Goal: Task Accomplishment & Management: Use online tool/utility

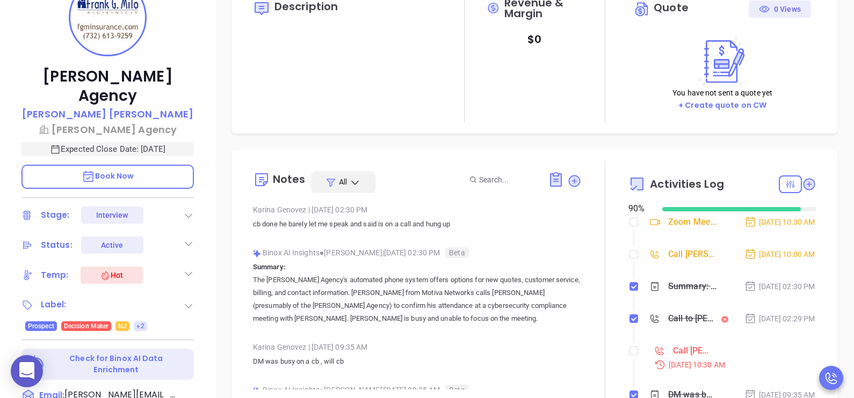
scroll to position [241, 0]
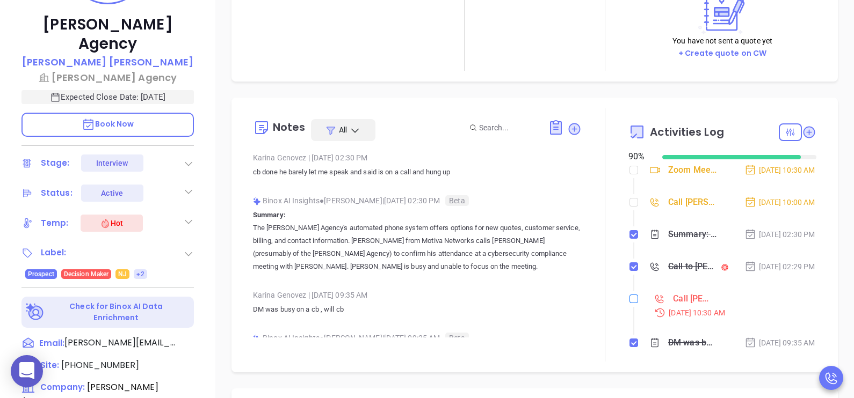
click at [629, 303] on input "checkbox" at bounding box center [633, 299] width 9 height 9
checkbox input "true"
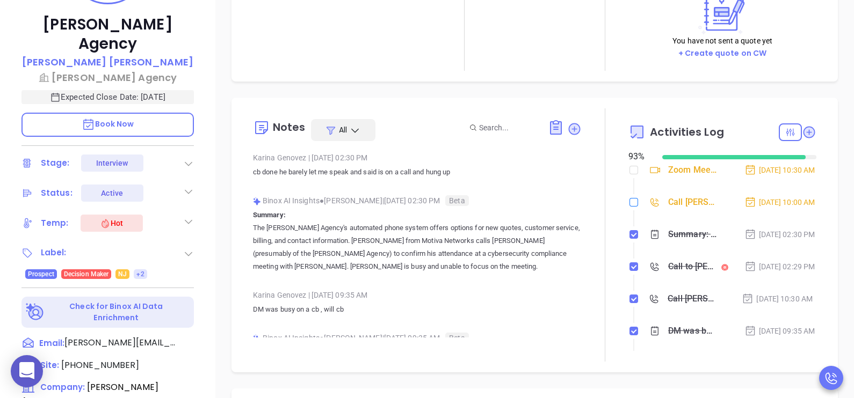
click at [629, 207] on input "checkbox" at bounding box center [633, 202] width 9 height 9
checkbox input "true"
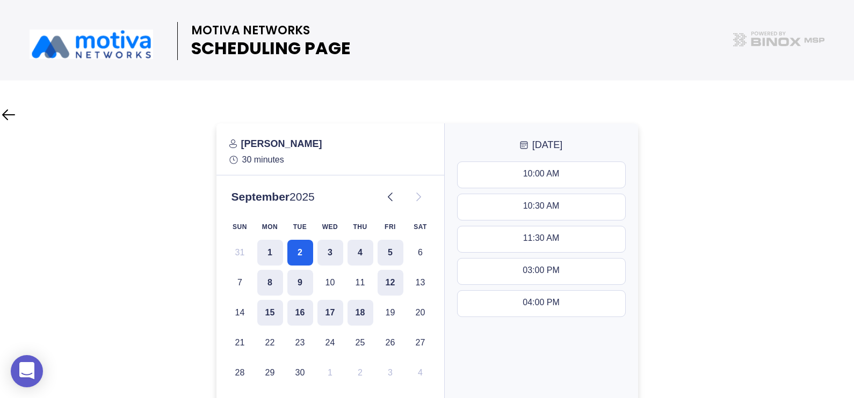
scroll to position [81, 0]
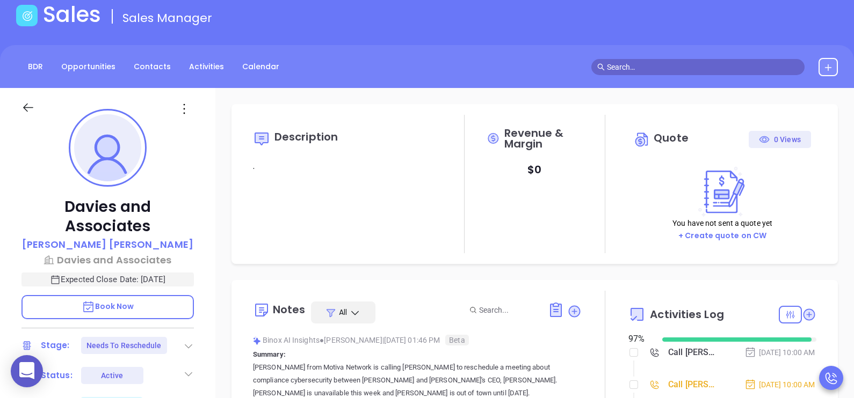
scroll to position [188, 0]
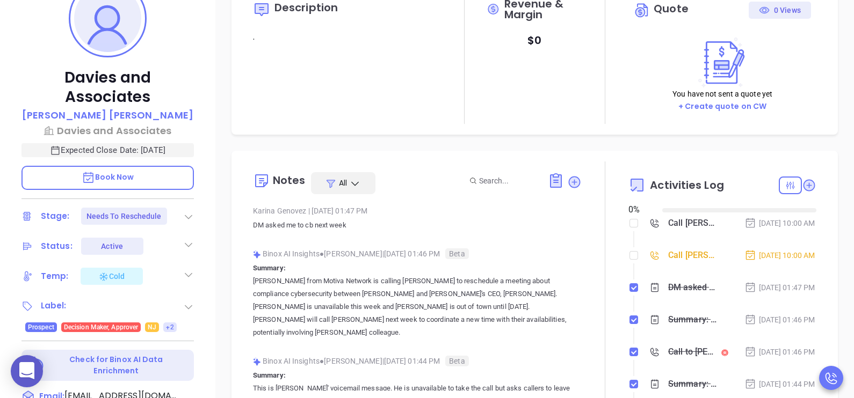
scroll to position [5, 0]
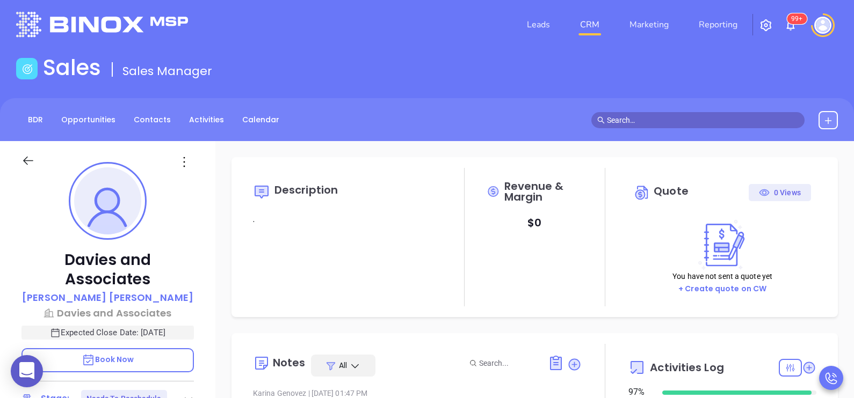
type input "[DATE]"
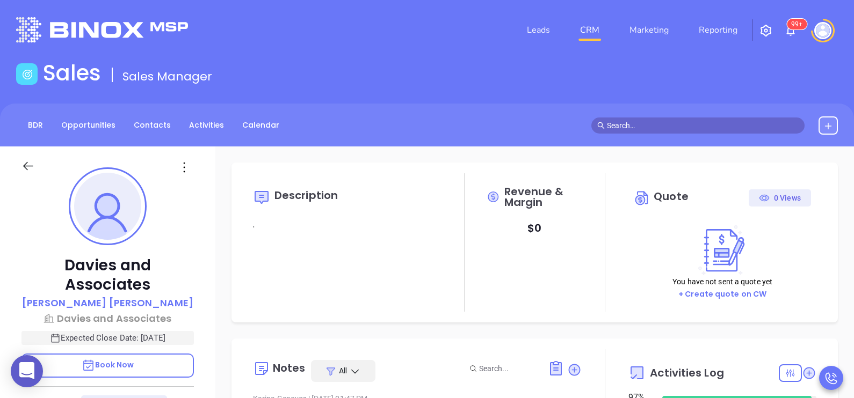
scroll to position [311, 0]
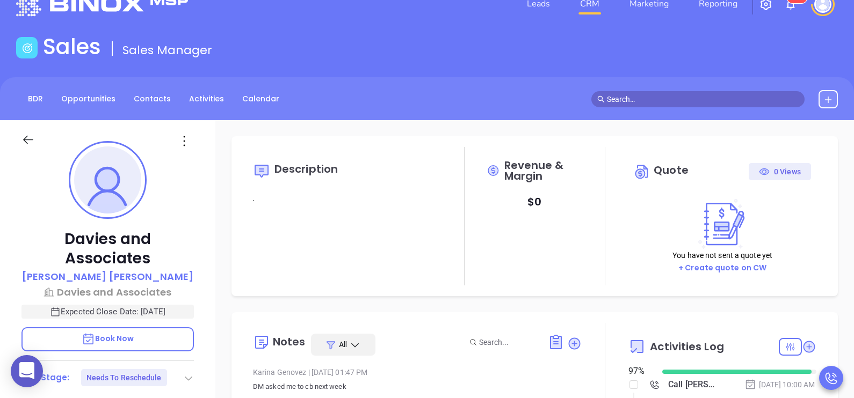
type input "[PERSON_NAME]"
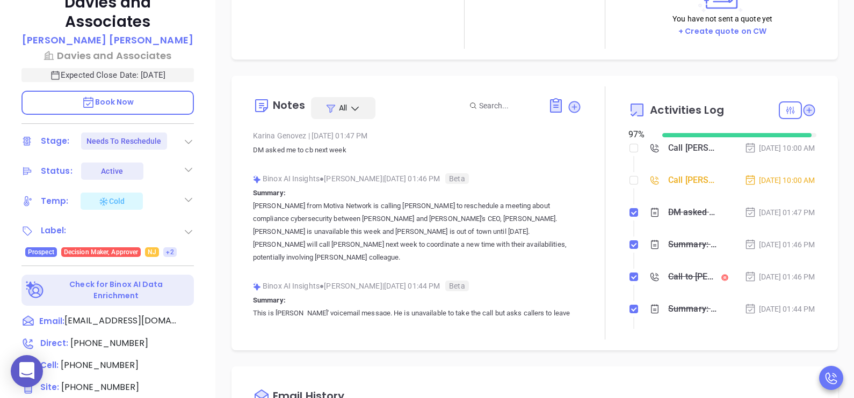
scroll to position [268, 0]
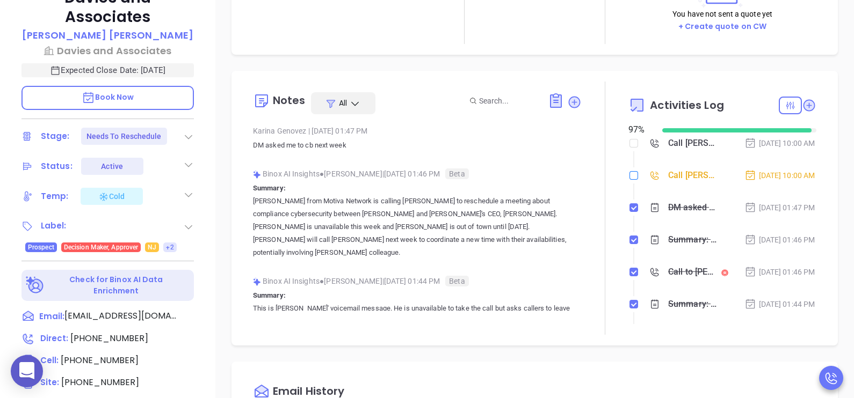
click at [629, 180] on input "checkbox" at bounding box center [633, 175] width 9 height 9
checkbox input "true"
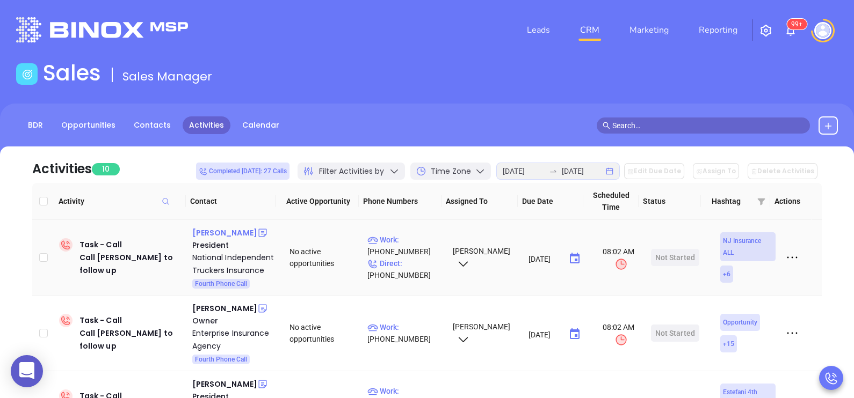
click at [237, 233] on div "Michael Poller" at bounding box center [224, 233] width 65 height 13
click at [411, 271] on p "Direct : (908) 587-2619" at bounding box center [405, 270] width 76 height 24
type input "[PHONE_NUMBER]"
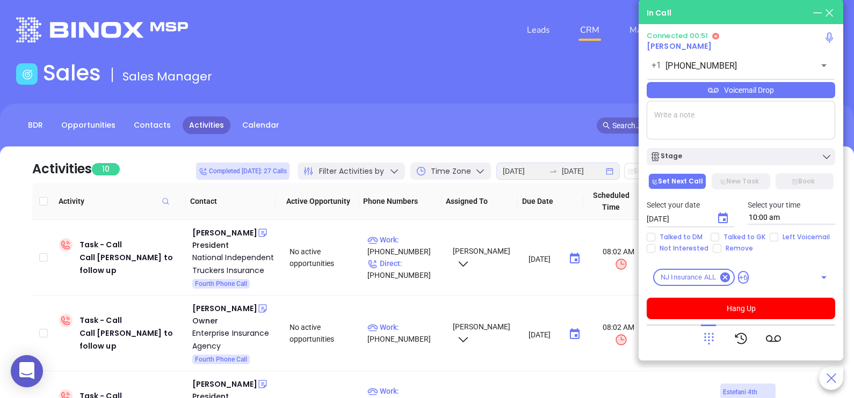
click at [797, 93] on div "Voicemail Drop" at bounding box center [740, 90] width 188 height 16
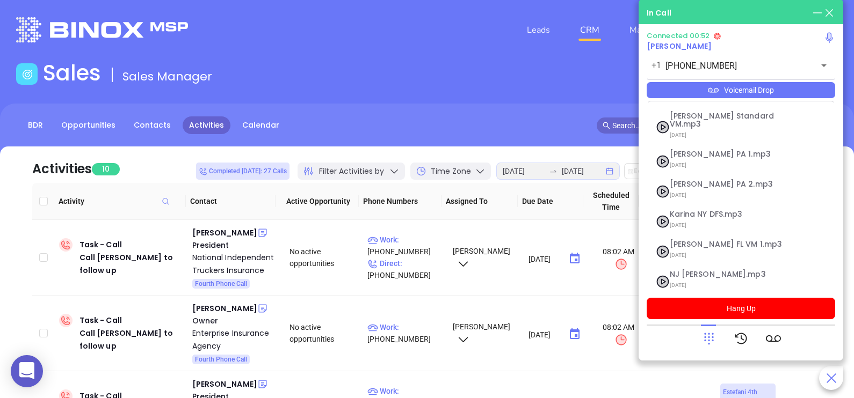
scroll to position [117, 0]
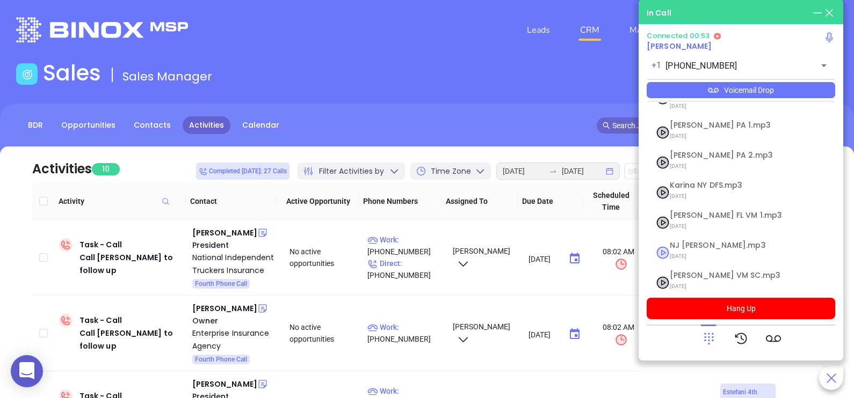
click at [689, 250] on span "07/31/2025" at bounding box center [728, 257] width 116 height 14
checkbox input "true"
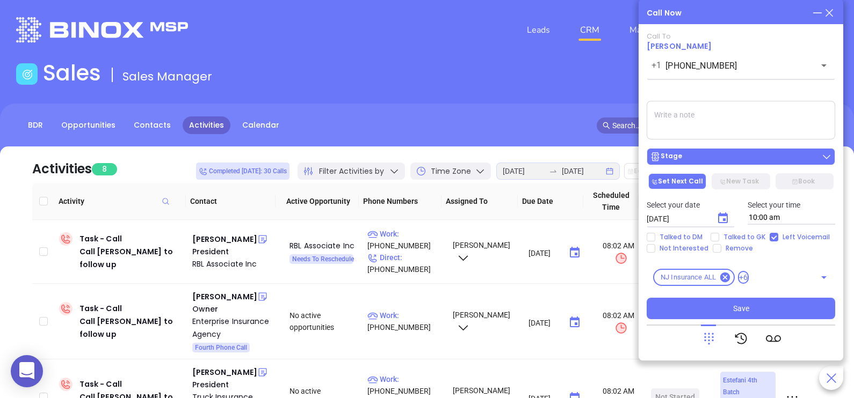
click at [745, 159] on div "Stage" at bounding box center [741, 156] width 182 height 11
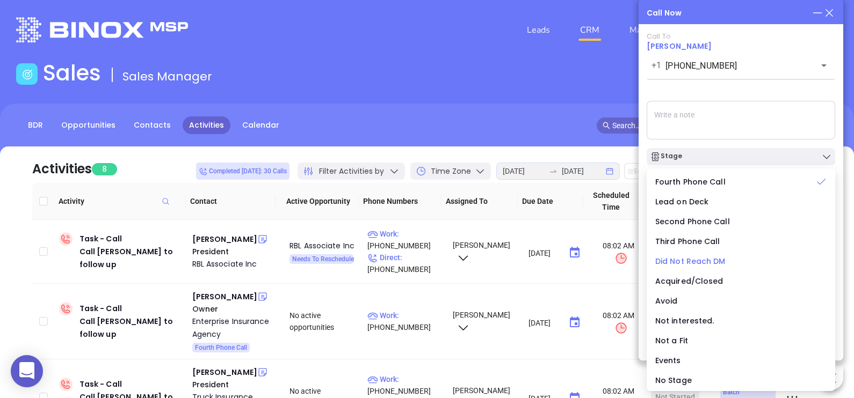
click at [709, 258] on span "Did Not Reach DM" at bounding box center [690, 261] width 70 height 11
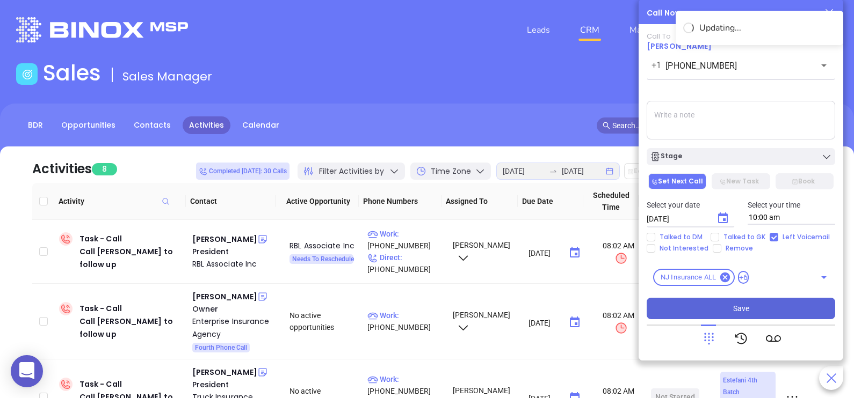
click at [758, 306] on button "Save" at bounding box center [740, 308] width 188 height 21
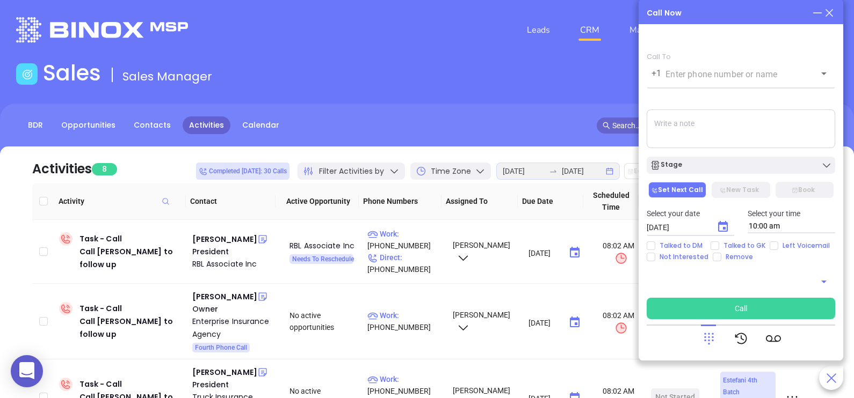
click at [830, 11] on icon at bounding box center [829, 13] width 12 height 12
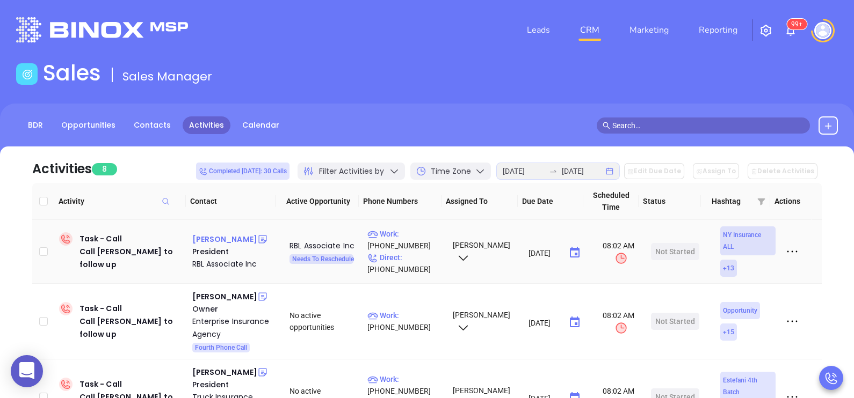
click at [227, 234] on div "George Lehmuller" at bounding box center [224, 239] width 65 height 13
click at [237, 296] on div "Elizabeth Ramirez" at bounding box center [224, 296] width 65 height 13
click at [420, 311] on p "Work : (609) 815-8484" at bounding box center [405, 322] width 76 height 24
type input "(609) 815-8484"
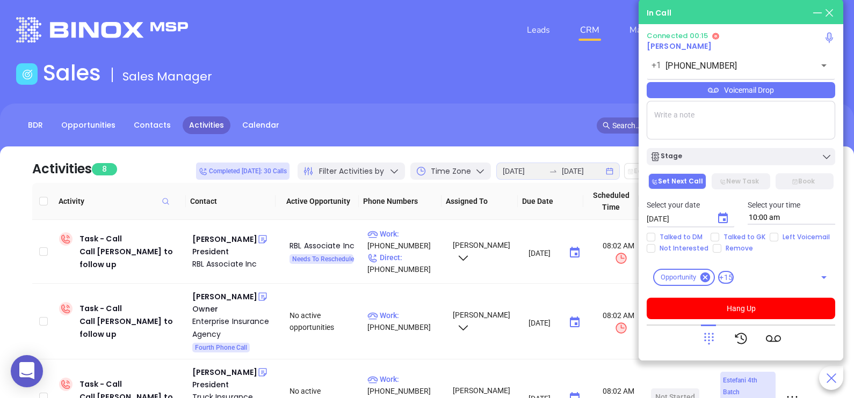
click at [708, 340] on icon at bounding box center [708, 338] width 15 height 15
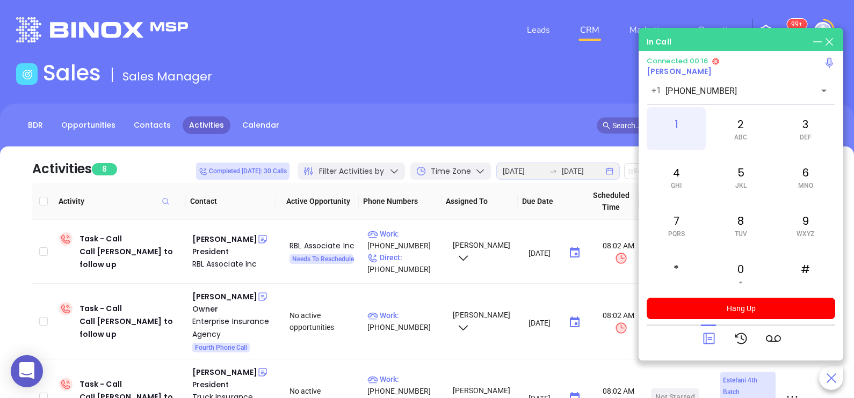
click at [682, 134] on div "1" at bounding box center [675, 128] width 59 height 43
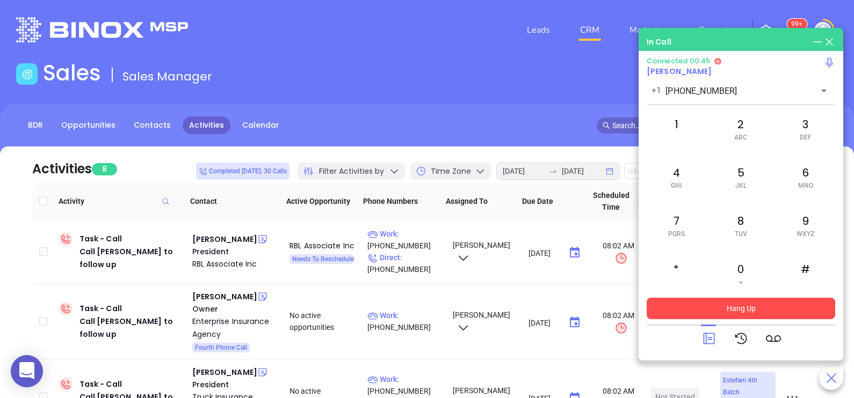
click at [743, 299] on button "Hang Up" at bounding box center [740, 308] width 188 height 21
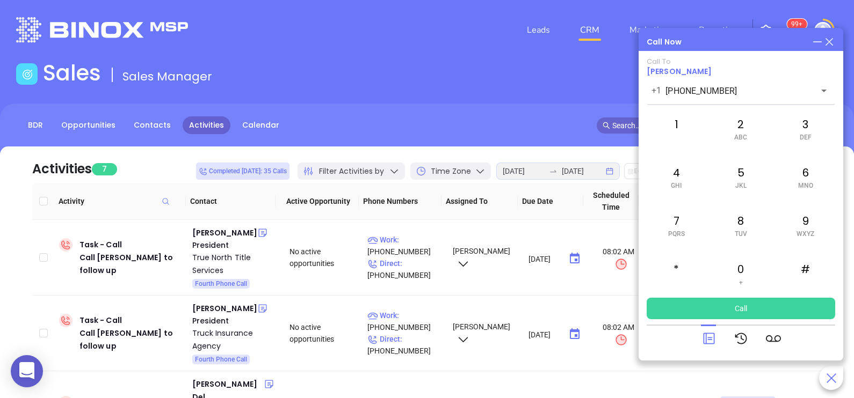
click at [833, 44] on icon at bounding box center [829, 42] width 12 height 12
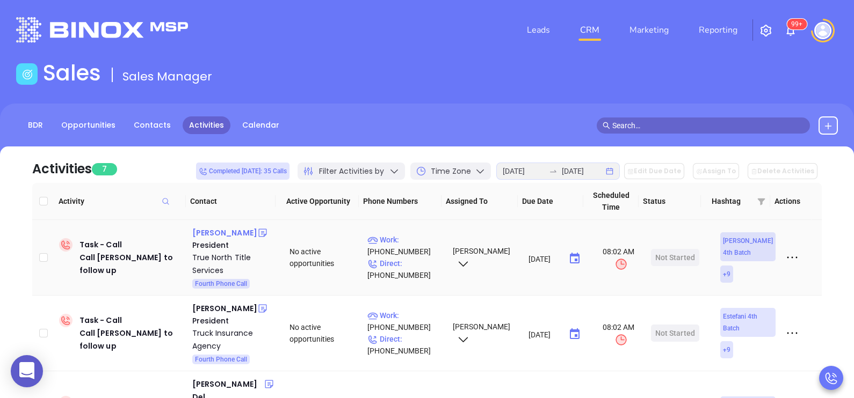
click at [201, 236] on div "Bruce Dostal" at bounding box center [224, 233] width 65 height 13
click at [413, 263] on p "Direct : (973) 882-8300" at bounding box center [405, 270] width 76 height 24
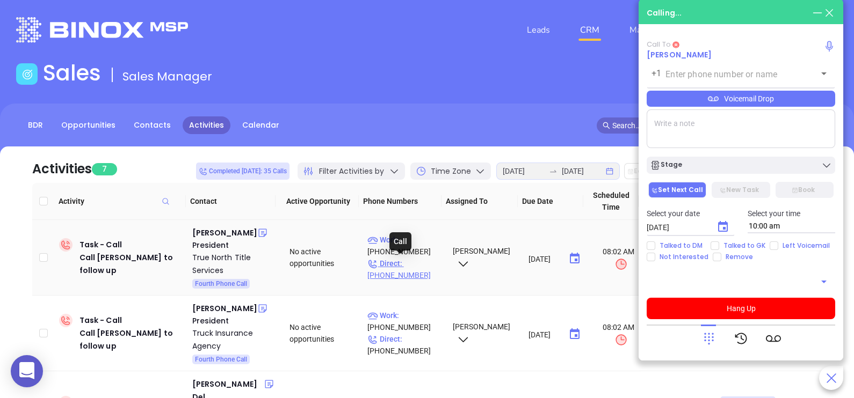
type input "(973) 882-8300"
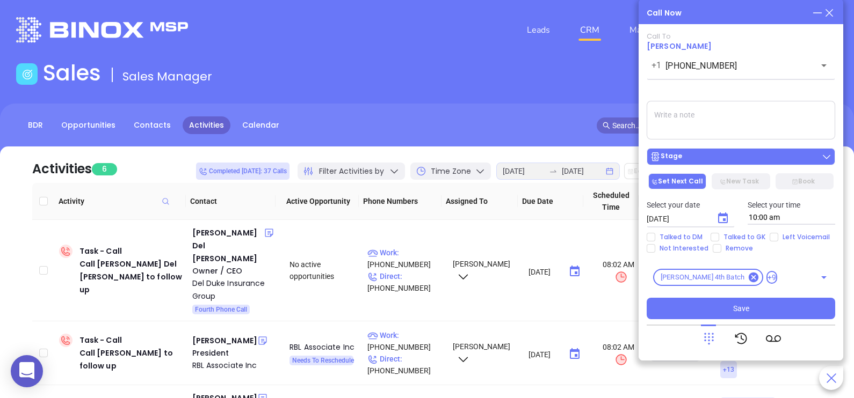
click at [775, 161] on div "Stage" at bounding box center [741, 156] width 182 height 11
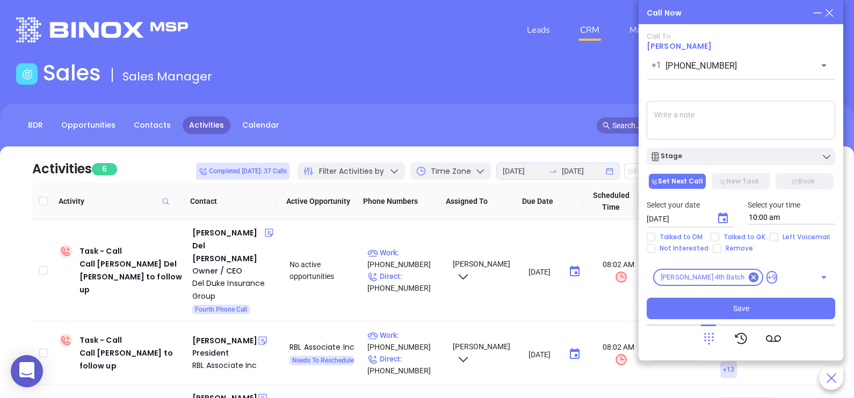
click at [759, 127] on textarea at bounding box center [740, 120] width 188 height 39
click at [741, 237] on span "Talked to GK" at bounding box center [744, 237] width 50 height 9
click at [719, 237] on input "Talked to GK" at bounding box center [714, 237] width 9 height 9
checkbox input "true"
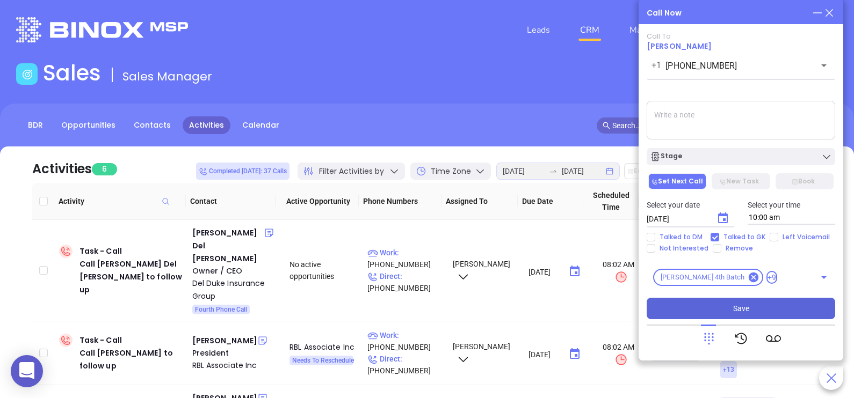
click at [757, 310] on button "Save" at bounding box center [740, 308] width 188 height 21
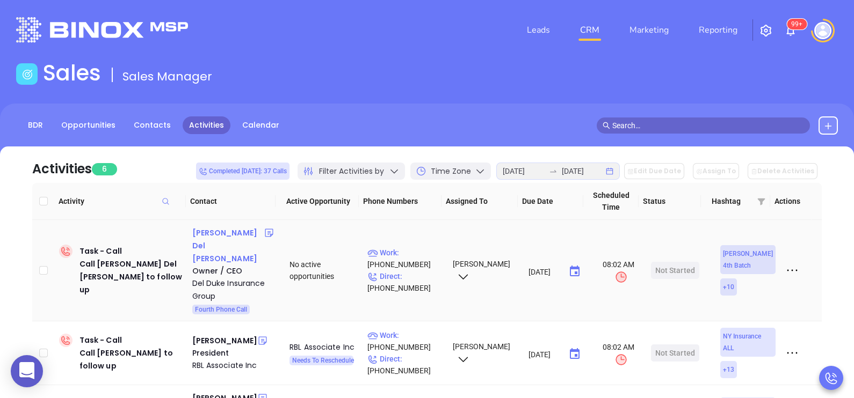
click at [231, 230] on div "Ernest Del Duke" at bounding box center [228, 246] width 72 height 39
click at [412, 271] on p "Direct : (856) 424-7960" at bounding box center [405, 283] width 76 height 24
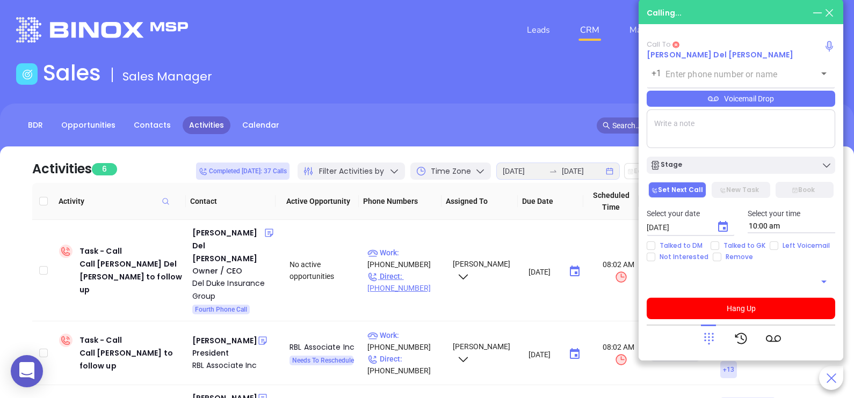
type input "(856) 424-7960"
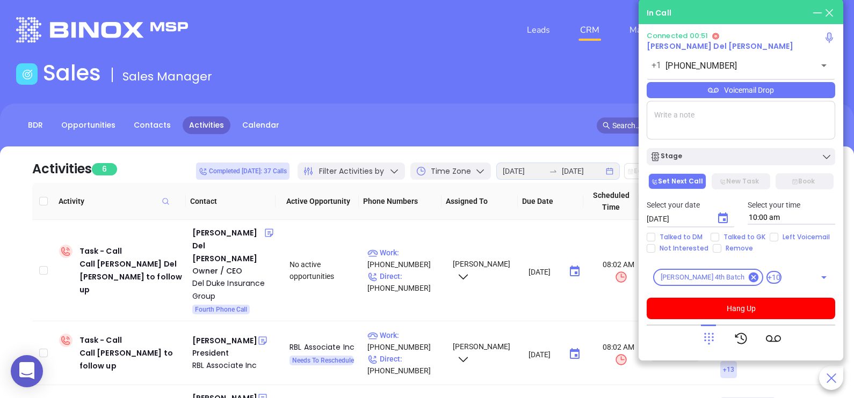
click at [701, 338] on icon at bounding box center [708, 338] width 15 height 15
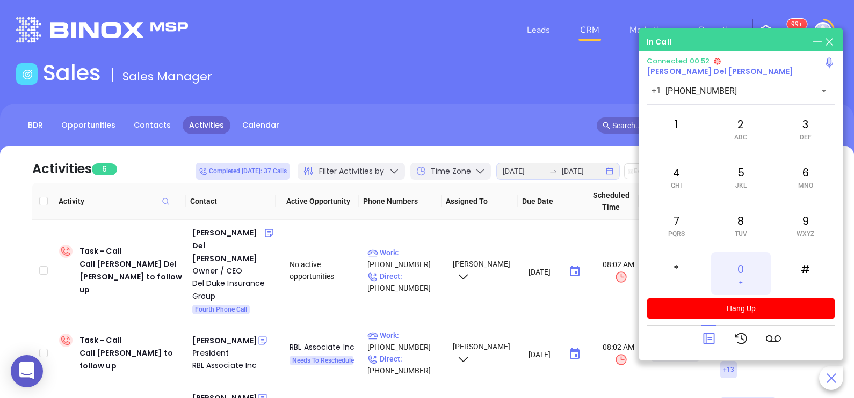
click at [735, 263] on div "0 +" at bounding box center [740, 273] width 59 height 43
click at [711, 337] on icon at bounding box center [708, 338] width 15 height 15
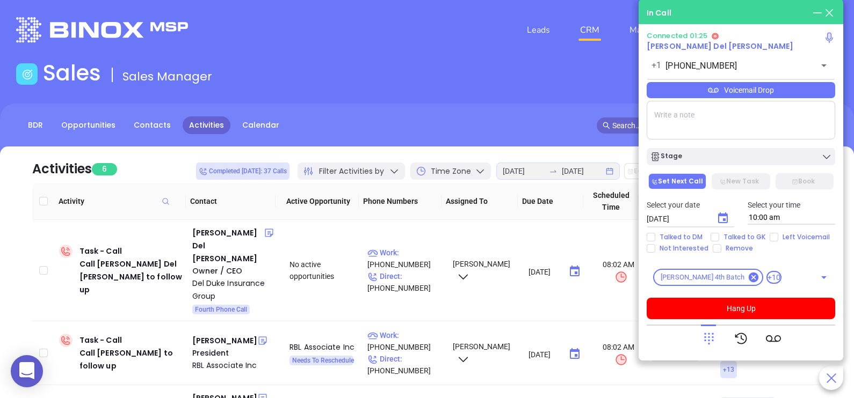
click at [792, 91] on div "Voicemail Drop" at bounding box center [740, 90] width 188 height 16
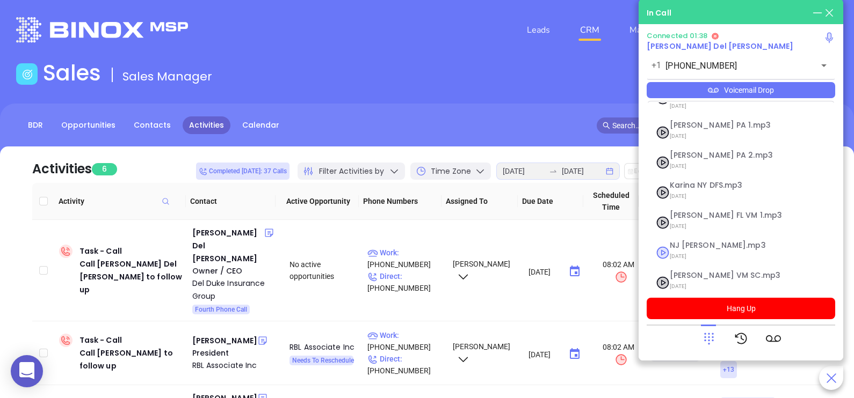
click at [703, 242] on span "NJ Karina.mp3" at bounding box center [728, 246] width 116 height 8
checkbox input "true"
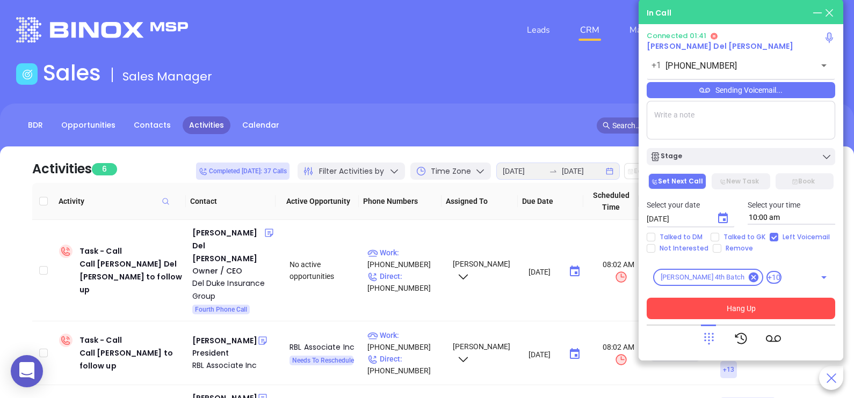
click at [697, 312] on button "Hang Up" at bounding box center [740, 308] width 188 height 21
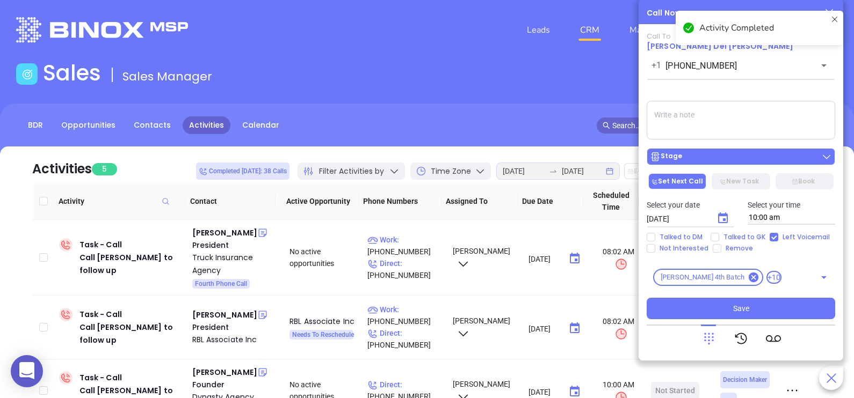
click at [774, 158] on div "Stage" at bounding box center [741, 156] width 182 height 11
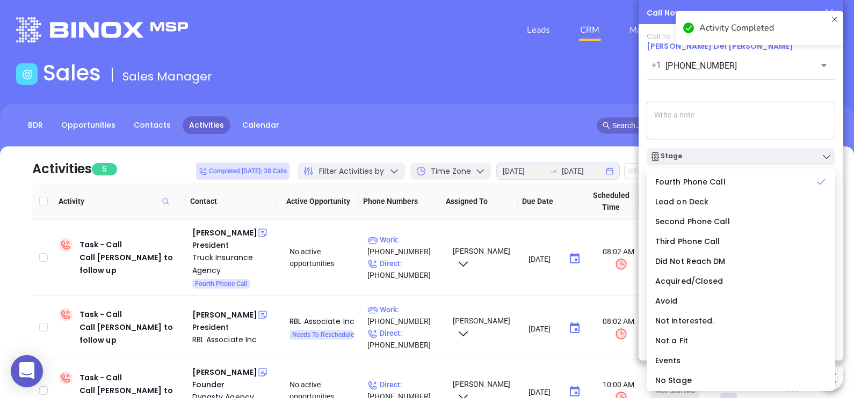
click at [787, 108] on textarea at bounding box center [740, 120] width 188 height 39
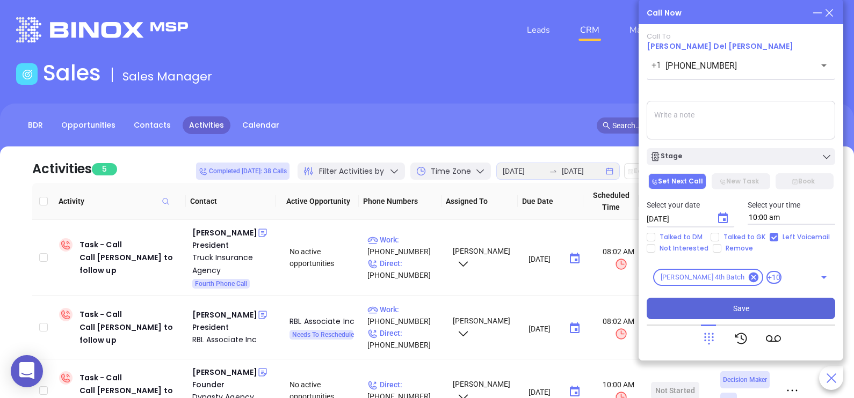
click at [738, 312] on span "Save" at bounding box center [741, 309] width 16 height 12
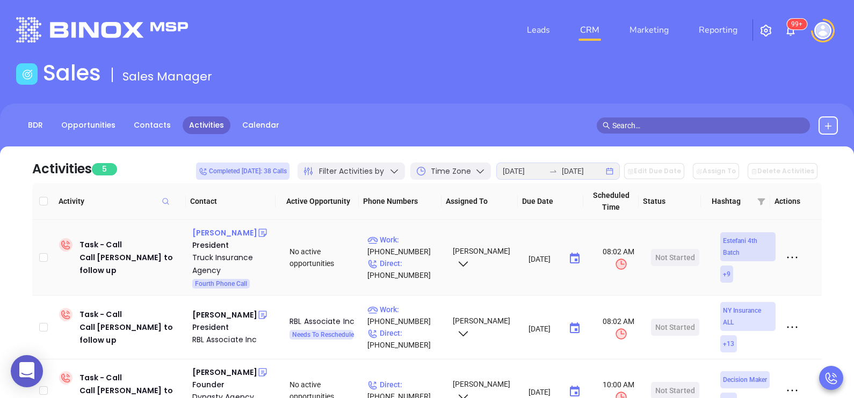
click at [216, 234] on div "Frank Riveiro" at bounding box center [224, 233] width 65 height 13
click at [424, 266] on p "Direct : (973) 578-8787" at bounding box center [405, 270] width 76 height 24
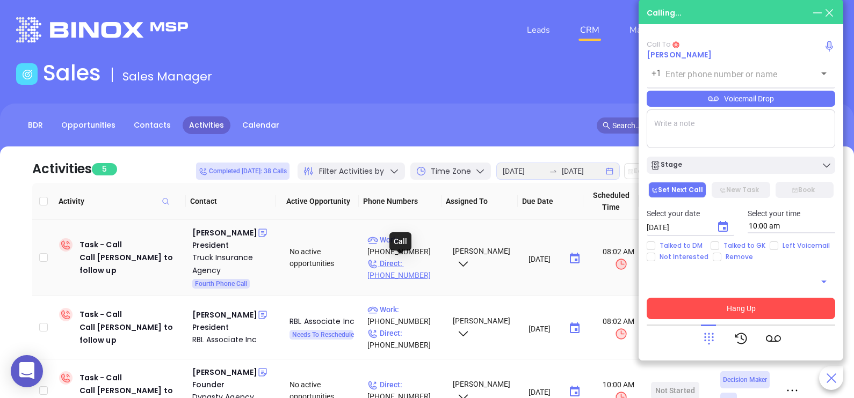
type input "(973) 578-8787"
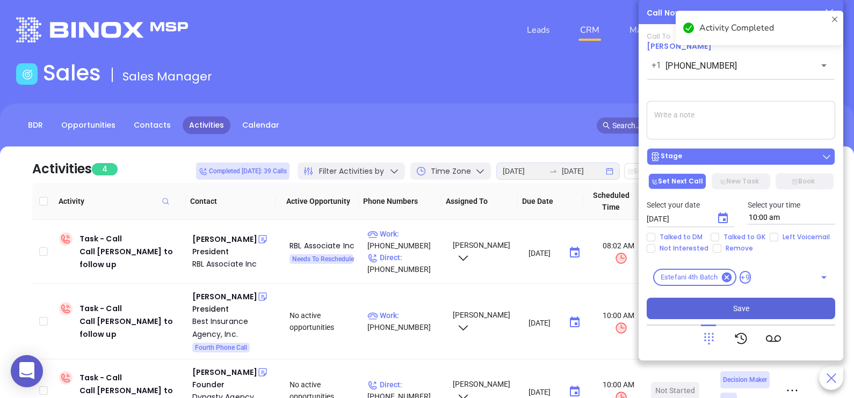
click at [719, 165] on button "Stage" at bounding box center [740, 156] width 188 height 17
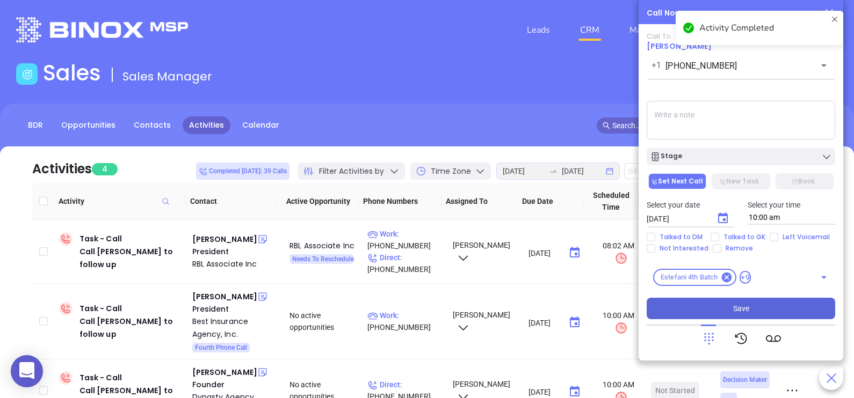
click at [755, 116] on textarea at bounding box center [740, 120] width 188 height 39
click at [741, 239] on span "Talked to GK" at bounding box center [744, 237] width 50 height 9
click at [719, 239] on input "Talked to GK" at bounding box center [714, 237] width 9 height 9
checkbox input "true"
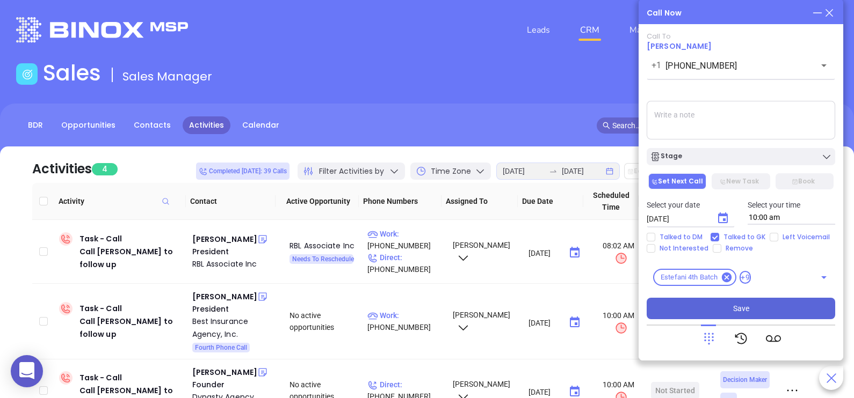
click at [719, 314] on button "Save" at bounding box center [740, 308] width 188 height 21
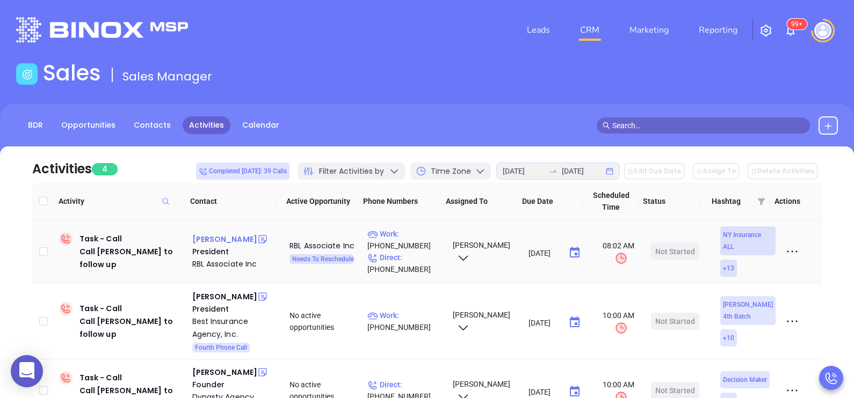
click at [239, 238] on div "George Lehmuller" at bounding box center [224, 239] width 65 height 13
click at [218, 296] on div "Patrick Best" at bounding box center [224, 296] width 65 height 13
click at [401, 315] on p "Work : (201) 848-7787" at bounding box center [405, 322] width 76 height 24
type input "(201) 848-7787"
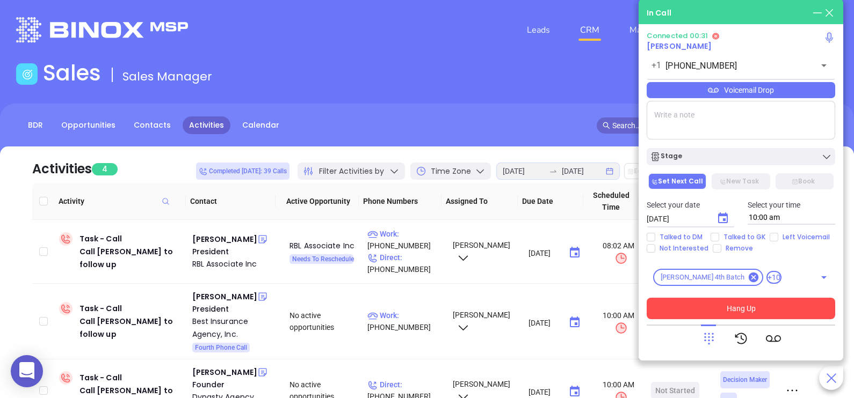
click at [711, 305] on button "Hang Up" at bounding box center [740, 308] width 188 height 21
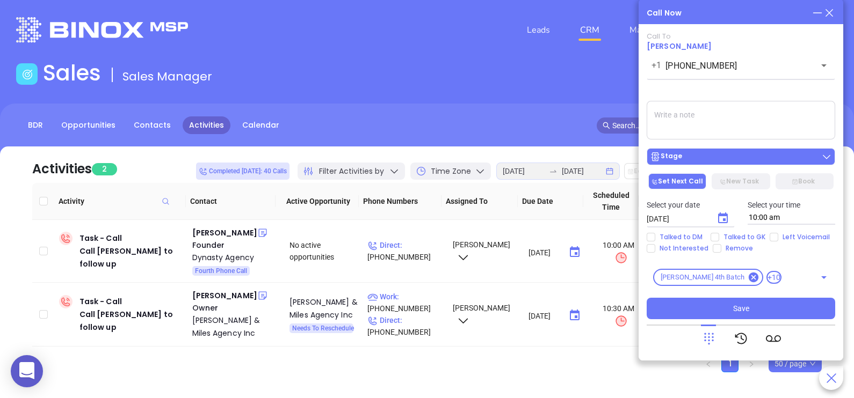
click at [731, 164] on button "Stage" at bounding box center [740, 156] width 188 height 17
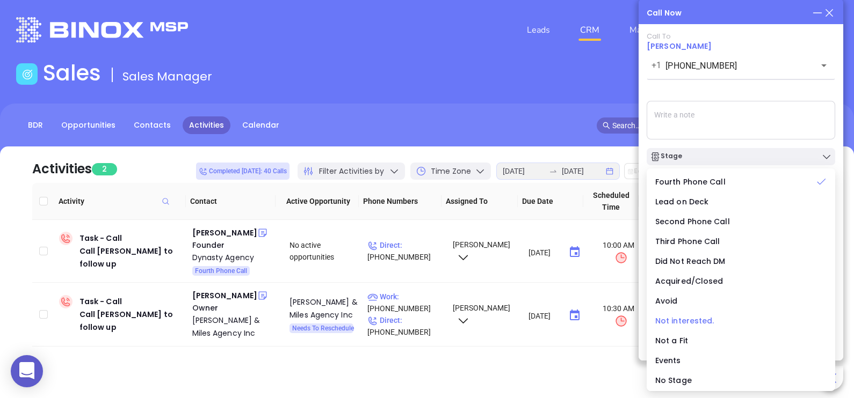
click at [690, 316] on span "Not interested." at bounding box center [684, 321] width 59 height 11
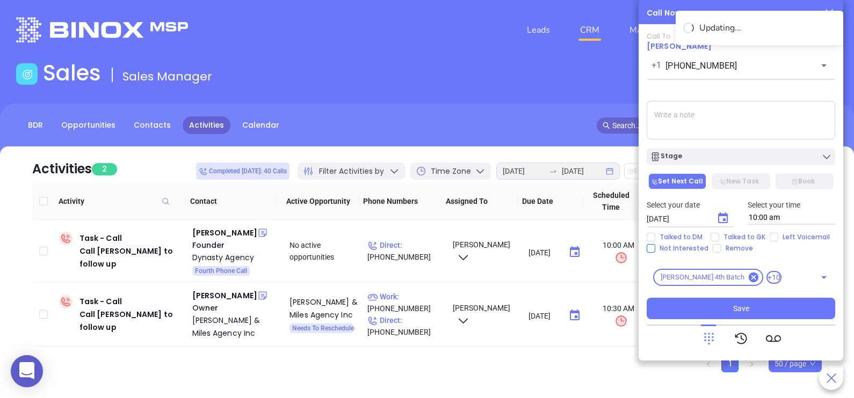
click at [688, 244] on span "Not Interested" at bounding box center [683, 248] width 57 height 9
click at [655, 244] on input "Not Interested" at bounding box center [650, 248] width 9 height 9
checkbox input "true"
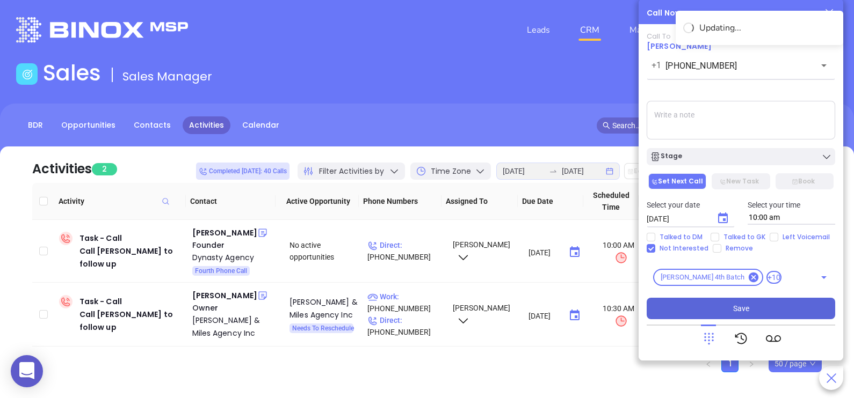
click at [725, 314] on button "Save" at bounding box center [740, 308] width 188 height 21
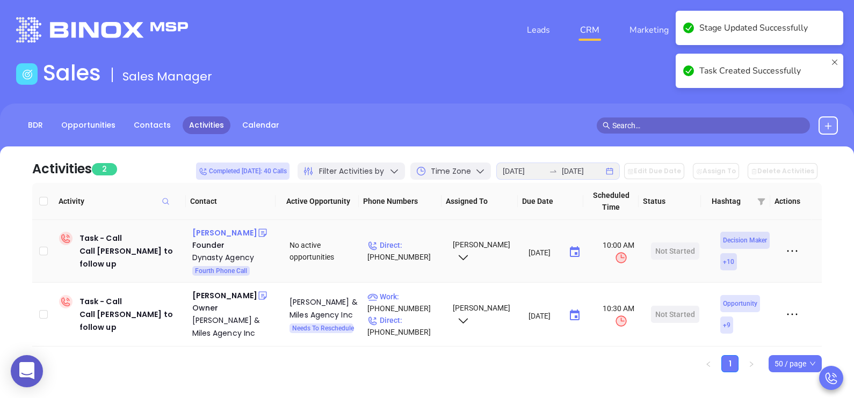
click at [219, 234] on div "Jose Moreira" at bounding box center [224, 233] width 65 height 13
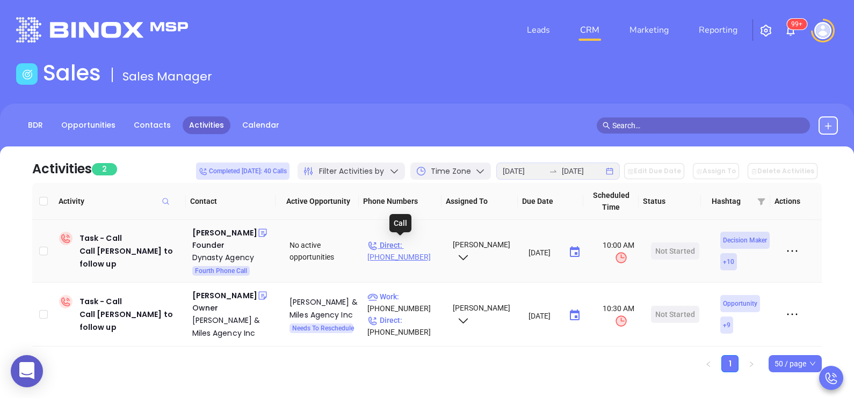
click at [408, 242] on p "Direct : (201) 997-2303" at bounding box center [405, 251] width 76 height 24
type input "(201) 997-2303"
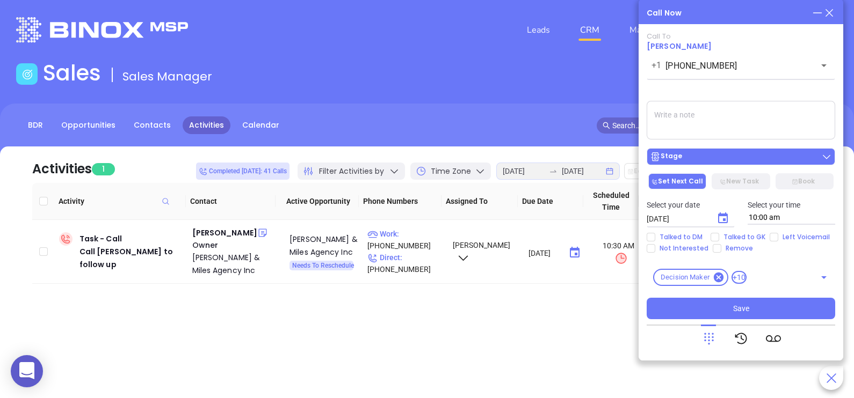
click at [728, 156] on div "Stage" at bounding box center [741, 156] width 182 height 11
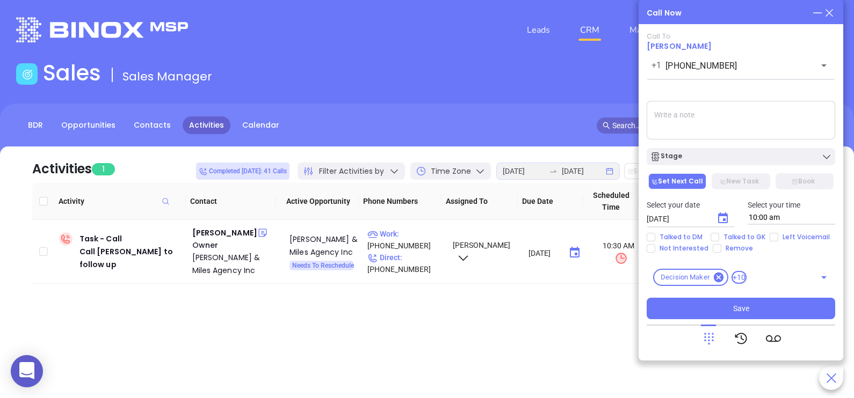
click at [750, 137] on textarea at bounding box center [740, 120] width 188 height 39
click at [755, 236] on span "Talked to GK" at bounding box center [744, 237] width 50 height 9
click at [719, 236] on input "Talked to GK" at bounding box center [714, 237] width 9 height 9
checkbox input "true"
click at [725, 220] on icon "Choose date, selected date is Aug 29, 2025" at bounding box center [722, 218] width 13 height 13
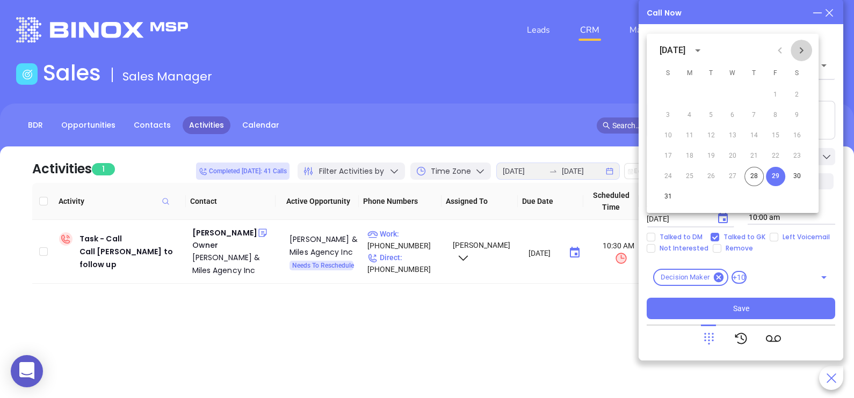
click at [801, 47] on icon "Next month" at bounding box center [801, 50] width 13 height 13
click at [705, 100] on button "2" at bounding box center [710, 94] width 19 height 19
type input "09/02/2025"
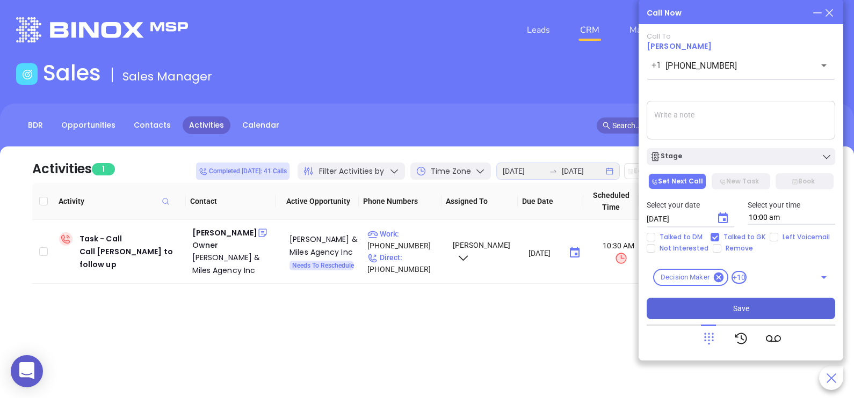
click at [739, 308] on span "Save" at bounding box center [741, 309] width 16 height 12
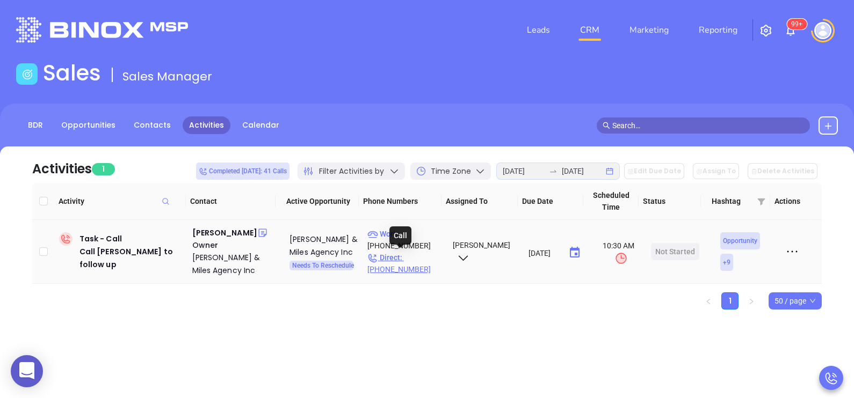
click at [416, 261] on p "Direct : (716) 970-4485" at bounding box center [405, 264] width 76 height 24
type input "(716) 970-4485"
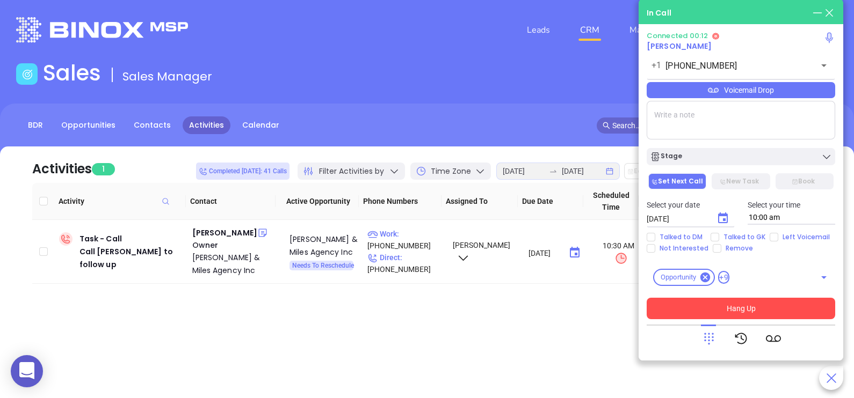
click at [781, 89] on div "Voicemail Drop" at bounding box center [740, 90] width 188 height 16
click at [220, 233] on div "Michelle Hall" at bounding box center [224, 233] width 65 height 13
click at [819, 85] on div "Voicemail Drop" at bounding box center [740, 90] width 188 height 16
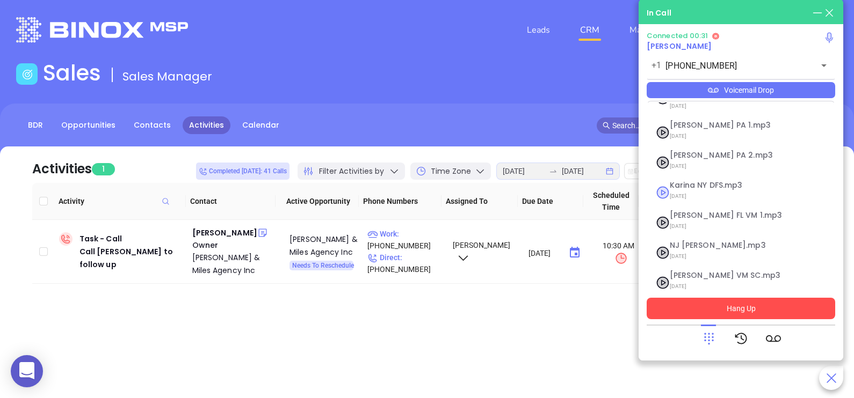
click at [709, 176] on li "Karina NY DFS.mp3 07/23/2025" at bounding box center [741, 192] width 184 height 33
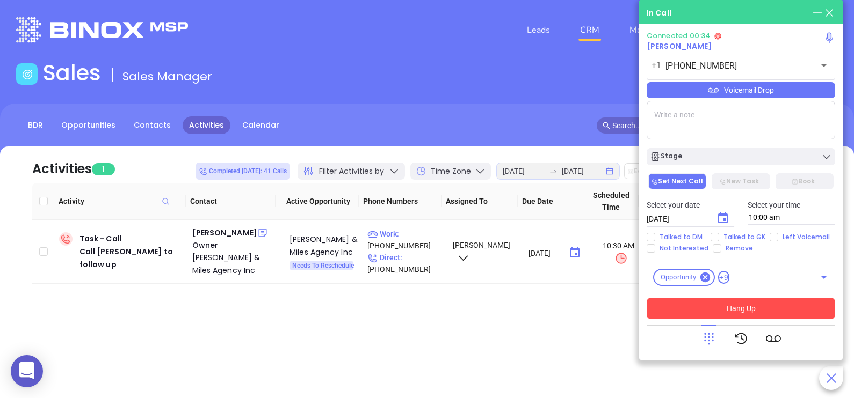
click at [784, 312] on button "Hang Up" at bounding box center [740, 308] width 188 height 21
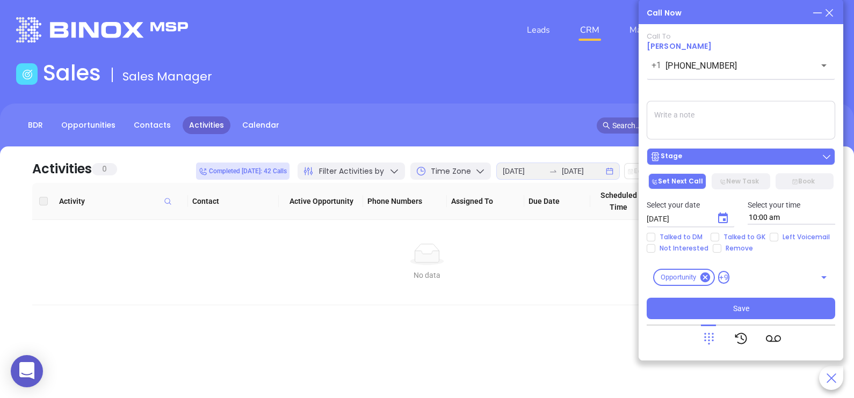
click at [768, 158] on div "Stage" at bounding box center [741, 156] width 182 height 11
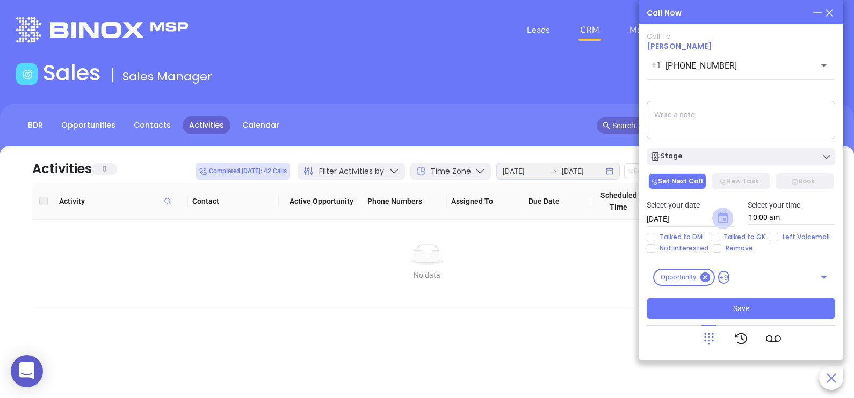
click at [725, 216] on icon "Choose date, selected date is Aug 29, 2025" at bounding box center [723, 218] width 10 height 11
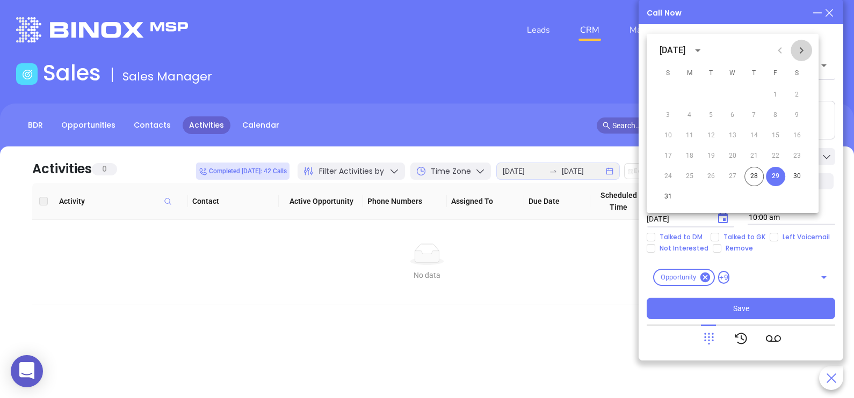
click at [798, 51] on icon "Next month" at bounding box center [801, 50] width 13 height 13
click at [705, 95] on button "2" at bounding box center [710, 94] width 19 height 19
type input "09/02/2025"
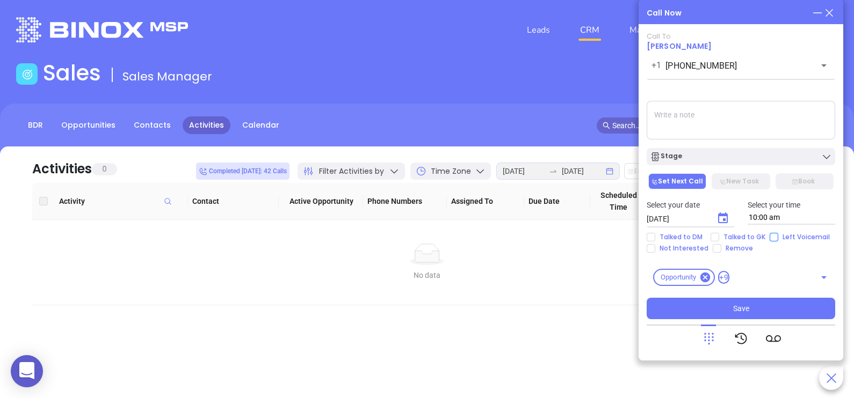
click at [778, 237] on span "Left Voicemail" at bounding box center [806, 237] width 56 height 9
click at [776, 237] on input "Left Voicemail" at bounding box center [773, 237] width 9 height 9
checkbox input "true"
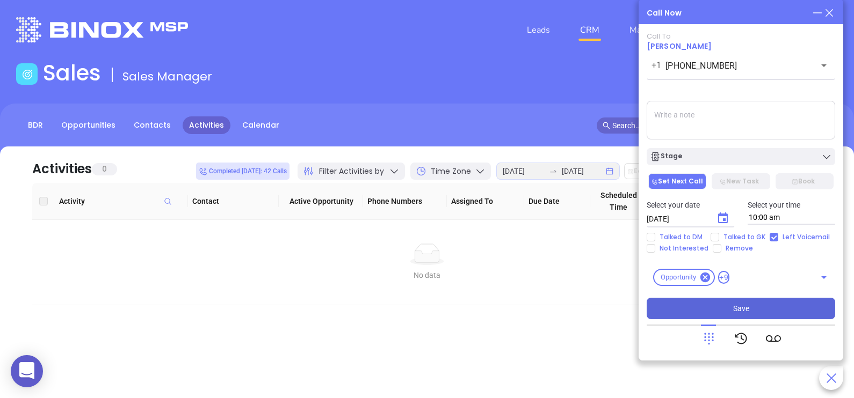
click at [777, 303] on button "Save" at bounding box center [740, 308] width 188 height 21
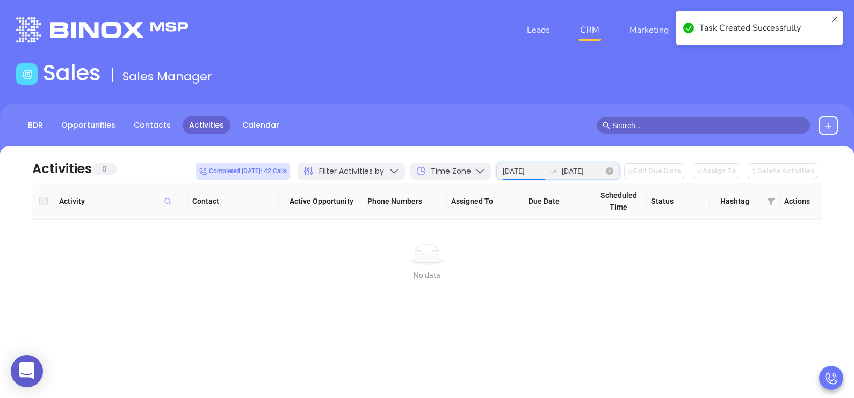
click at [529, 166] on input "2025-08-01" at bounding box center [524, 171] width 42 height 12
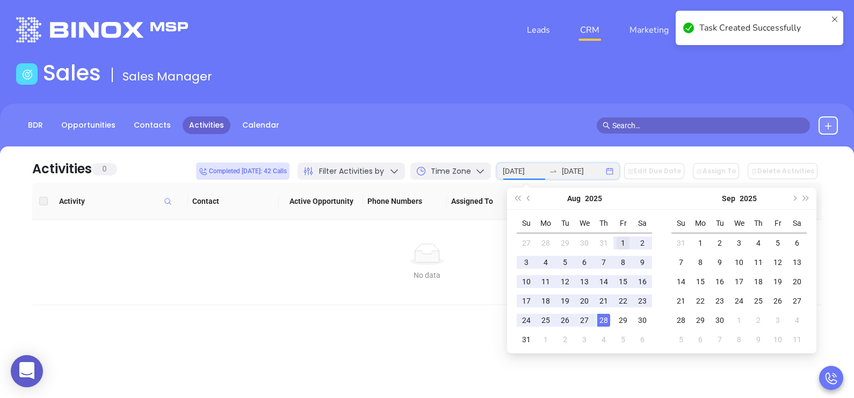
type input "2025-08-01"
click at [622, 240] on div "1" at bounding box center [622, 243] width 13 height 13
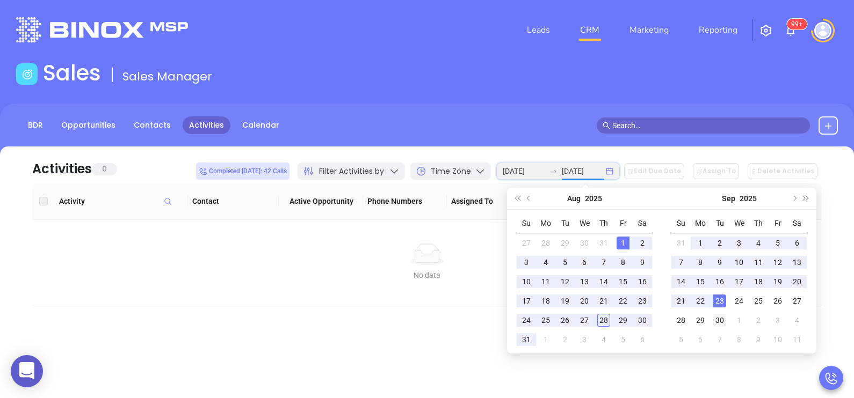
type input "2025-09-30"
click at [720, 316] on div "30" at bounding box center [719, 320] width 13 height 13
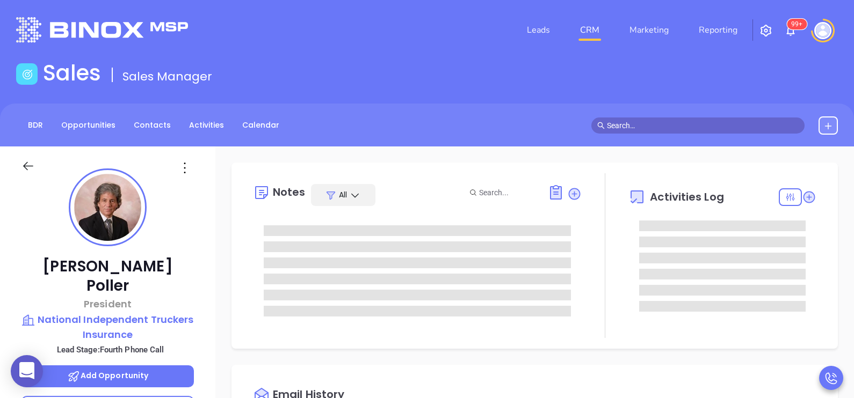
type input "[PERSON_NAME]"
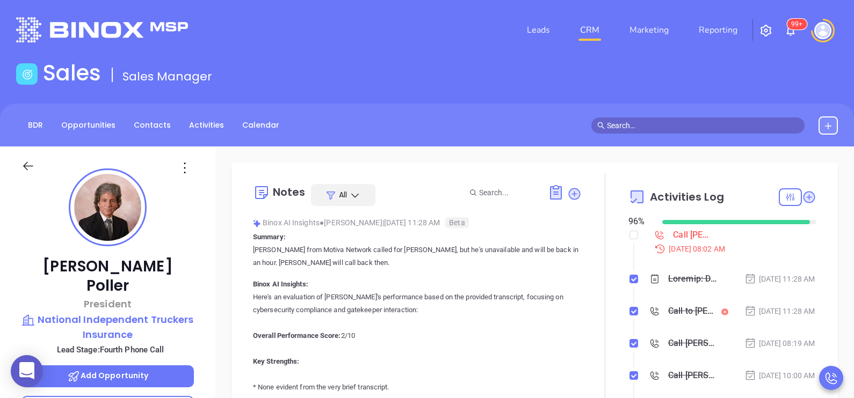
scroll to position [311, 0]
click at [206, 314] on div "[PERSON_NAME] President National Independent Truckers Insurance Lead Stage: Fou…" at bounding box center [107, 396] width 215 height 498
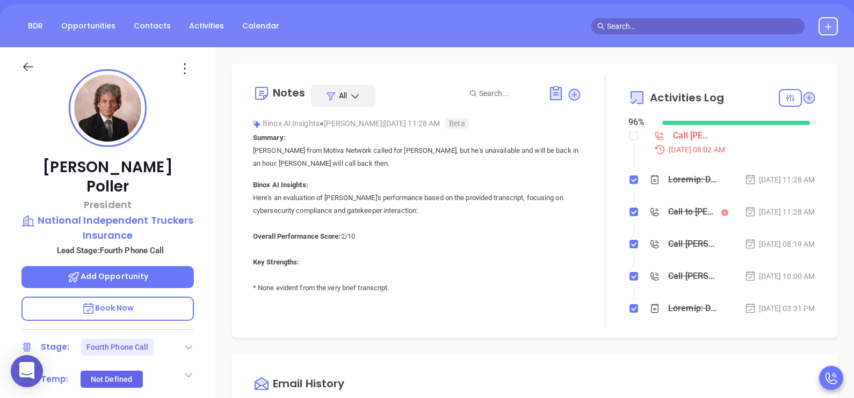
scroll to position [97, 0]
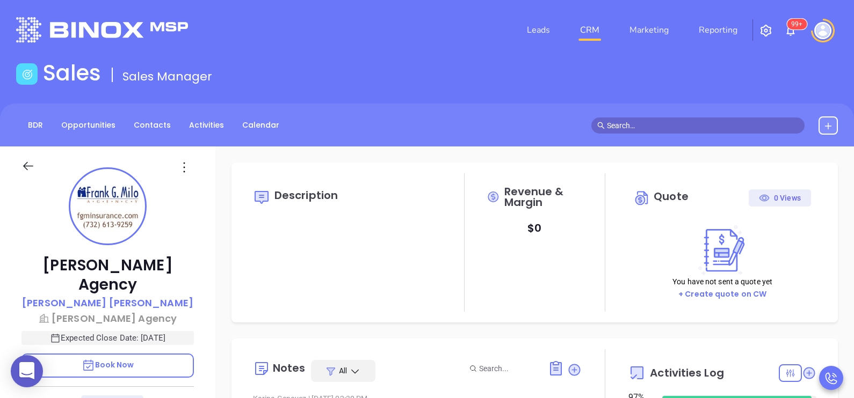
type input "[DATE]"
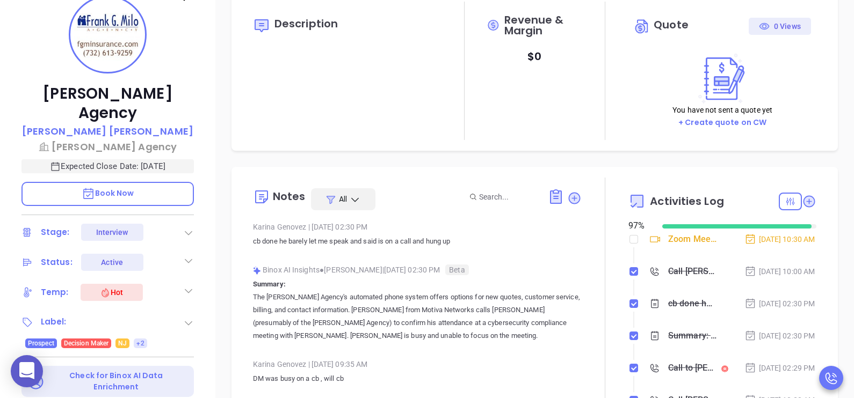
scroll to position [241, 0]
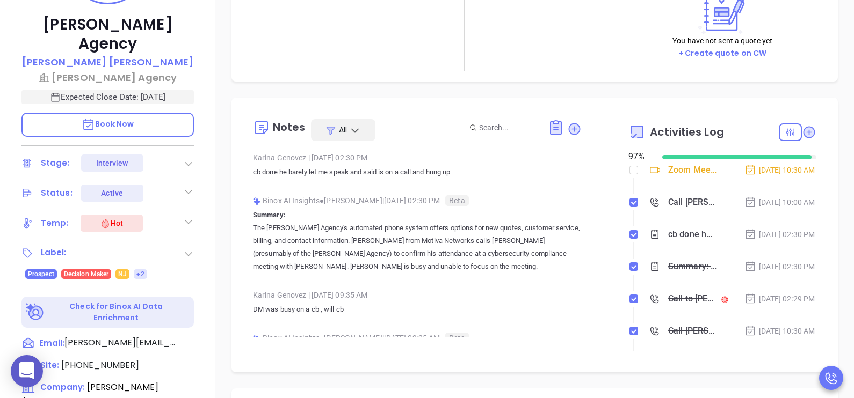
type input "[PERSON_NAME]"
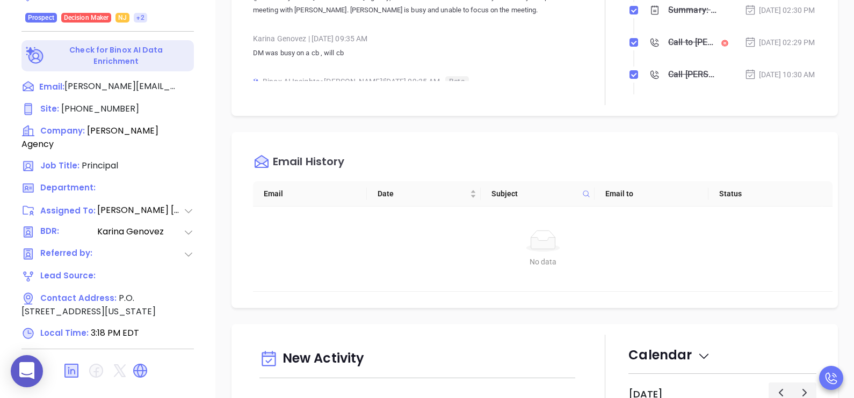
scroll to position [499, 0]
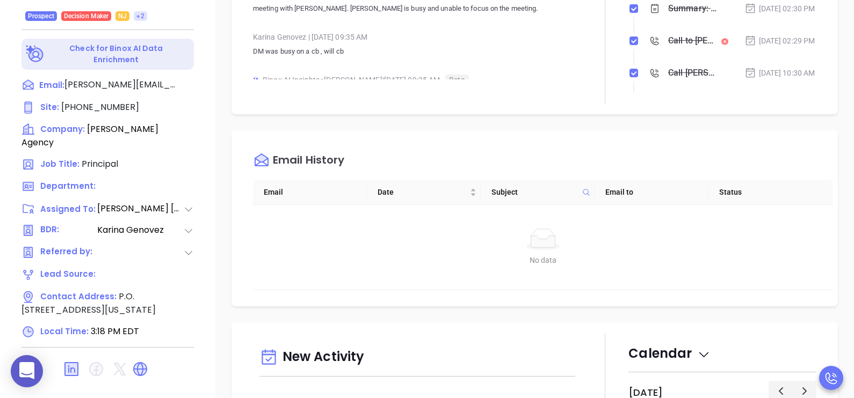
click at [435, 300] on div "Email History Email Date Subject Email to Status No data No data" at bounding box center [534, 218] width 606 height 176
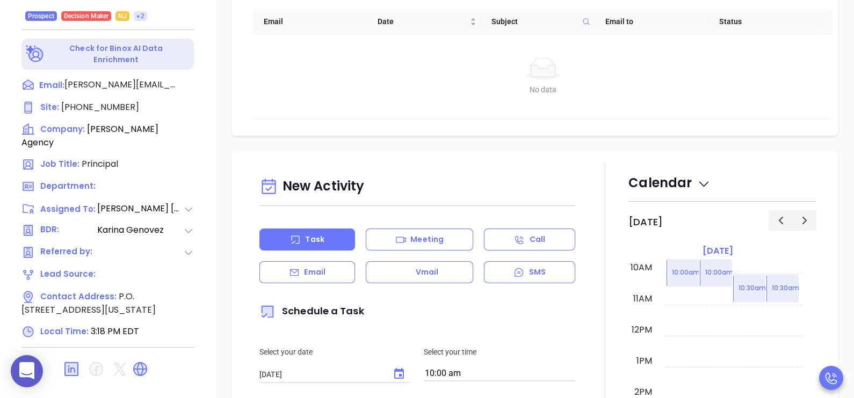
scroll to position [295, 0]
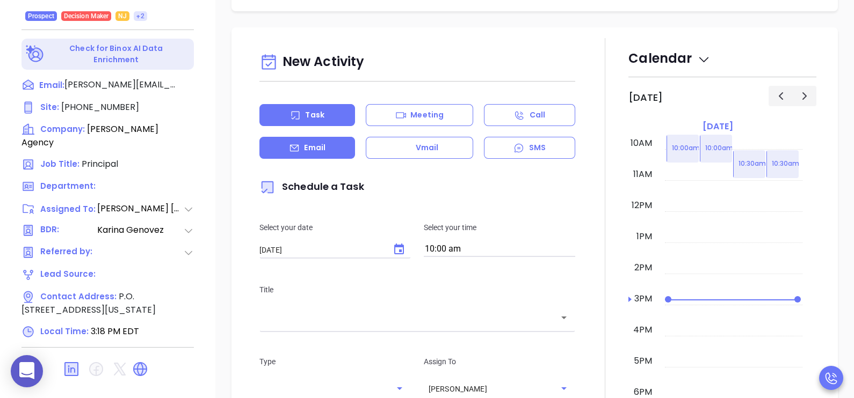
click at [299, 153] on div "Email" at bounding box center [307, 148] width 96 height 22
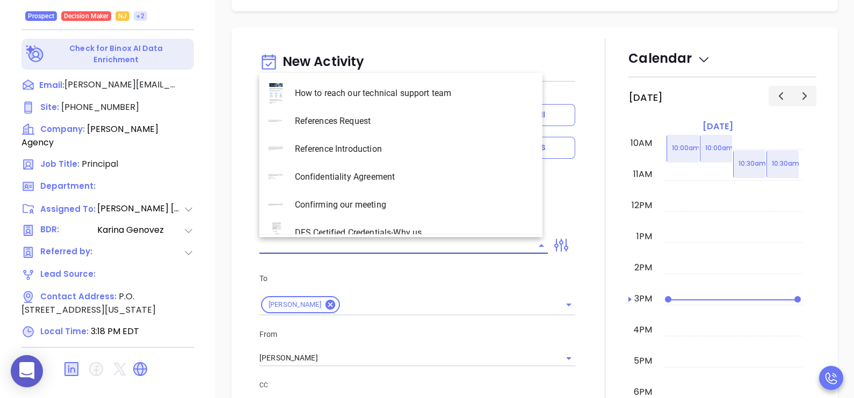
type input "[PERSON_NAME]"
click at [373, 249] on input "text" at bounding box center [395, 246] width 272 height 16
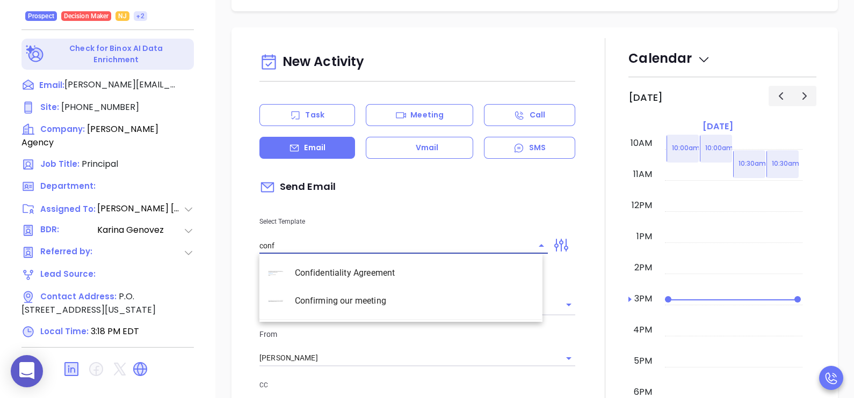
click at [352, 301] on li "Confirming our meeting" at bounding box center [400, 301] width 283 height 28
type input "Confirming our meeting"
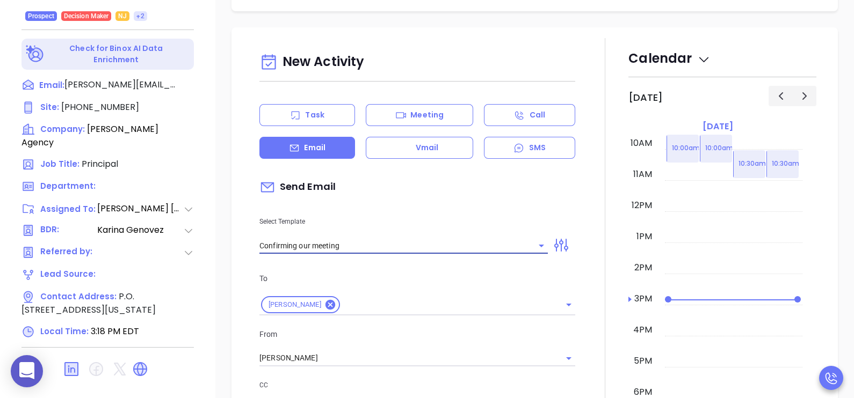
type input "Frank"
type input "Confirming our meeting"
click at [367, 357] on input "[PERSON_NAME]" at bounding box center [402, 359] width 286 height 16
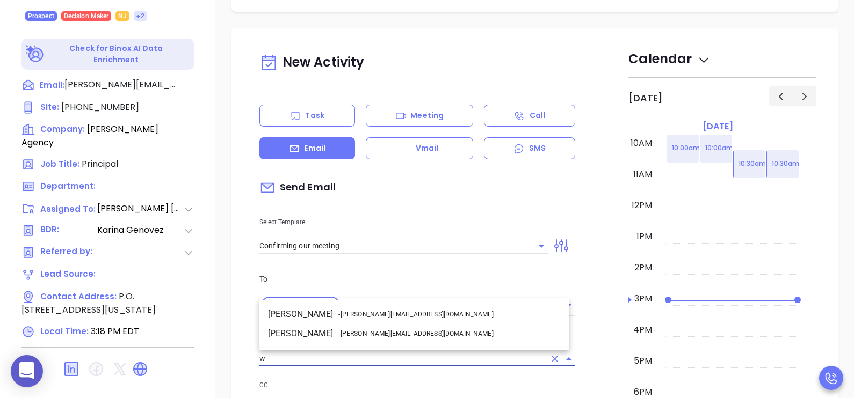
scroll to position [0, 0]
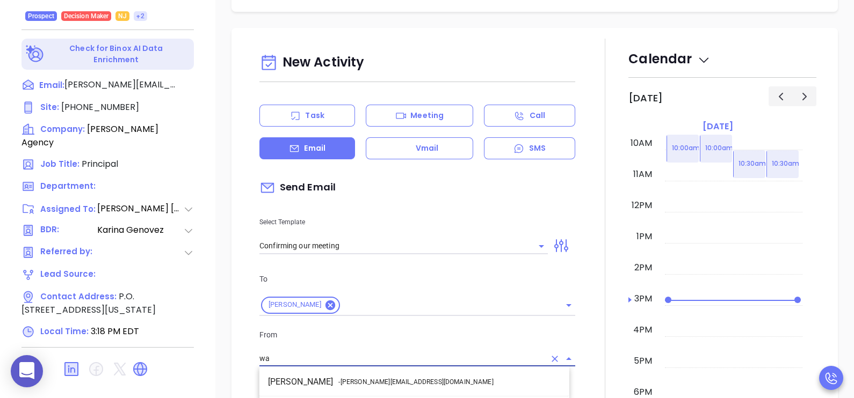
click at [392, 370] on ul "Walter Contreras - walter@motiva.net" at bounding box center [414, 382] width 310 height 28
click at [413, 378] on li "Walter Contreras - walter@motiva.net" at bounding box center [414, 382] width 310 height 19
type input "Walter Contreras"
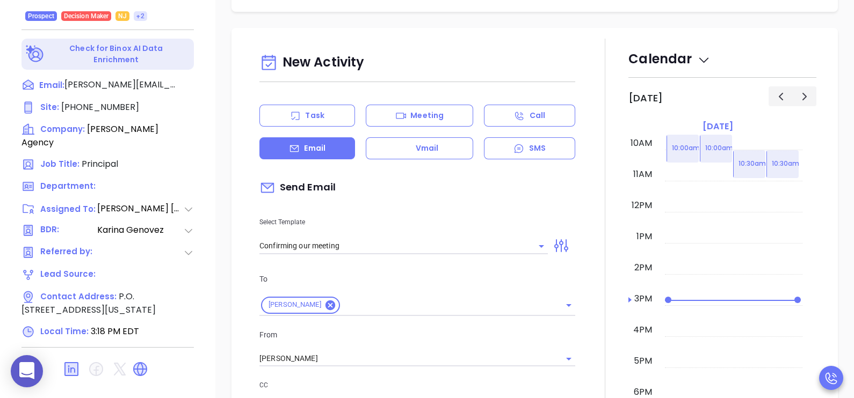
click at [589, 311] on div at bounding box center [604, 396] width 47 height 714
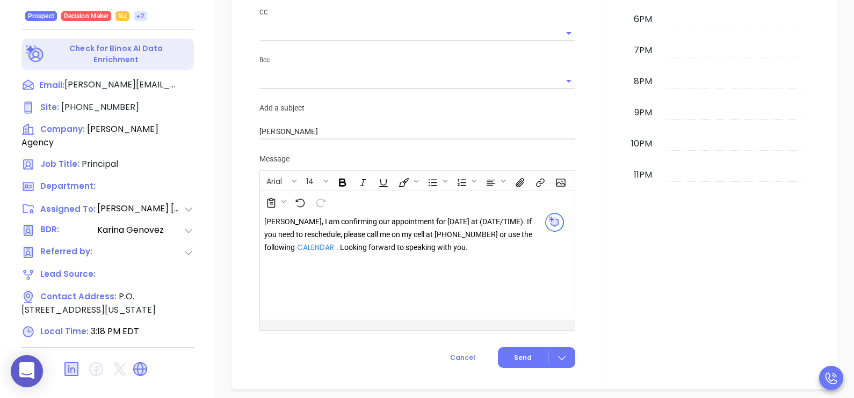
scroll to position [671, 0]
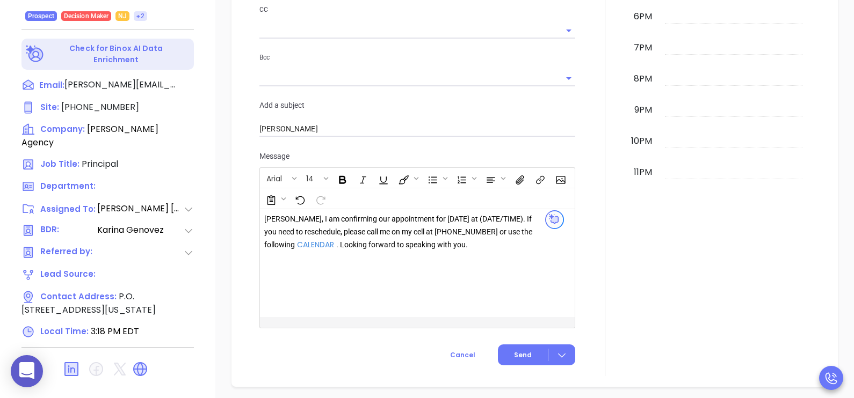
click at [462, 222] on div "Frank, I am confirming our appointment for tomorrow at (DATE/TIME). If you need…" at bounding box center [399, 232] width 271 height 38
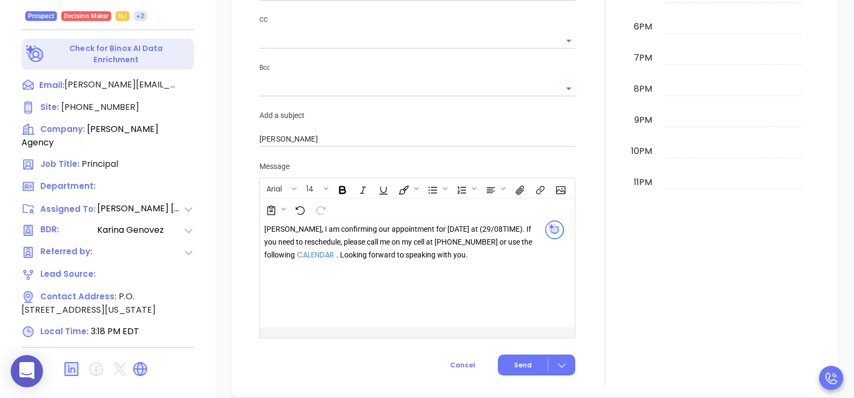
click at [838, 59] on div "New Activity Task Meeting Call Email Vmail SMS Send Email Select Template Confi…" at bounding box center [534, 29] width 638 height 735
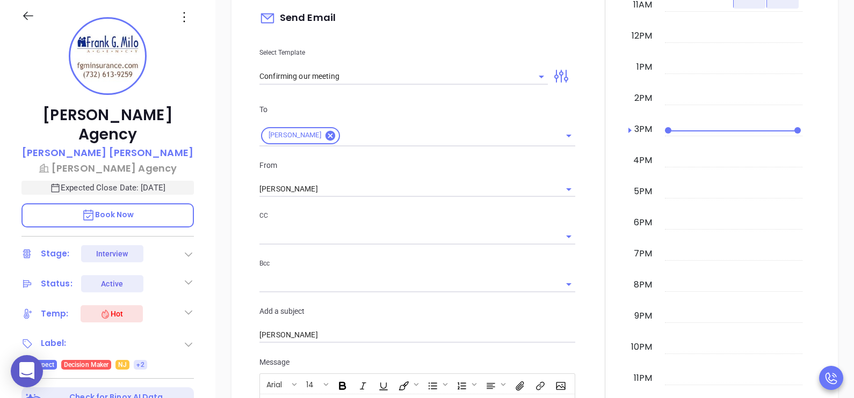
scroll to position [939, 0]
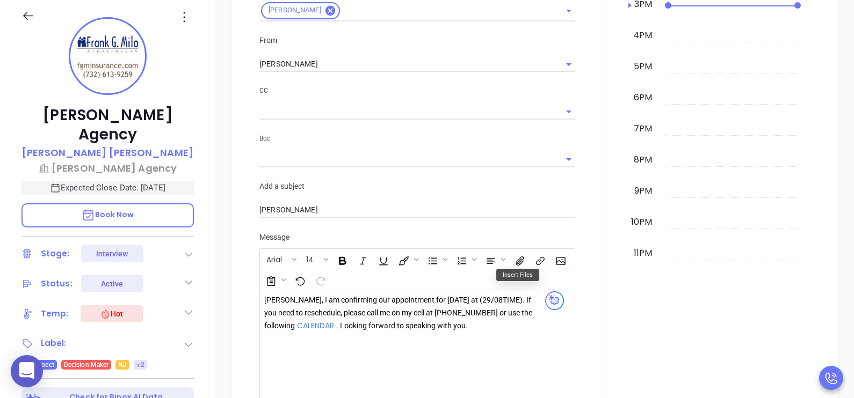
click at [482, 300] on div "Frank, I am confirming our appointment for tomorrow at (29/08 TIME). If you nee…" at bounding box center [399, 313] width 271 height 38
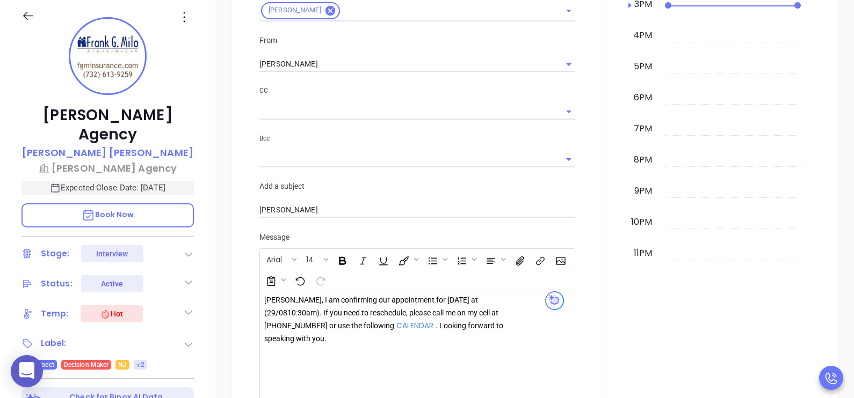
click at [505, 322] on div "Frank, I am confirming our appointment for tomorrow at (29/08 10:30am ). If you…" at bounding box center [399, 319] width 271 height 51
drag, startPoint x: 843, startPoint y: 336, endPoint x: 845, endPoint y: 358, distance: 22.7
click at [845, 358] on div "Description Revenue & Margin $ 0 Quote 0 Views You have not sent a quote yet + …" at bounding box center [534, 372] width 638 height 752
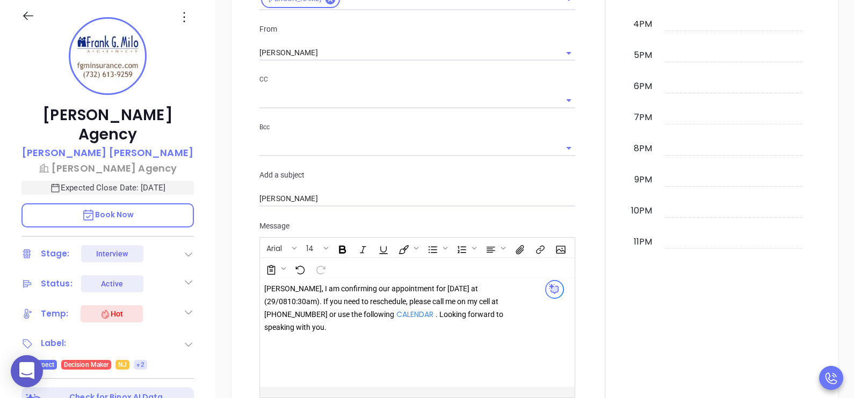
click at [841, 280] on div "New Activity Task Meeting Call Email Vmail SMS Send Email Select Template Confi…" at bounding box center [534, 89] width 638 height 735
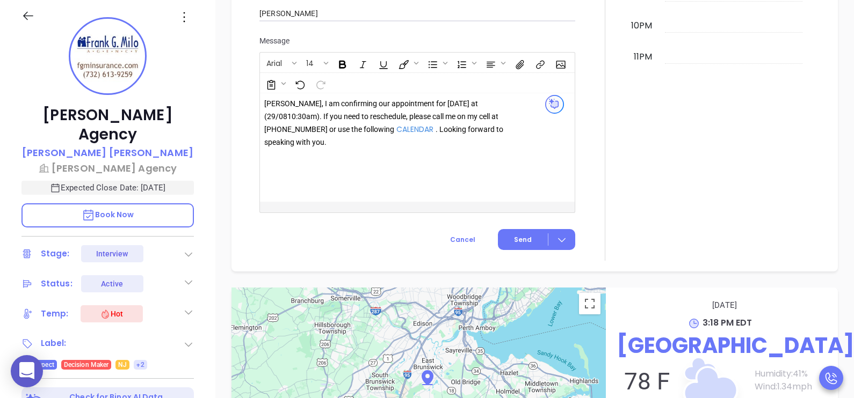
scroll to position [1192, 0]
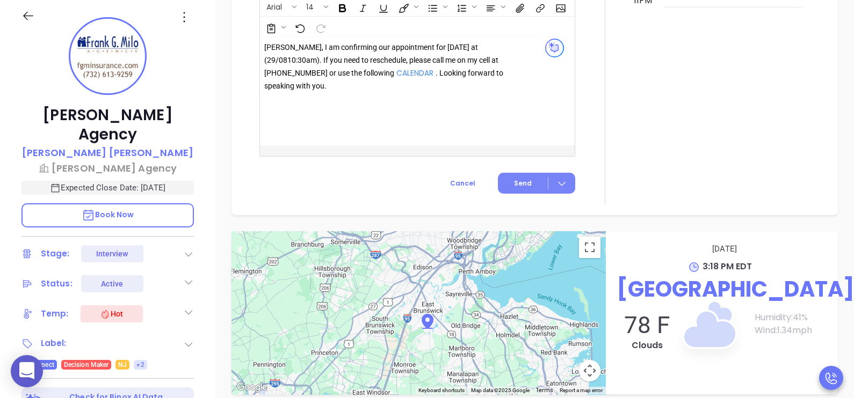
click at [514, 185] on span "Send" at bounding box center [523, 184] width 18 height 10
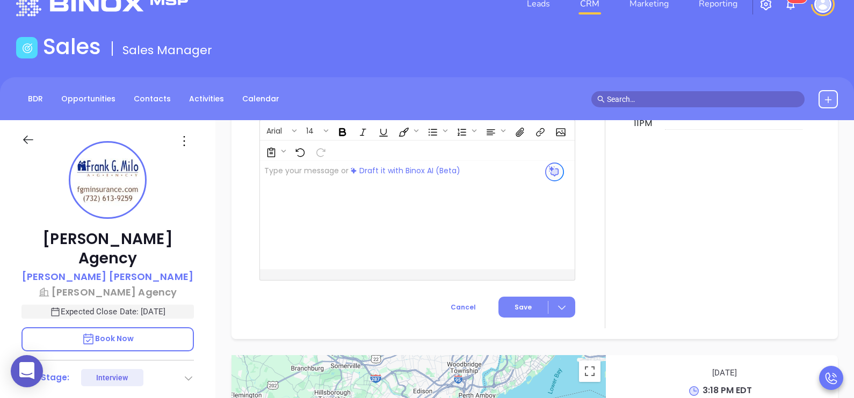
scroll to position [0, 0]
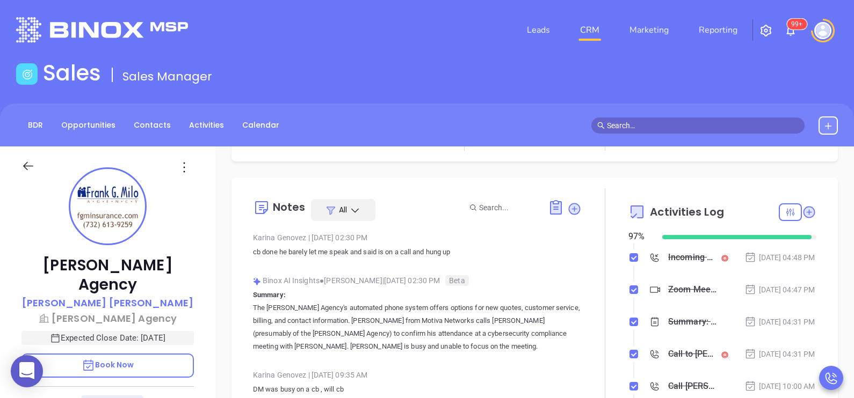
scroll to position [433, 0]
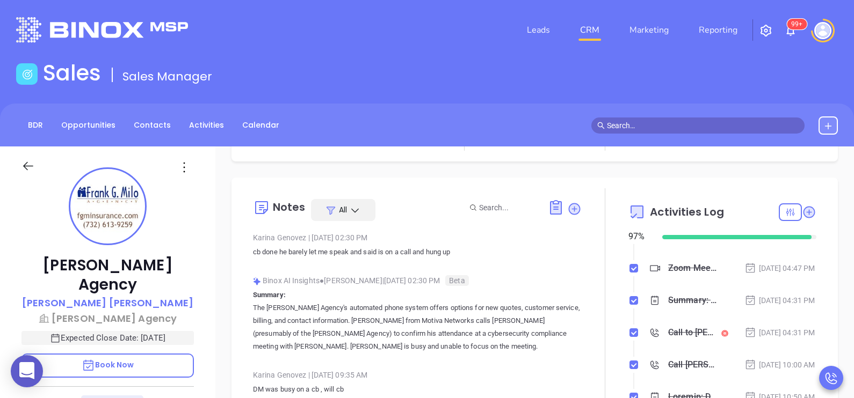
click at [583, 294] on div at bounding box center [604, 314] width 47 height 253
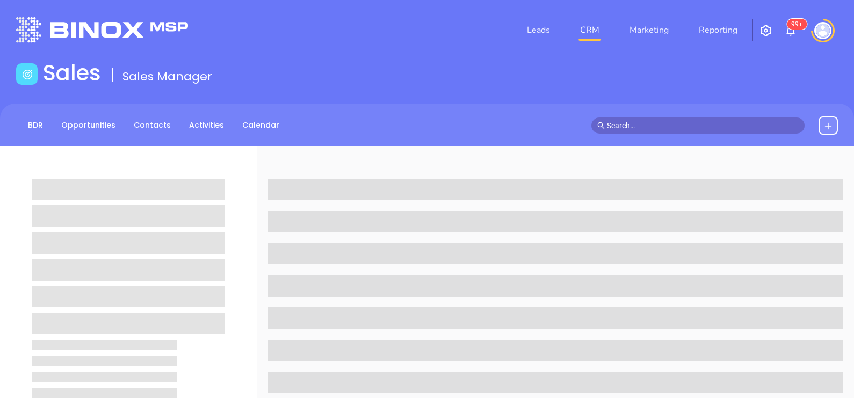
scroll to position [97, 0]
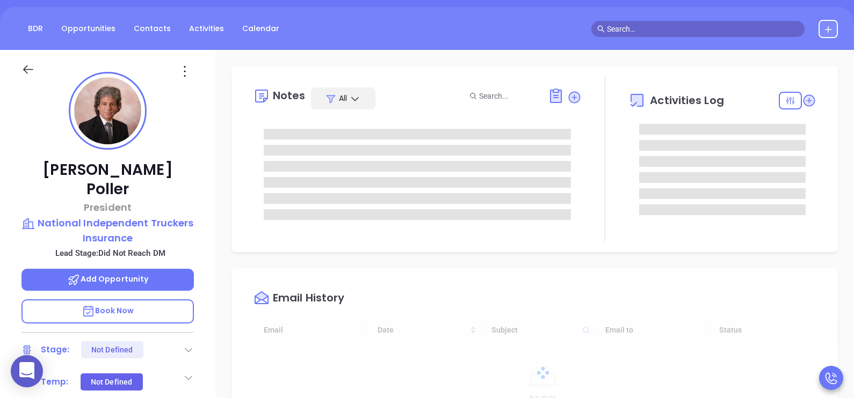
type input "[DATE]"
type input "[PERSON_NAME]"
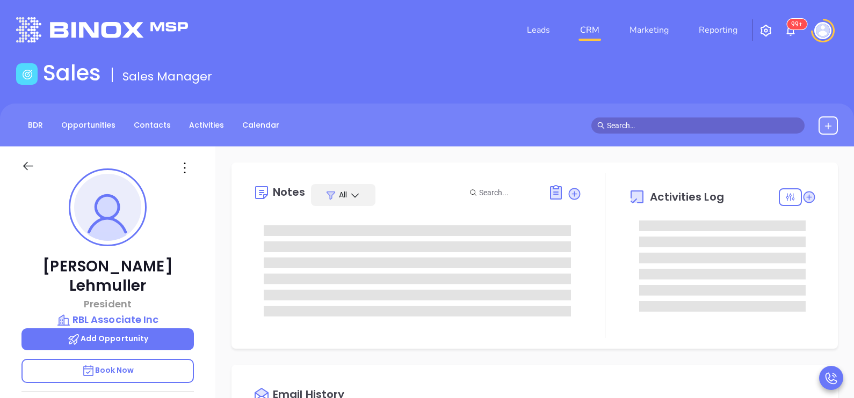
type input "[DATE]"
type input "[PERSON_NAME]"
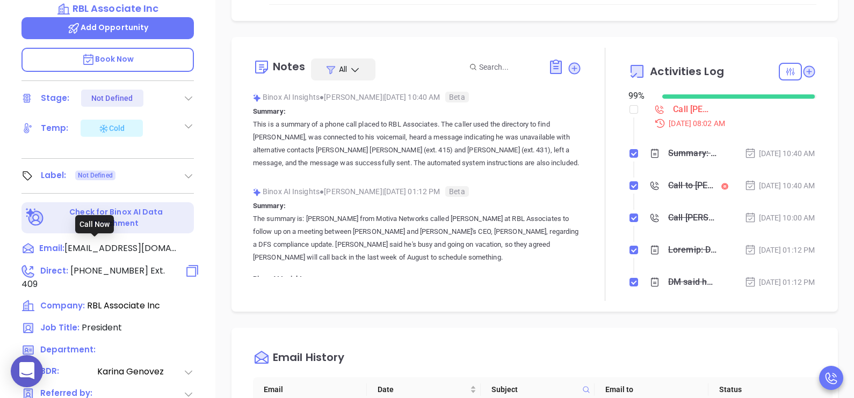
click at [124, 265] on span "[PHONE_NUMBER]" at bounding box center [109, 271] width 78 height 12
type input "[PHONE_NUMBER]"
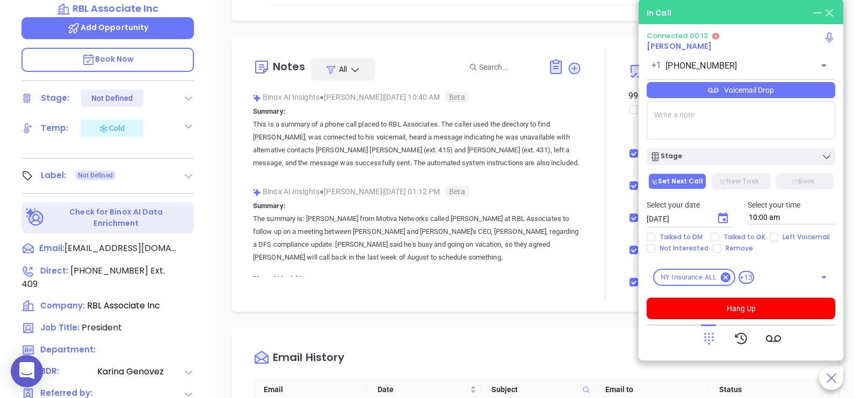
click at [700, 339] on div at bounding box center [740, 339] width 188 height 28
click at [715, 333] on icon at bounding box center [708, 338] width 15 height 15
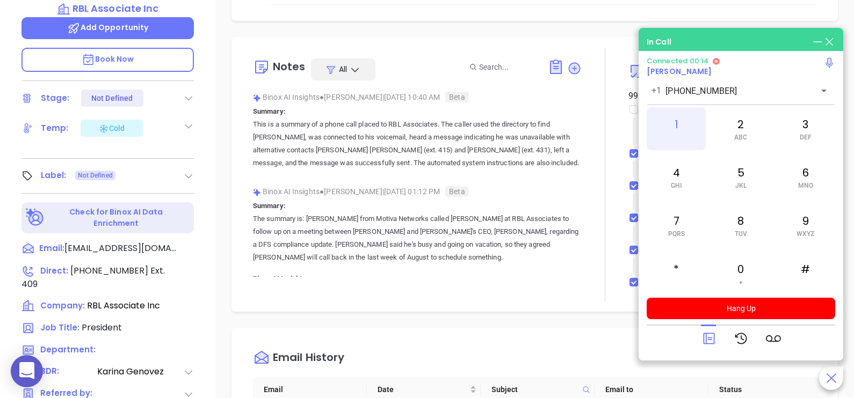
click at [675, 136] on span at bounding box center [676, 138] width 5 height 8
click at [677, 182] on span "GHI" at bounding box center [676, 186] width 11 height 8
click at [796, 132] on div "3 DEF" at bounding box center [805, 128] width 59 height 43
click at [805, 182] on span "MNO" at bounding box center [805, 186] width 15 height 8
click at [682, 229] on div "7 PQRS" at bounding box center [675, 225] width 59 height 43
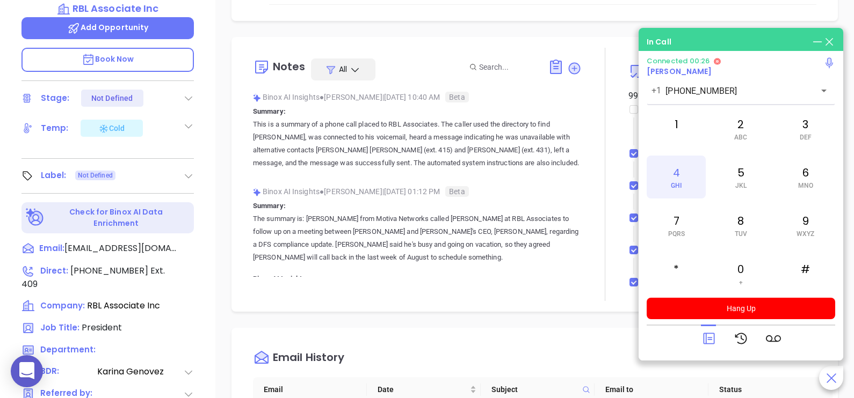
click at [672, 185] on span "GHI" at bounding box center [676, 186] width 11 height 8
click at [802, 259] on div "#" at bounding box center [805, 273] width 59 height 43
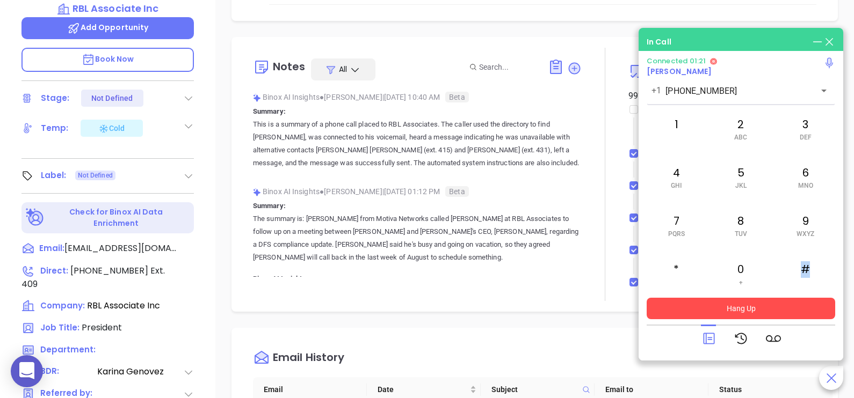
click at [679, 310] on button "Hang Up" at bounding box center [740, 308] width 188 height 21
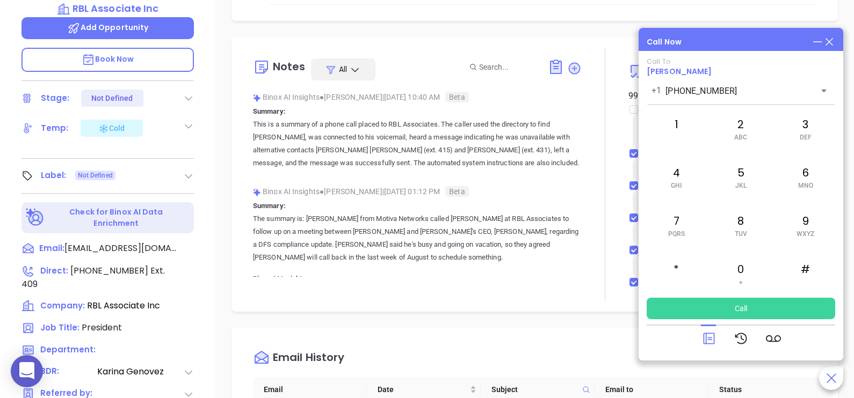
click at [832, 41] on icon at bounding box center [829, 42] width 12 height 12
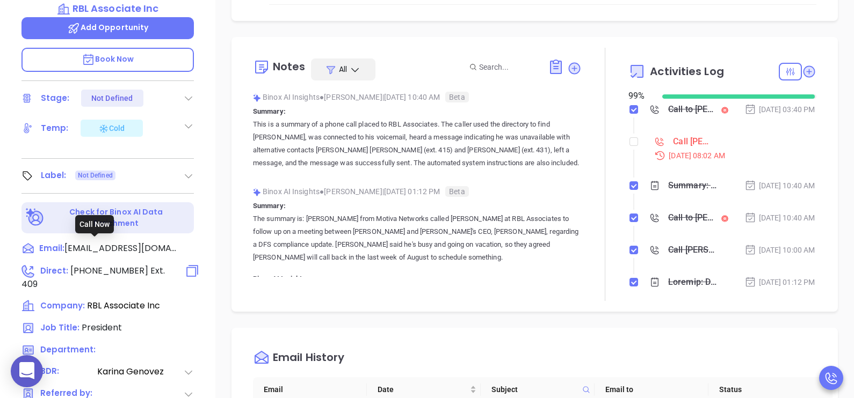
click at [112, 265] on span "(212) 532-0400" at bounding box center [109, 271] width 78 height 12
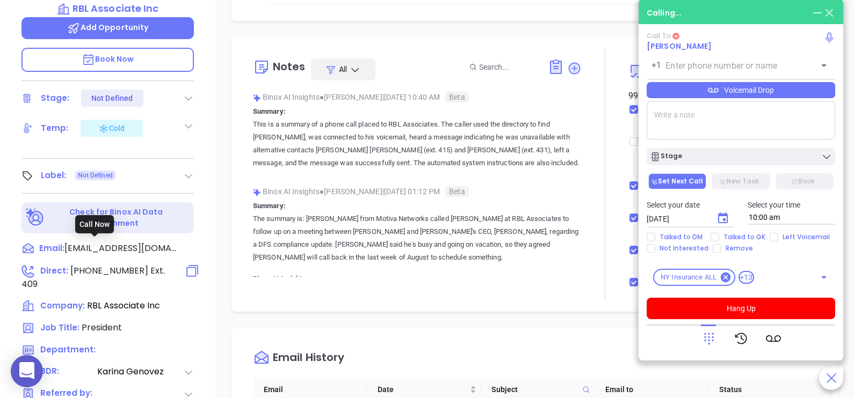
type input "(212) 532-0400"
drag, startPoint x: 696, startPoint y: 343, endPoint x: 708, endPoint y: 341, distance: 11.9
click at [708, 341] on div at bounding box center [740, 339] width 188 height 28
click at [708, 341] on icon at bounding box center [709, 339] width 10 height 12
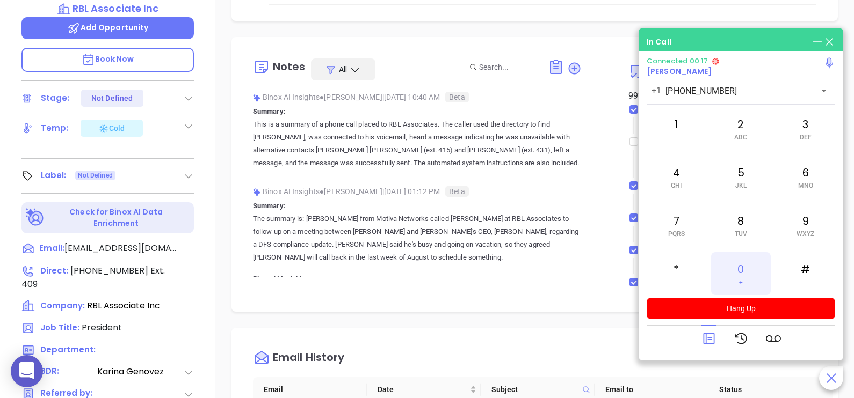
click at [739, 286] on div "0 +" at bounding box center [740, 273] width 59 height 43
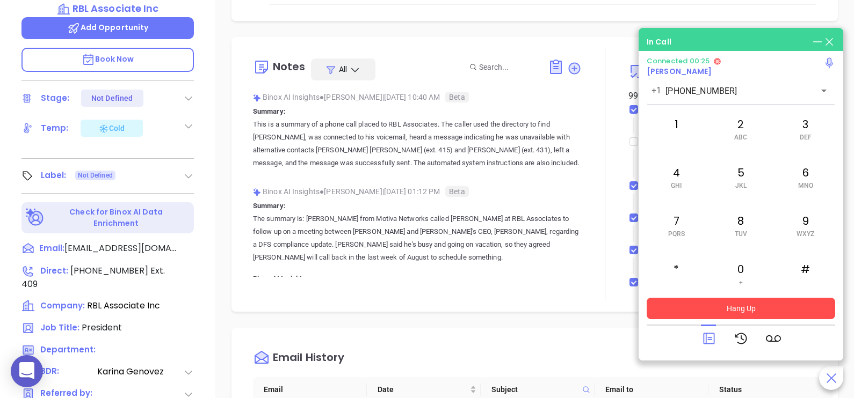
click at [753, 307] on button "Hang Up" at bounding box center [740, 308] width 188 height 21
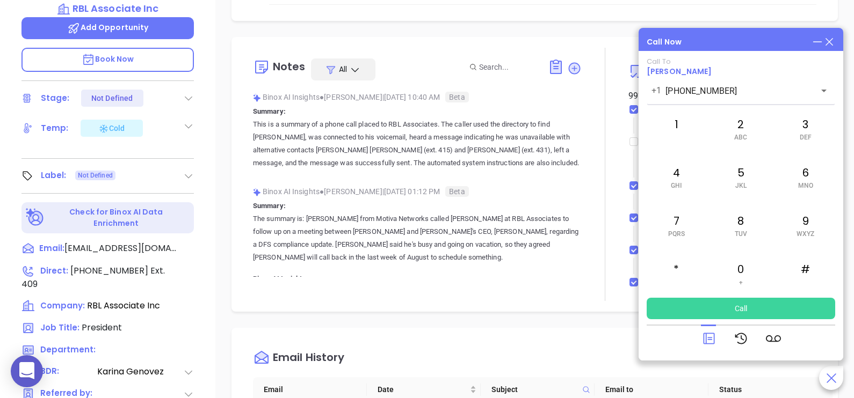
click at [831, 45] on icon at bounding box center [829, 42] width 12 height 12
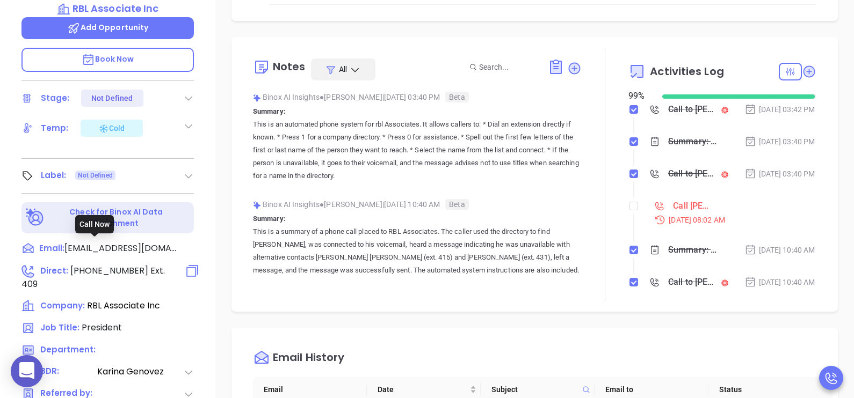
click at [150, 265] on span "Ext. 409" at bounding box center [92, 278] width 143 height 26
type input "(212) 532-0400"
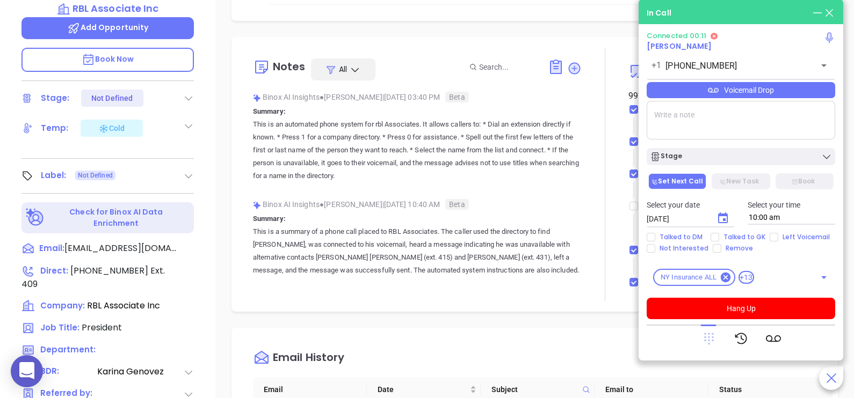
click at [709, 334] on icon at bounding box center [709, 339] width 10 height 12
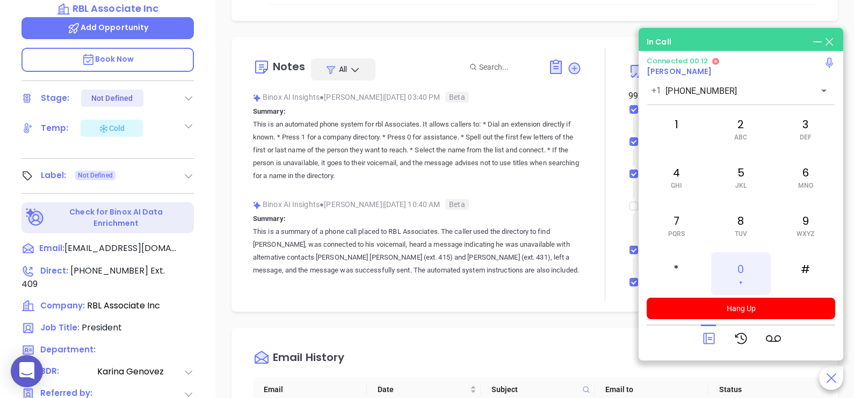
click at [743, 291] on div "0 +" at bounding box center [740, 273] width 59 height 43
click at [679, 127] on div "1" at bounding box center [675, 128] width 59 height 43
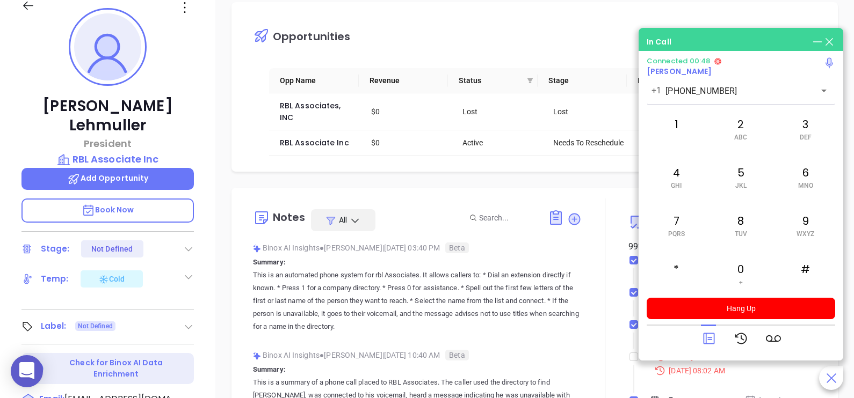
scroll to position [0, 0]
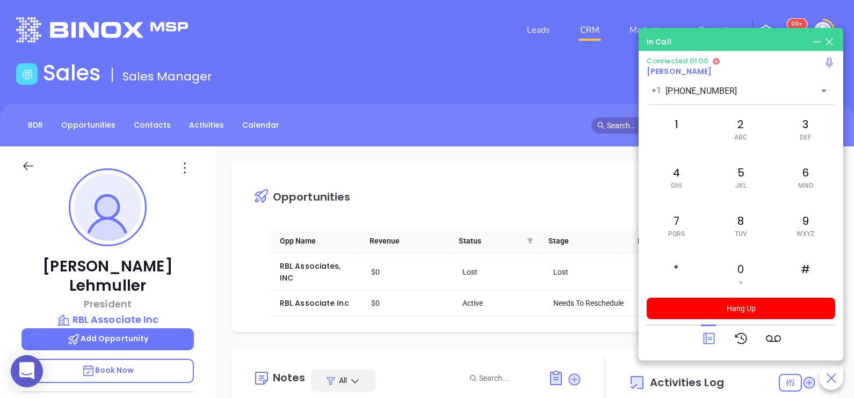
click at [206, 272] on div "George Lehmuller President RBL Associate Inc Add Opportunity Book Now Stage: No…" at bounding box center [107, 396] width 215 height 498
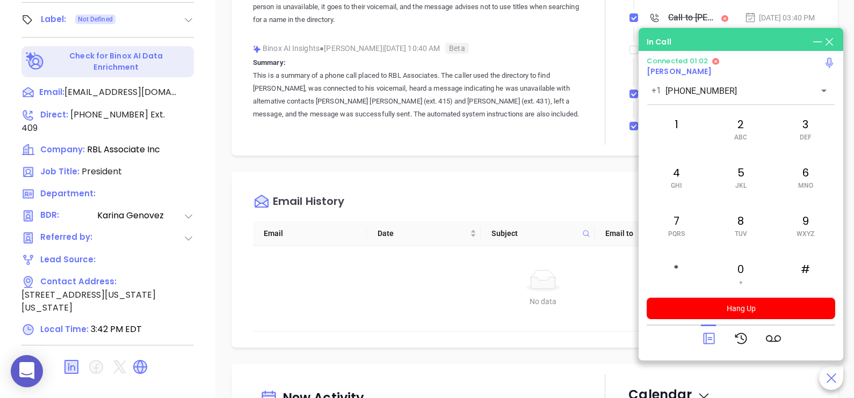
scroll to position [499, 0]
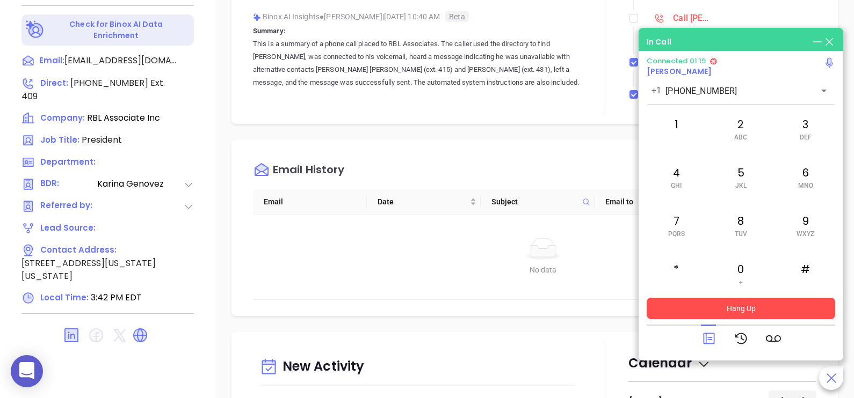
click at [730, 302] on button "Hang Up" at bounding box center [740, 308] width 188 height 21
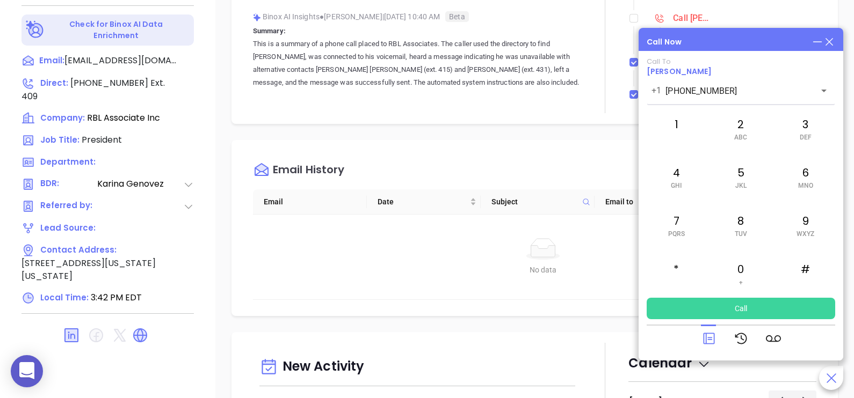
click at [703, 331] on div at bounding box center [708, 339] width 15 height 28
drag, startPoint x: 703, startPoint y: 331, endPoint x: 709, endPoint y: 338, distance: 9.6
click at [709, 338] on div at bounding box center [708, 339] width 15 height 28
click at [709, 338] on icon at bounding box center [708, 338] width 15 height 15
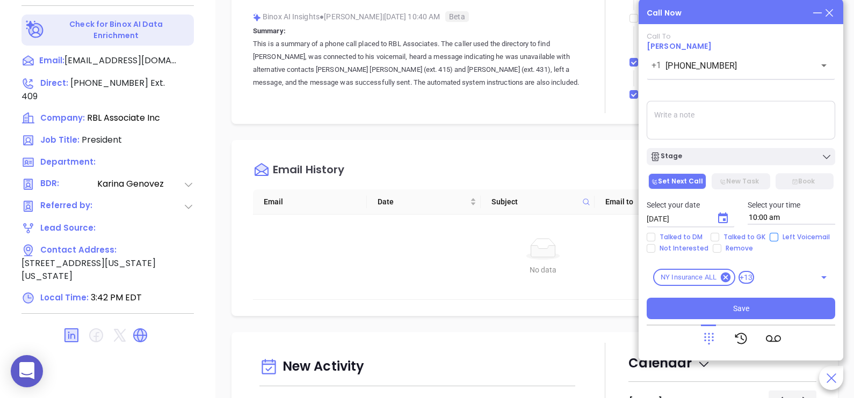
click at [778, 238] on span "Left Voicemail" at bounding box center [806, 237] width 56 height 9
click at [775, 238] on input "Left Voicemail" at bounding box center [773, 237] width 9 height 9
checkbox input "true"
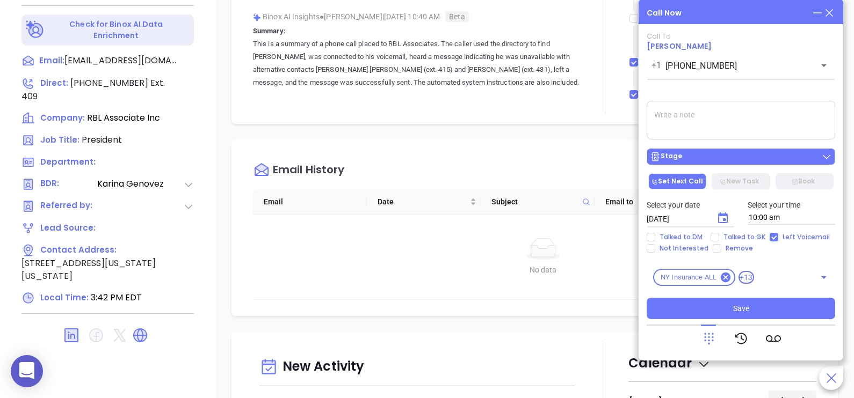
click at [773, 155] on div "Stage" at bounding box center [741, 156] width 182 height 11
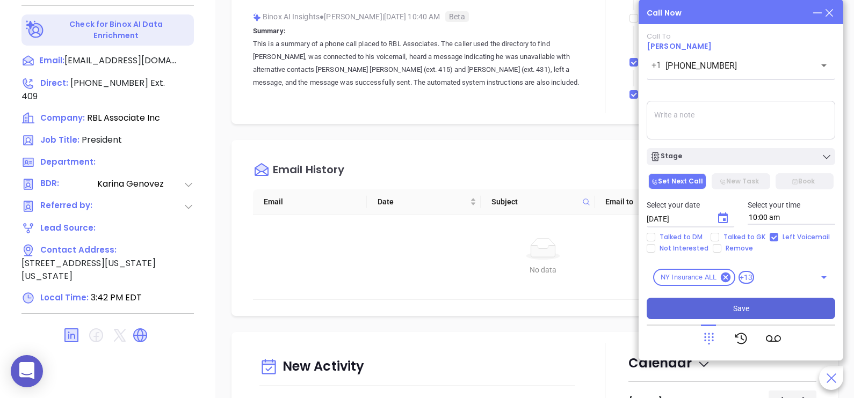
click at [746, 305] on span "Save" at bounding box center [741, 309] width 16 height 12
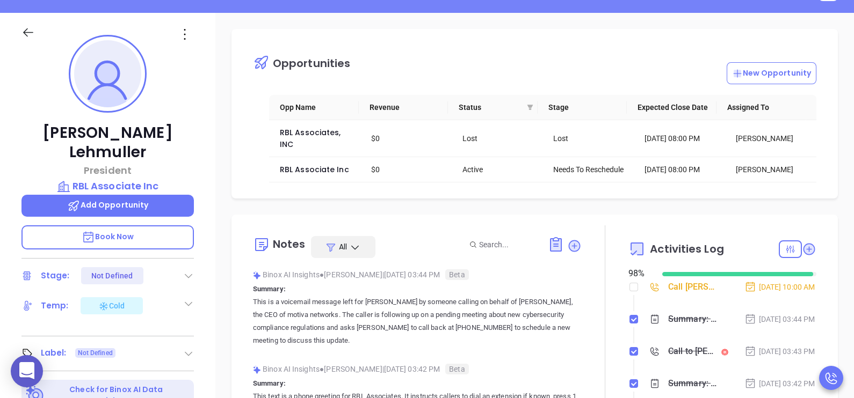
scroll to position [123, 0]
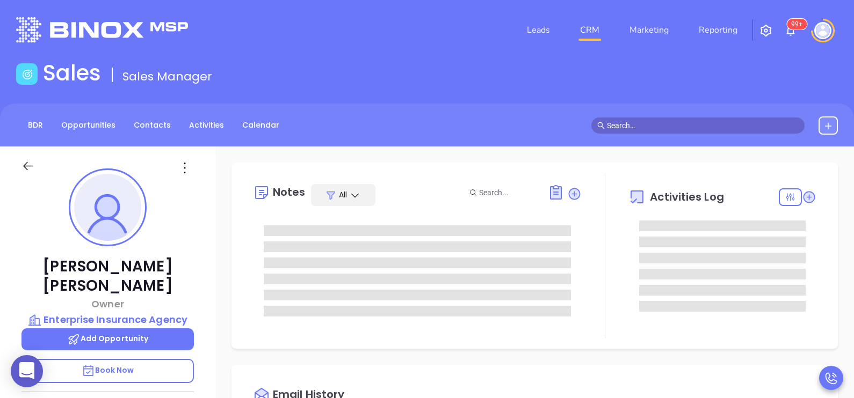
type input "[DATE]"
type input "[PERSON_NAME]"
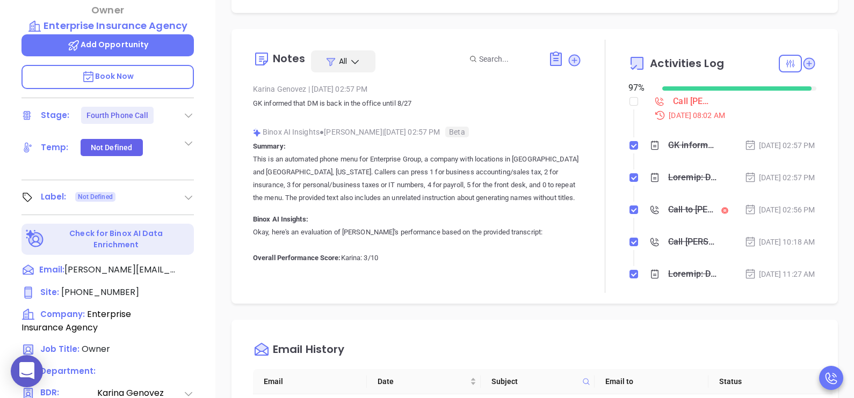
scroll to position [295, 0]
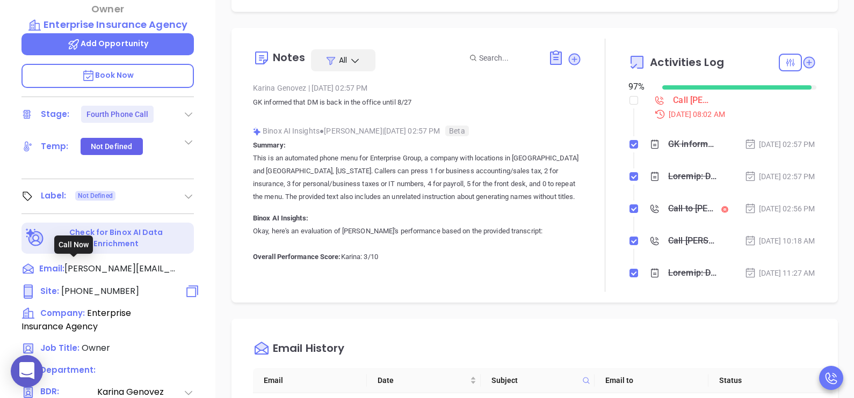
click at [84, 285] on span "[PHONE_NUMBER]" at bounding box center [100, 291] width 78 height 12
type input "[PHONE_NUMBER]"
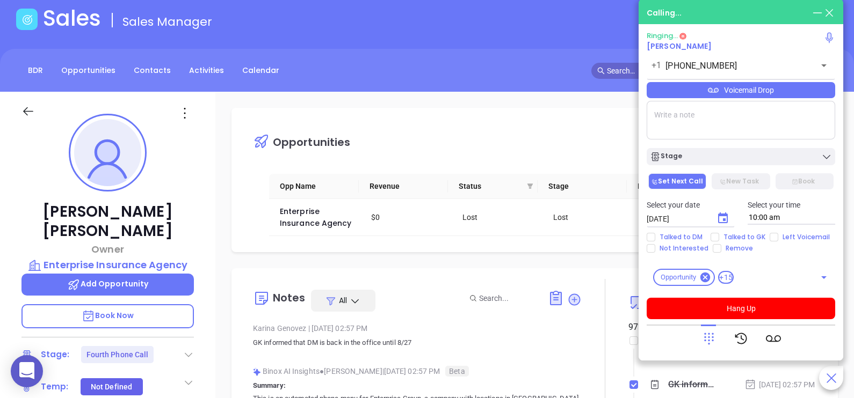
scroll to position [26, 0]
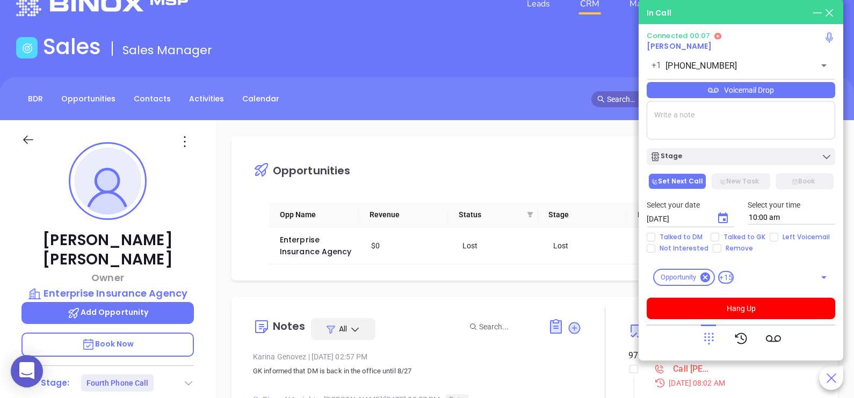
click at [702, 340] on icon at bounding box center [708, 338] width 15 height 15
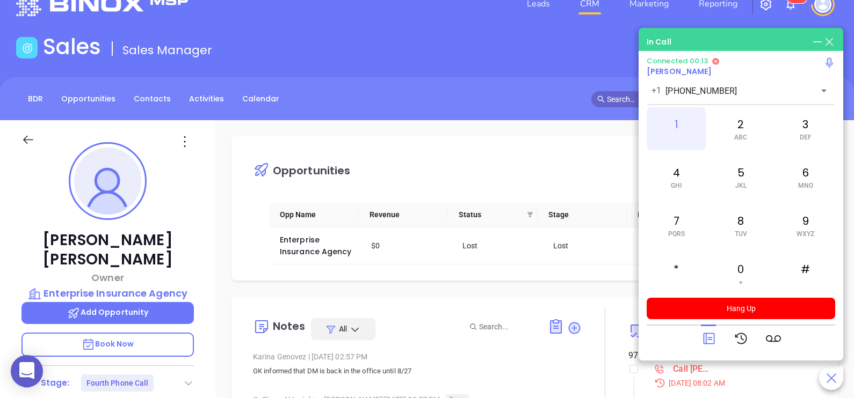
click at [680, 127] on div "1" at bounding box center [675, 128] width 59 height 43
click at [740, 177] on div "5 JKL" at bounding box center [740, 177] width 59 height 43
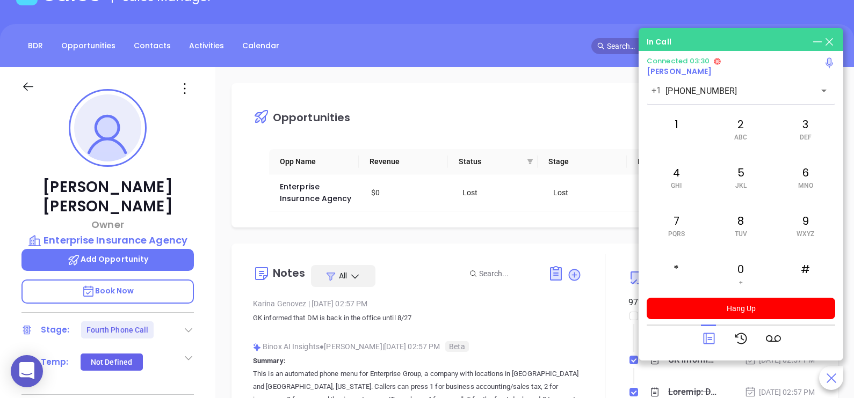
scroll to position [70, 0]
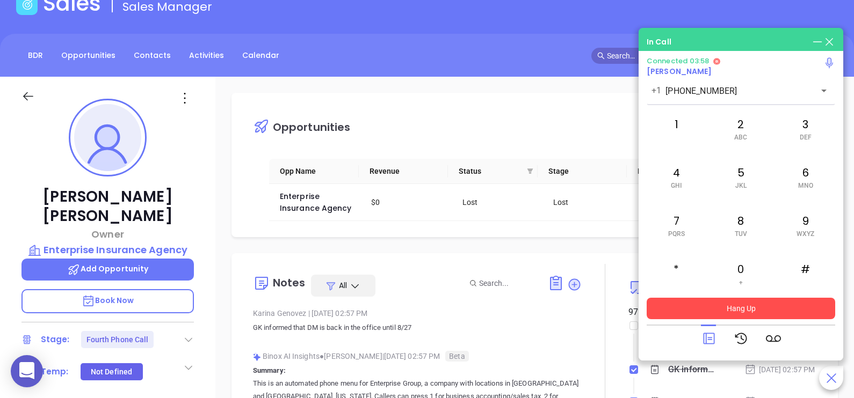
click at [719, 306] on button "Hang Up" at bounding box center [740, 308] width 188 height 21
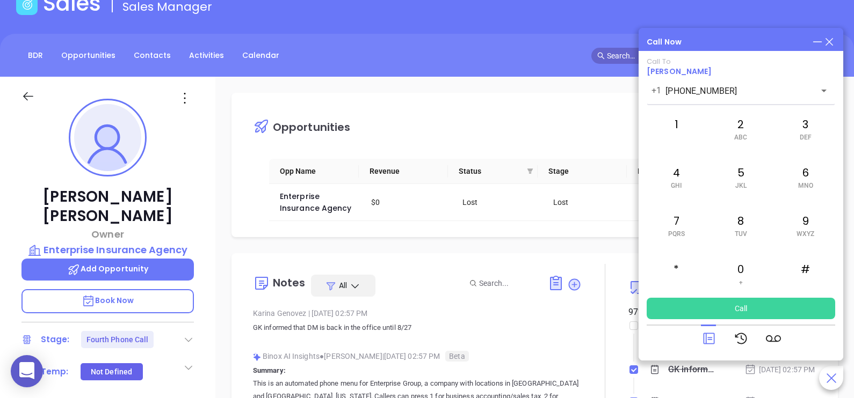
click at [707, 338] on icon at bounding box center [708, 338] width 15 height 15
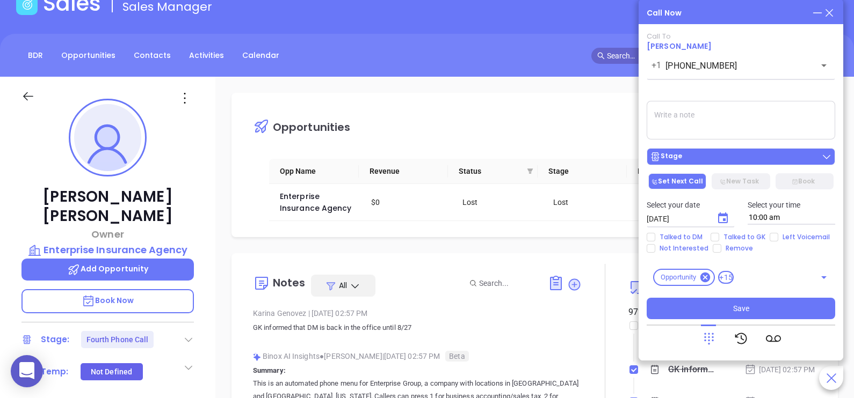
click at [728, 156] on div "Stage" at bounding box center [741, 156] width 182 height 11
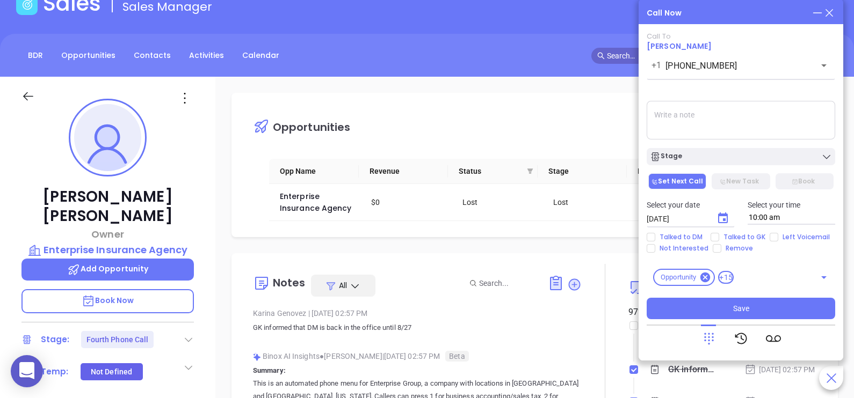
click at [753, 115] on textarea at bounding box center [740, 120] width 188 height 39
click at [737, 239] on span "Talked to GK" at bounding box center [744, 237] width 50 height 9
click at [719, 239] on input "Talked to GK" at bounding box center [714, 237] width 9 height 9
checkbox input "true"
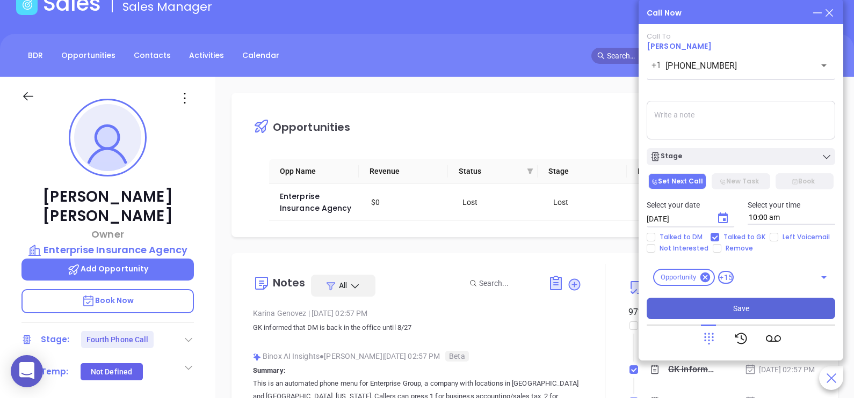
click at [736, 306] on span "Save" at bounding box center [741, 309] width 16 height 12
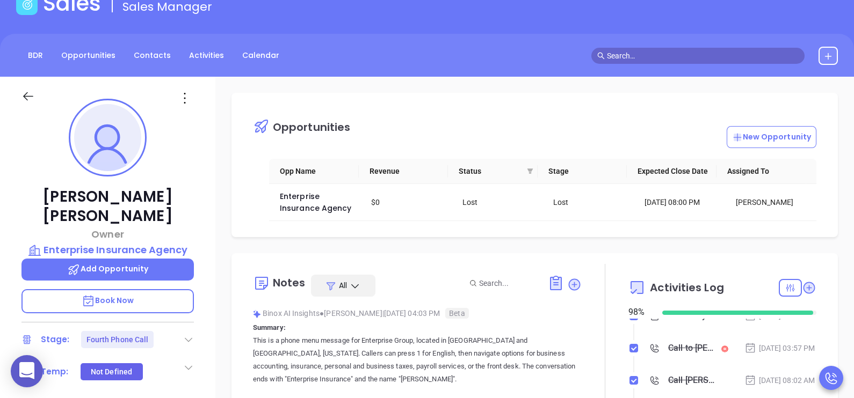
scroll to position [107, 0]
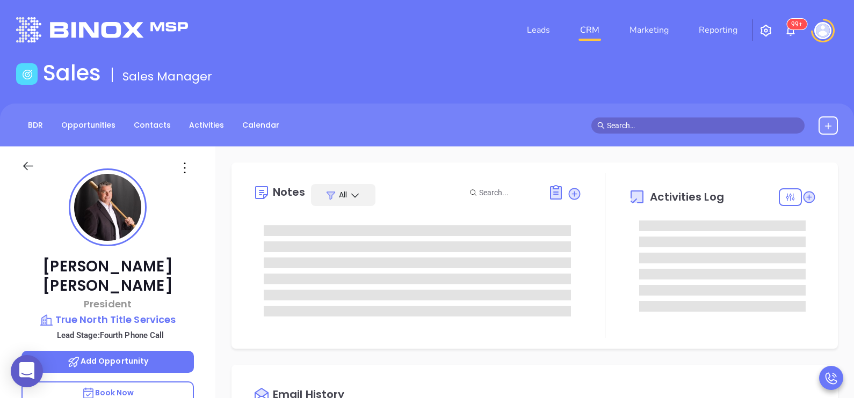
type input "[PERSON_NAME]"
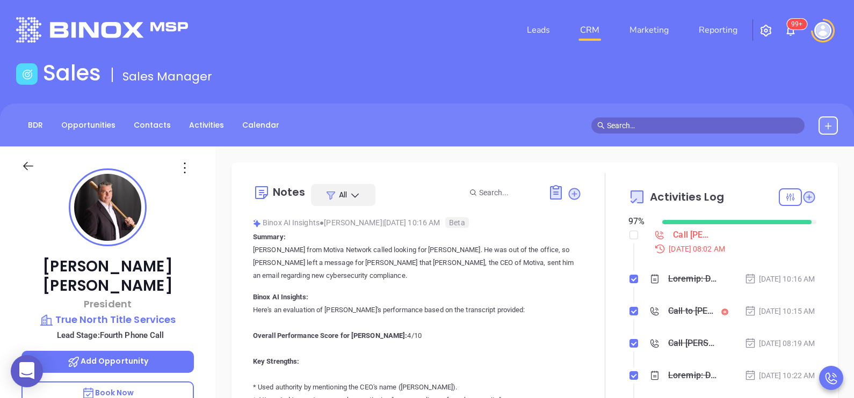
scroll to position [311, 0]
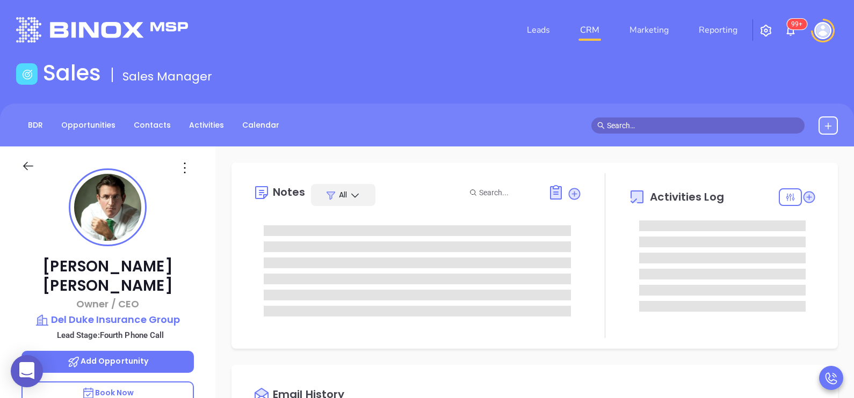
type input "[PERSON_NAME]"
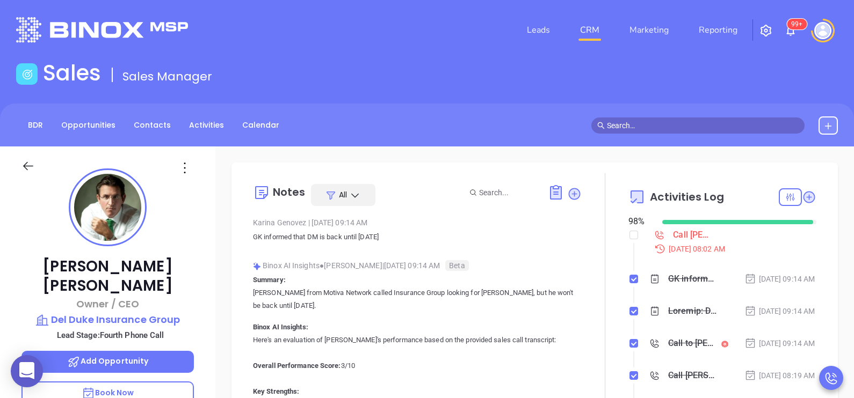
scroll to position [311, 0]
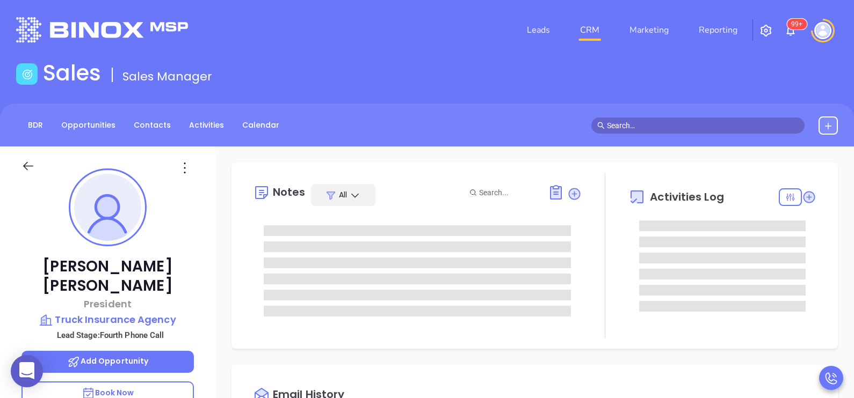
type input "[PERSON_NAME]"
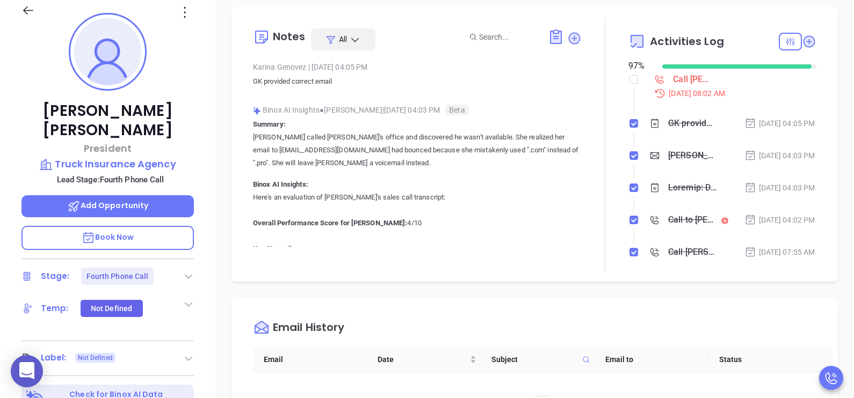
scroll to position [134, 0]
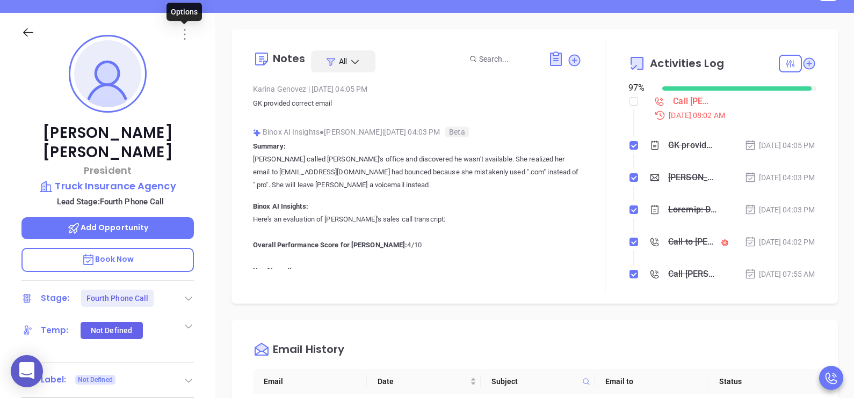
click at [185, 38] on icon at bounding box center [185, 34] width 2 height 11
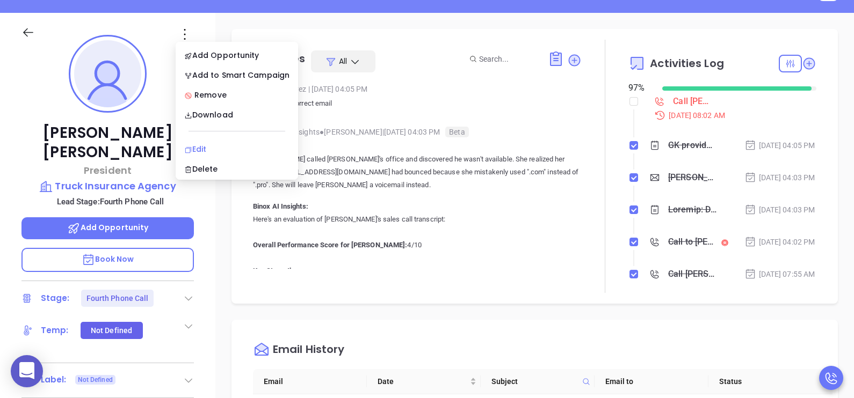
click at [211, 145] on div "Edit" at bounding box center [236, 149] width 105 height 12
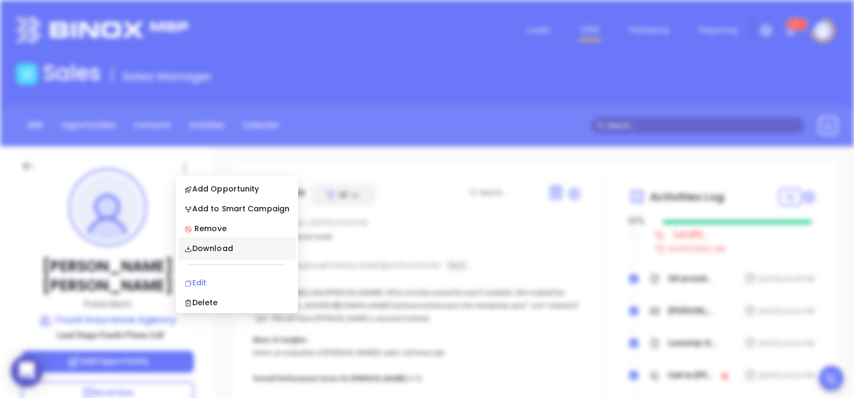
scroll to position [0, 0]
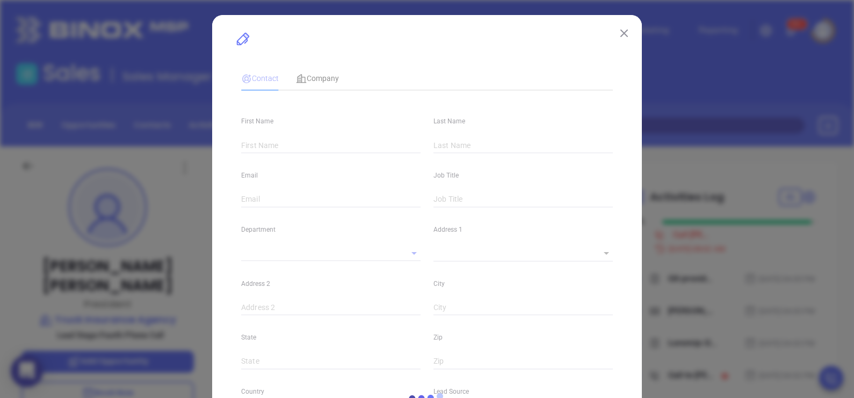
type input "[PERSON_NAME]"
type input "[EMAIL_ADDRESS][DOMAIN_NAME]"
type input "President"
type textarea "[STREET_ADDRESS]"
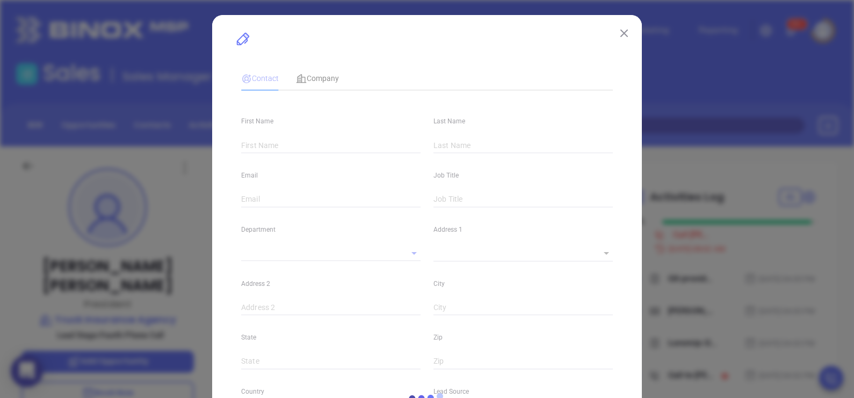
type input "1"
type input "#1"
type input "Kearny"
type input "NJ"
type input "07032"
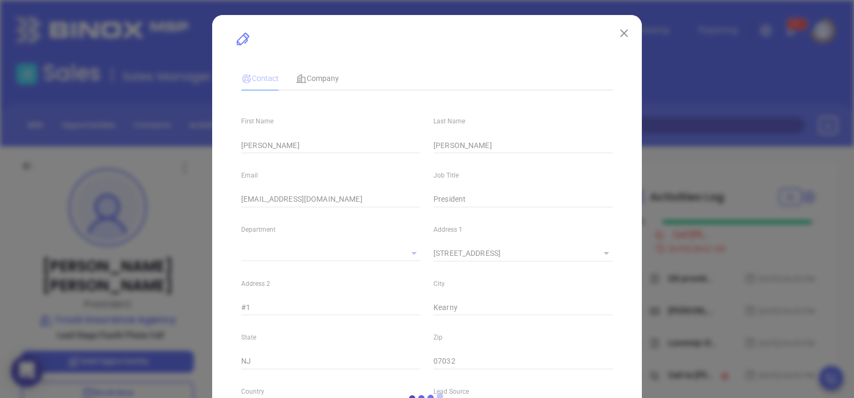
type input "Binox"
type input "[PERSON_NAME]"
type input "Fourth Phone Call"
type input "1"
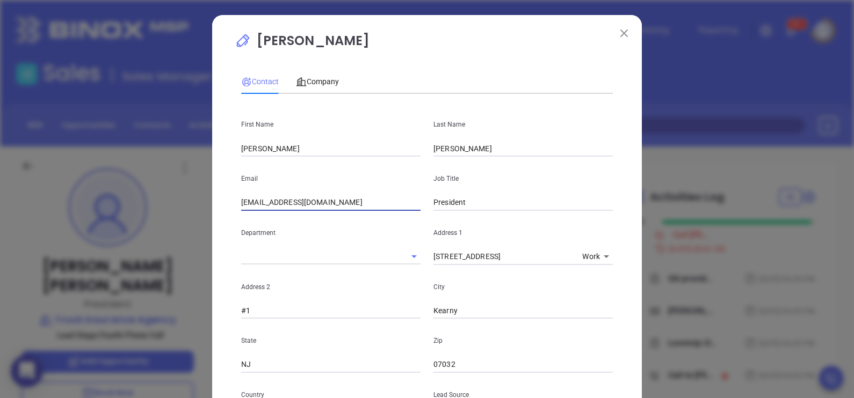
click at [249, 200] on input "[EMAIL_ADDRESS][DOMAIN_NAME]" at bounding box center [330, 203] width 179 height 16
type input "frank@truckinsurance.pro"
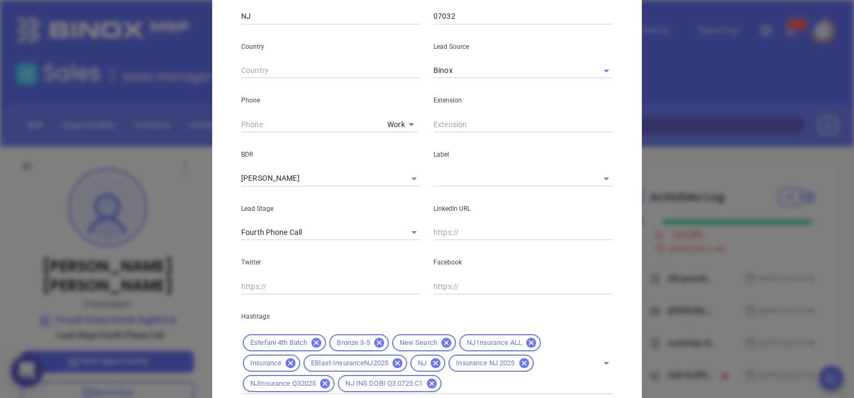
scroll to position [425, 0]
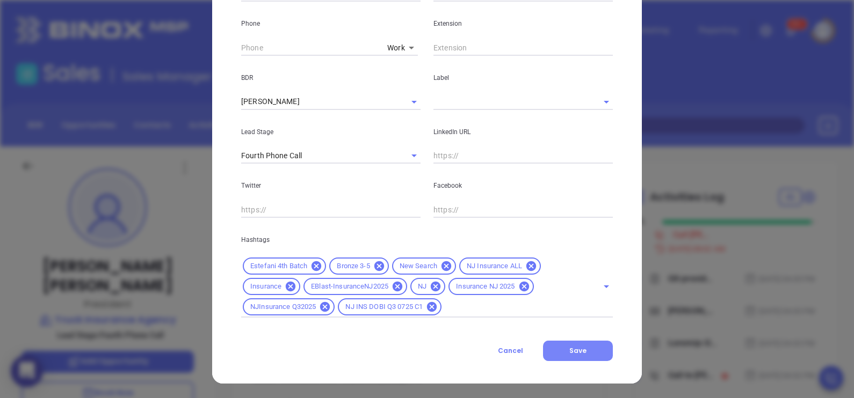
click at [561, 357] on button "Save" at bounding box center [578, 351] width 70 height 20
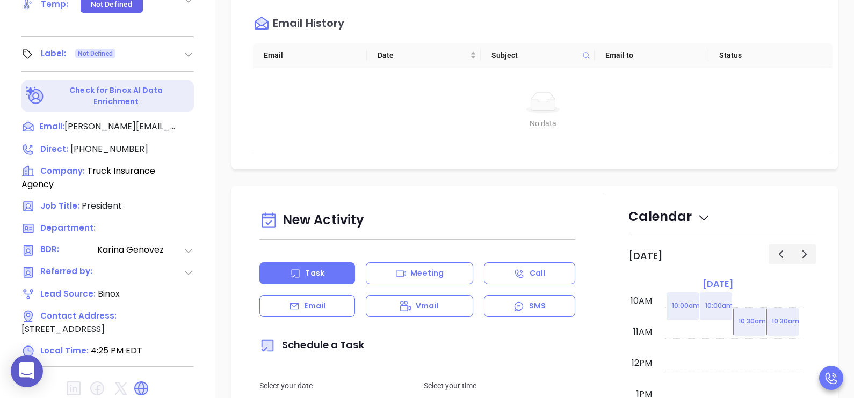
scroll to position [499, 0]
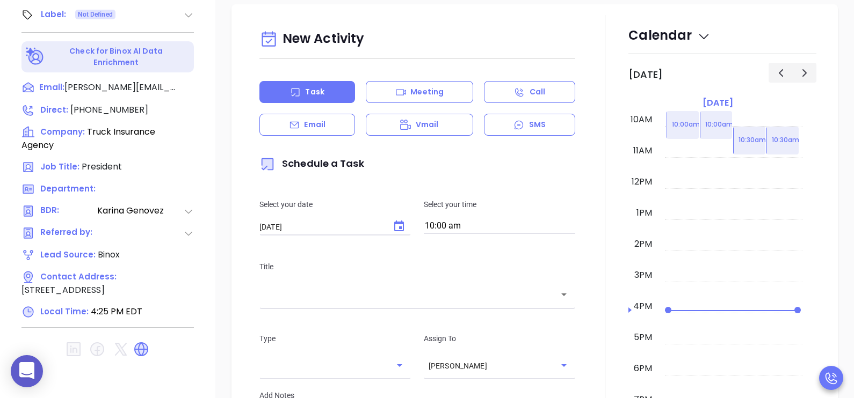
scroll to position [188, 0]
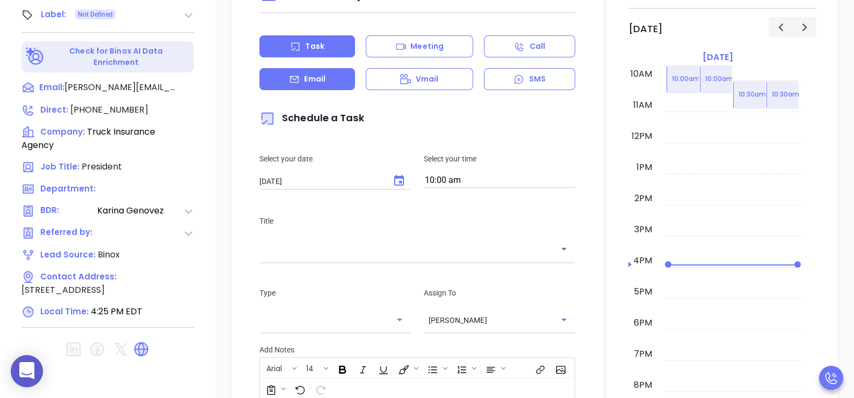
click at [329, 80] on div "Email" at bounding box center [307, 79] width 96 height 22
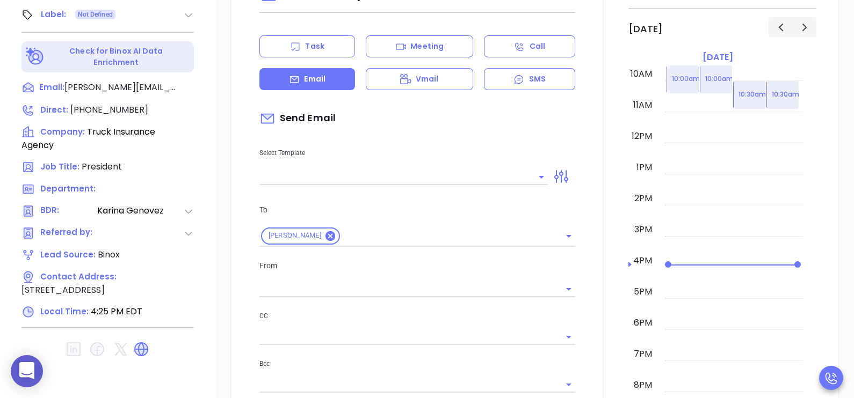
type input "[PERSON_NAME]"
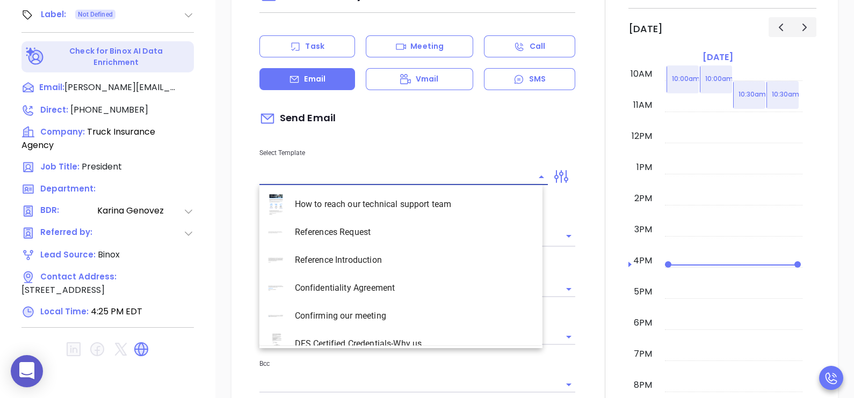
click at [408, 173] on input "text" at bounding box center [395, 177] width 272 height 16
click at [379, 205] on li "NJ Insurance 2 0725" at bounding box center [400, 205] width 283 height 28
type input "NJ Insurance 2 0725"
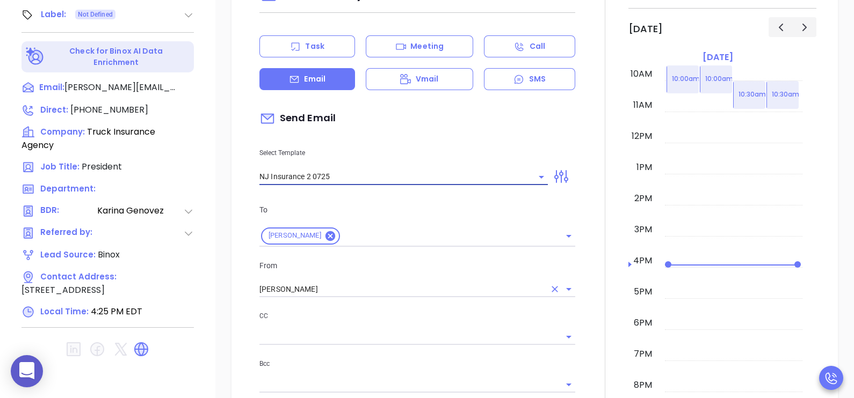
type input "Frank, did you know New Jersey's data protection law is now being enforced?"
type input "NJ Insurance 2 0725"
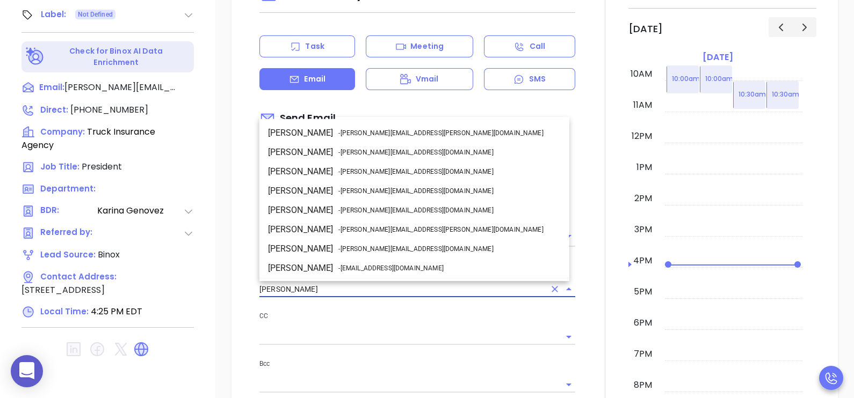
click at [460, 293] on input "[PERSON_NAME]" at bounding box center [402, 290] width 286 height 16
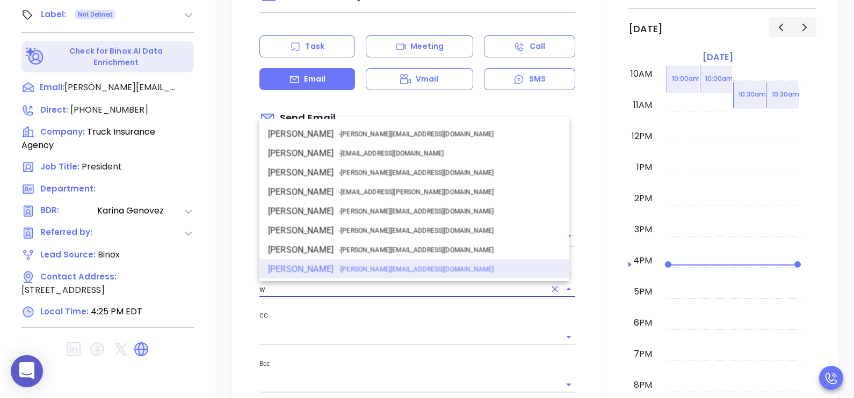
scroll to position [0, 0]
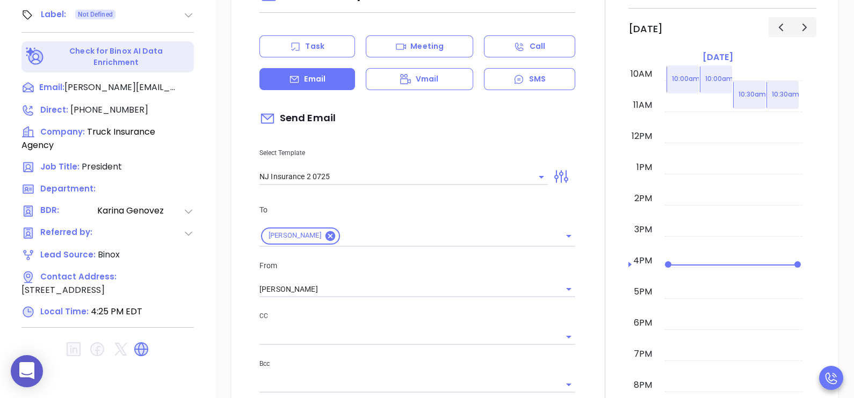
click at [461, 297] on div "To Frank Riveiro From Karina Genovez CC Bcc Add a subject Frank, did you know N…" at bounding box center [417, 324] width 329 height 267
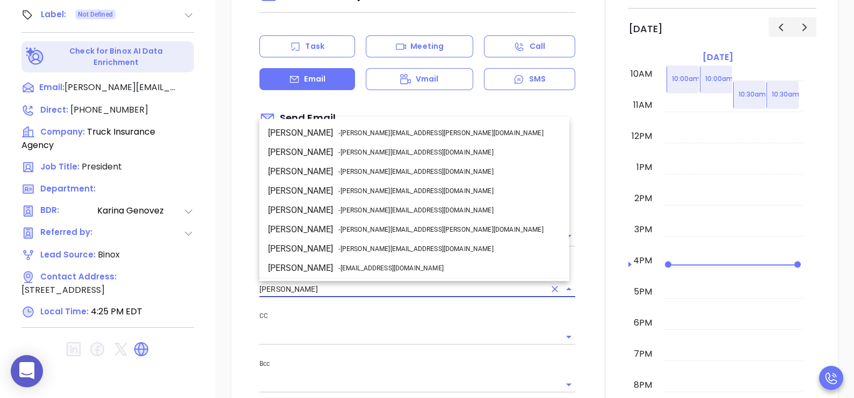
click at [460, 293] on input "[PERSON_NAME]" at bounding box center [402, 290] width 286 height 16
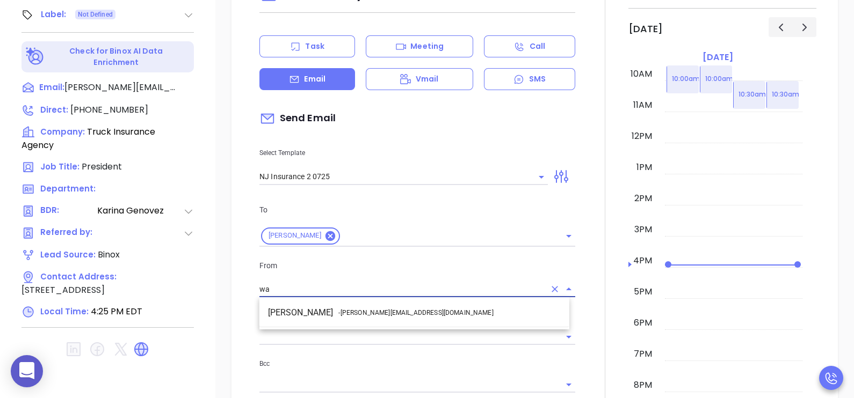
click at [458, 308] on li "Walter Contreras - walter@motiva.net" at bounding box center [414, 312] width 310 height 19
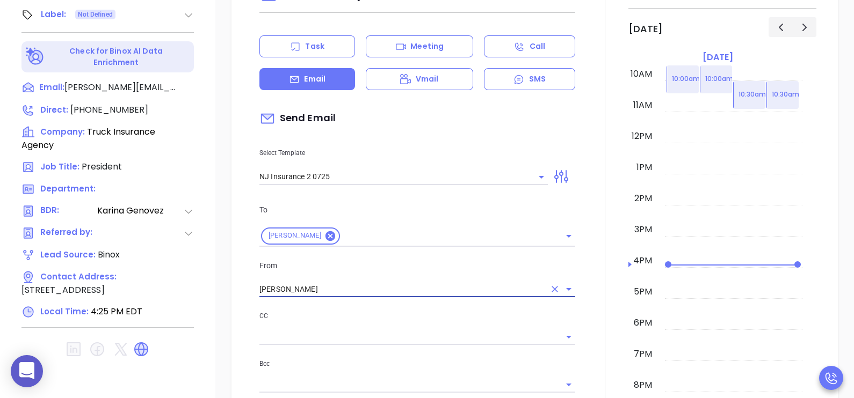
type input "Walter Contreras"
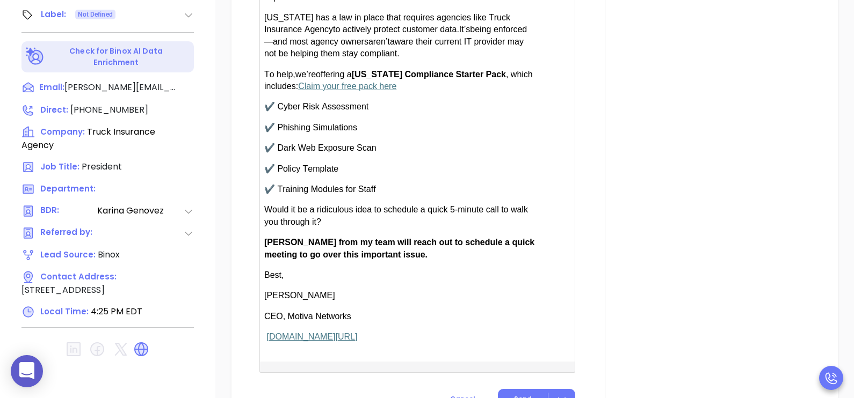
scroll to position [779, 0]
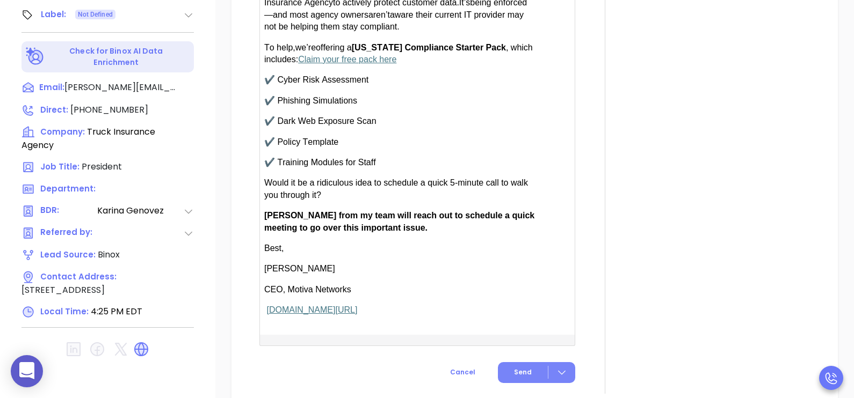
click at [515, 368] on span "Send" at bounding box center [523, 373] width 18 height 10
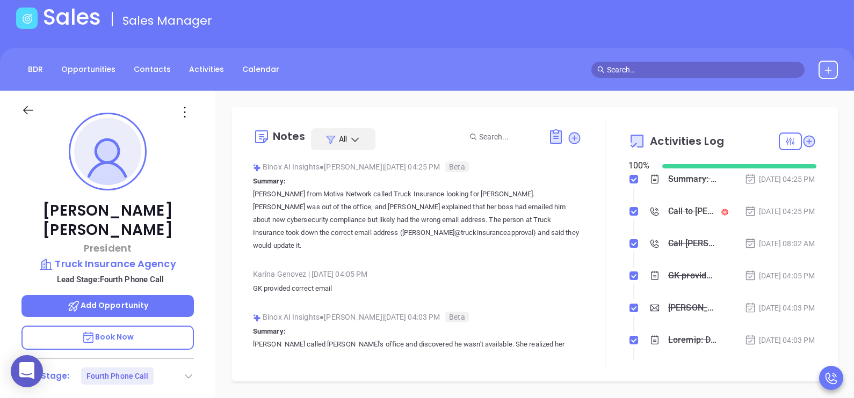
scroll to position [16, 0]
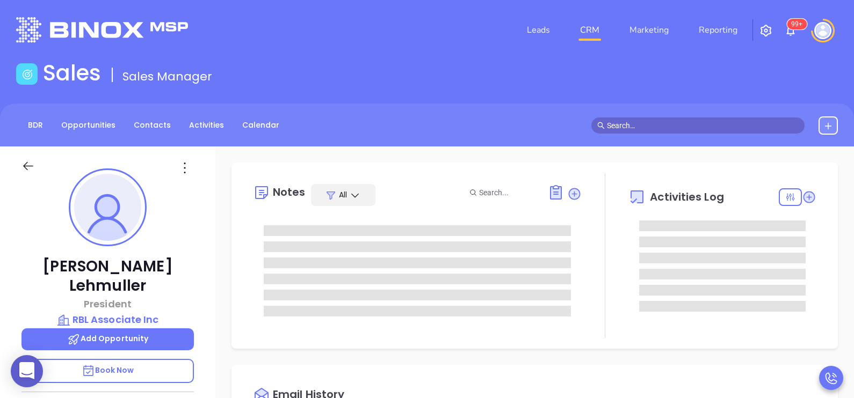
scroll to position [311, 0]
type input "[PERSON_NAME]"
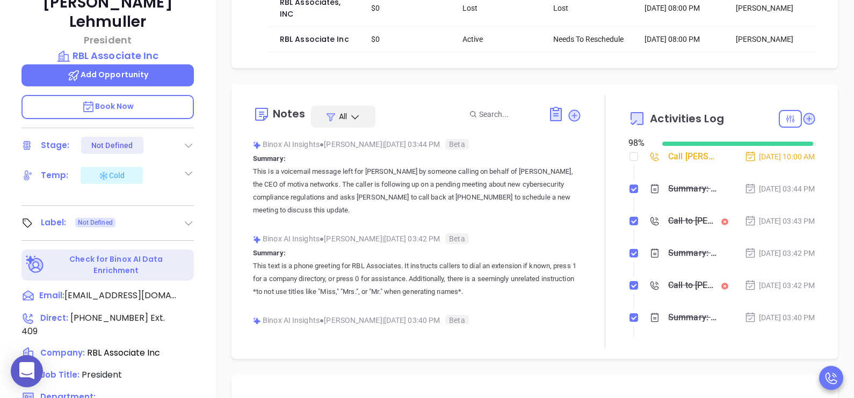
scroll to position [268, 0]
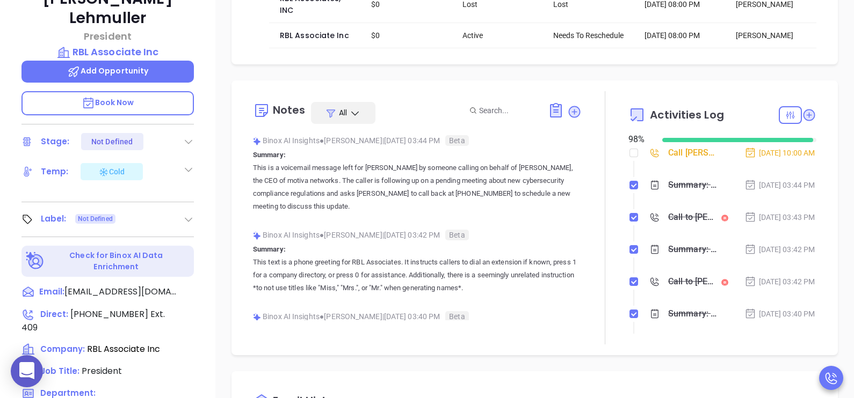
click at [768, 223] on div "[DATE] 03:43 PM" at bounding box center [779, 218] width 71 height 12
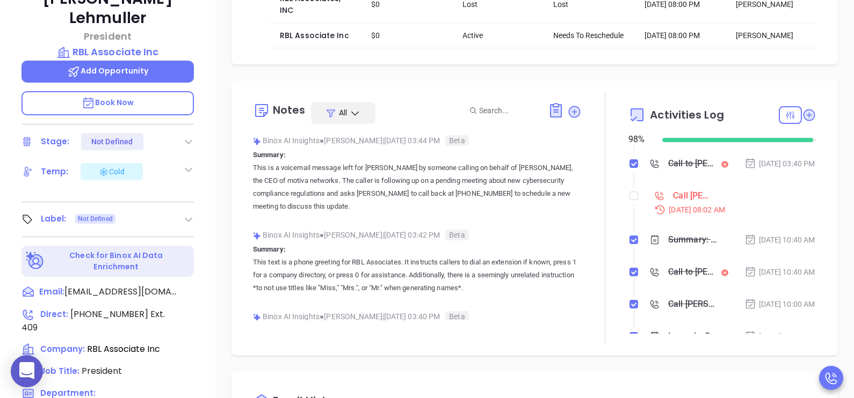
scroll to position [188, 0]
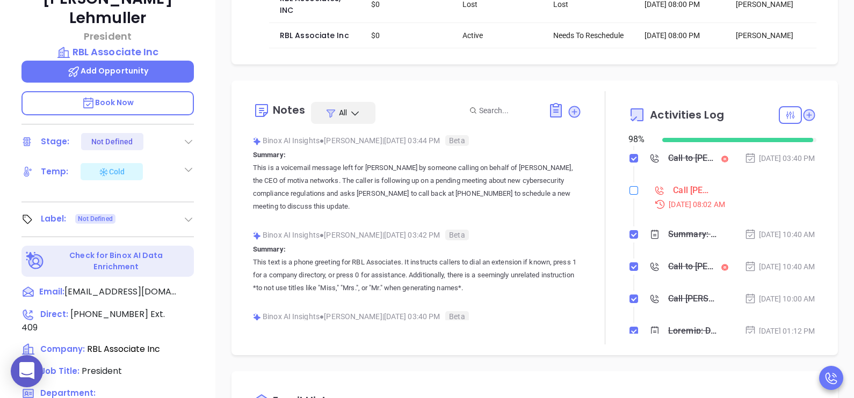
click at [629, 195] on input "checkbox" at bounding box center [633, 190] width 9 height 9
checkbox input "true"
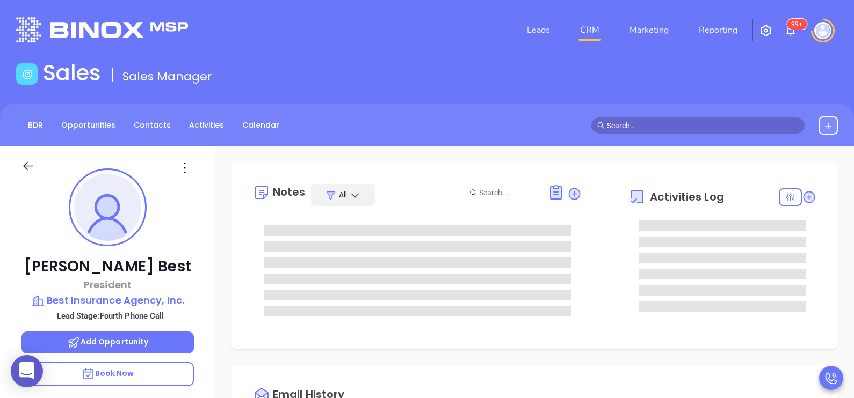
scroll to position [311, 0]
type input "[PERSON_NAME]"
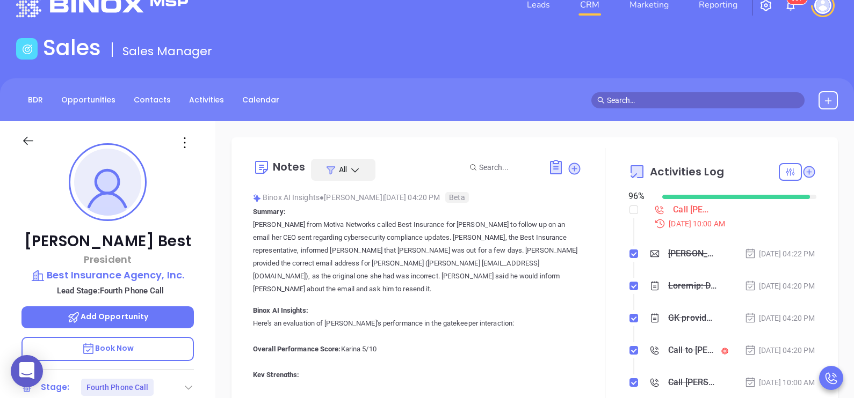
scroll to position [0, 0]
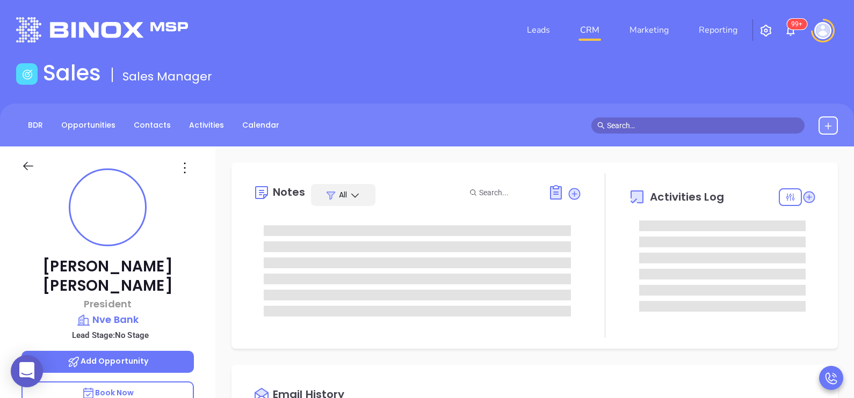
type input "[DATE]"
type input "[PERSON_NAME]"
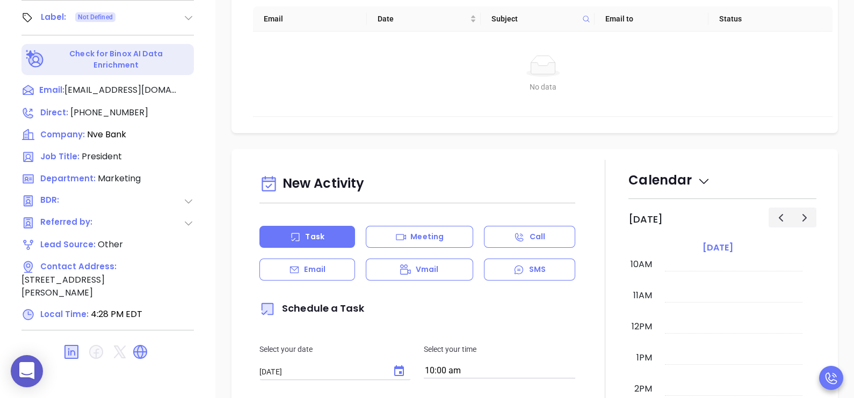
scroll to position [499, 0]
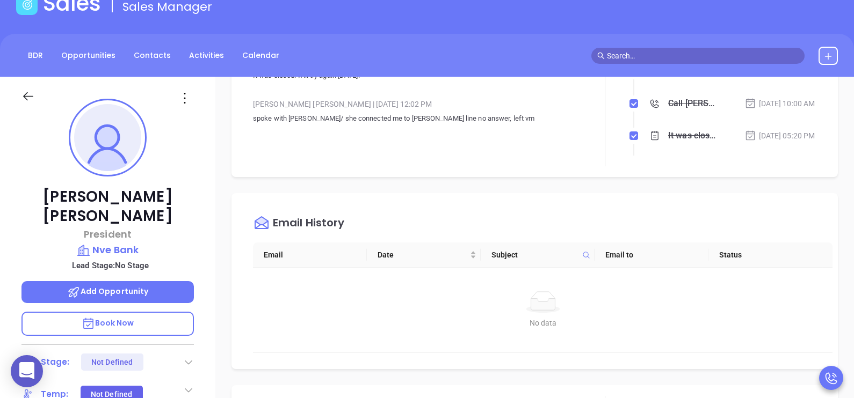
scroll to position [107, 0]
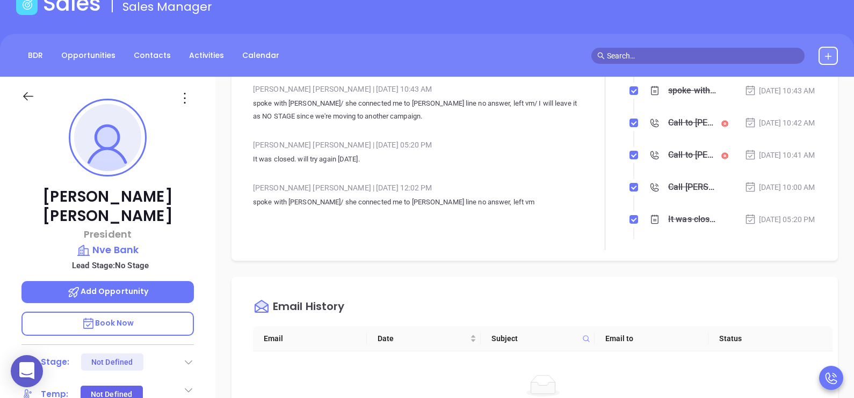
click at [191, 199] on p "[PERSON_NAME]" at bounding box center [107, 206] width 172 height 39
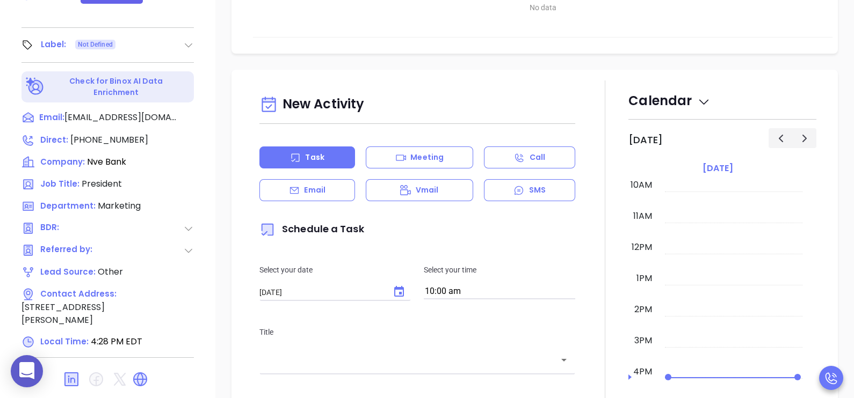
scroll to position [499, 0]
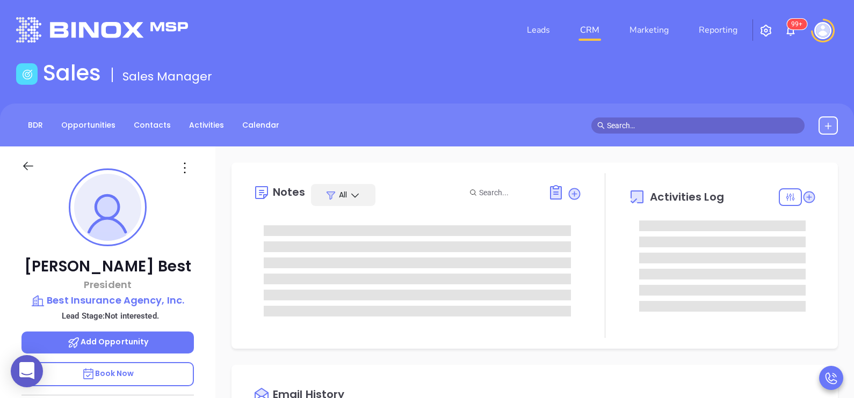
type input "[DATE]"
type input "[PERSON_NAME]"
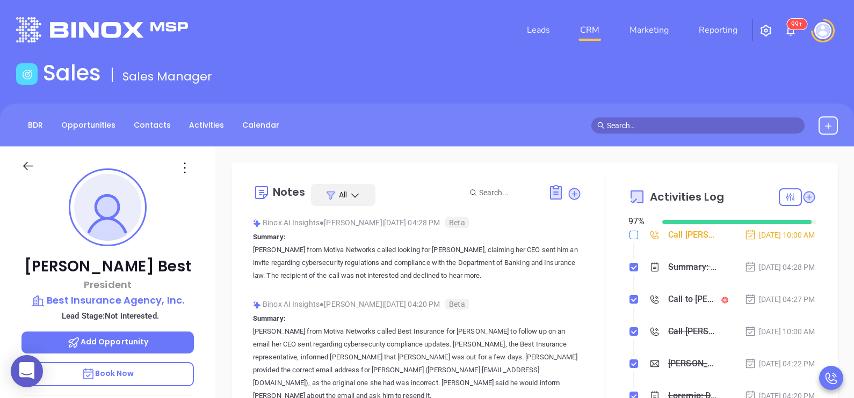
click at [629, 232] on input "checkbox" at bounding box center [633, 235] width 9 height 9
checkbox input "true"
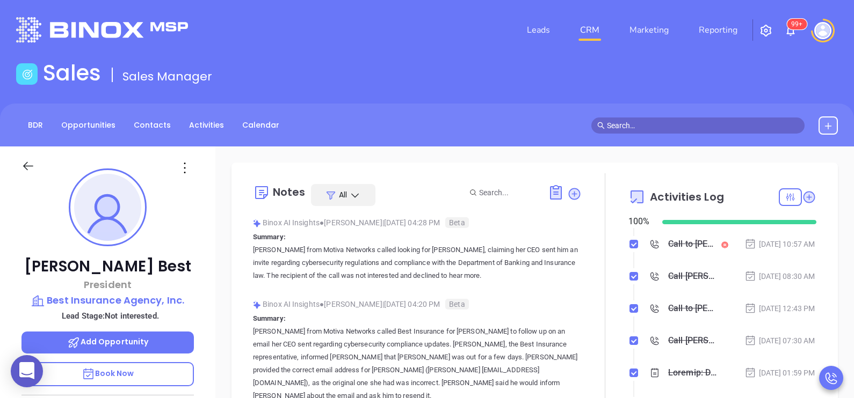
scroll to position [325, 0]
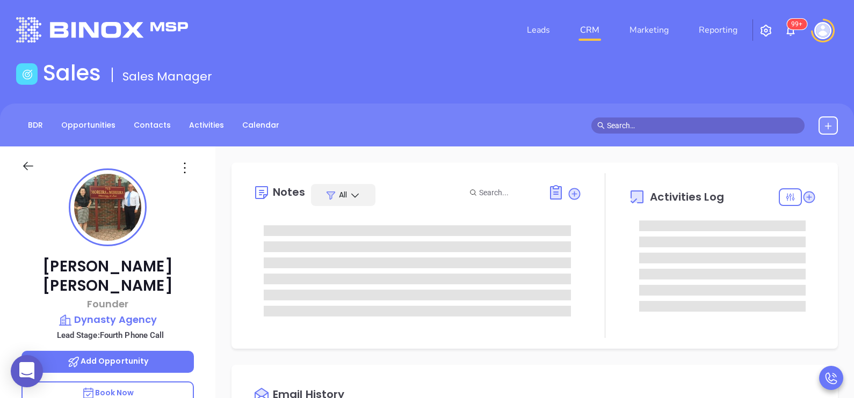
type input "[DATE]"
type input "[PERSON_NAME]"
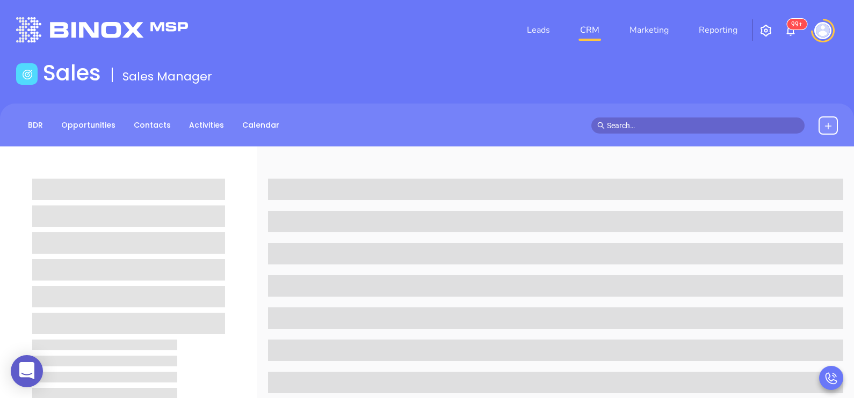
click at [255, 289] on div at bounding box center [128, 396] width 257 height 498
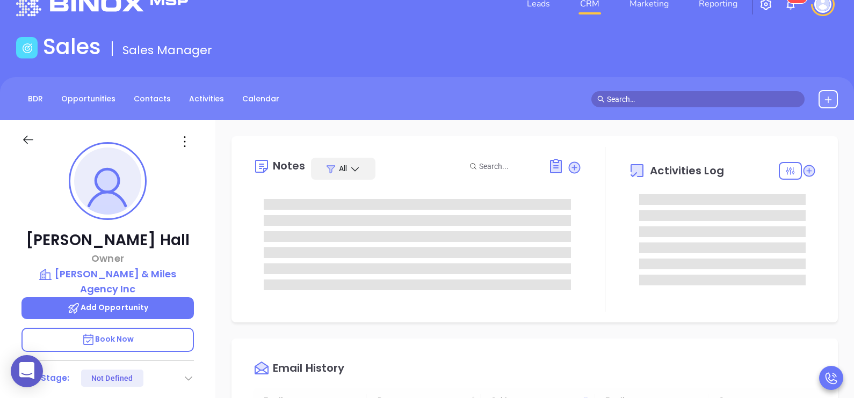
type input "[DATE]"
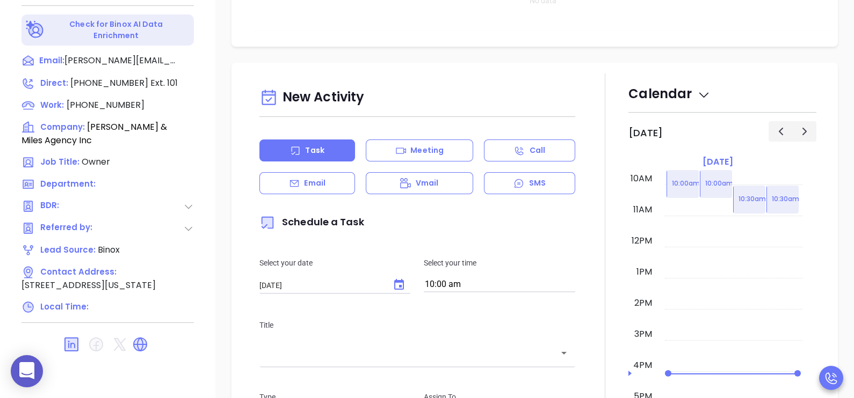
scroll to position [499, 0]
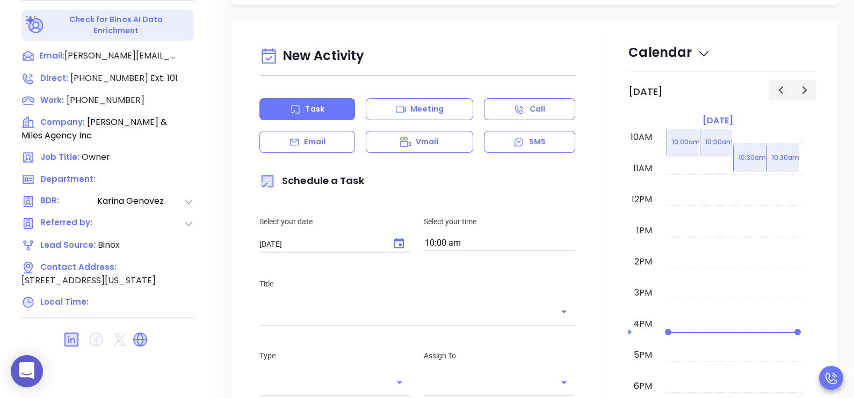
type input "[PERSON_NAME]"
